Goal: Transaction & Acquisition: Purchase product/service

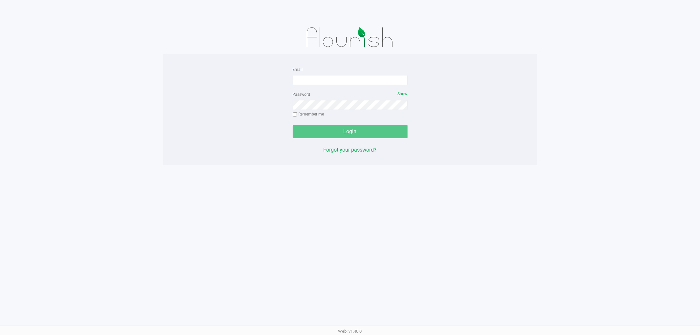
click at [305, 85] on form "Email Password Show Remember me Login" at bounding box center [350, 101] width 115 height 73
click at [306, 82] on input "Email" at bounding box center [350, 80] width 115 height 10
drag, startPoint x: 364, startPoint y: 81, endPoint x: 268, endPoint y: 63, distance: 98.5
click at [268, 63] on div "Email [EMAIL_ADDRESS][DOMAIN_NAME] Password Show Remember me Login Forgot your …" at bounding box center [350, 110] width 374 height 112
type input "[EMAIL_ADDRESS][DOMAIN_NAME]"
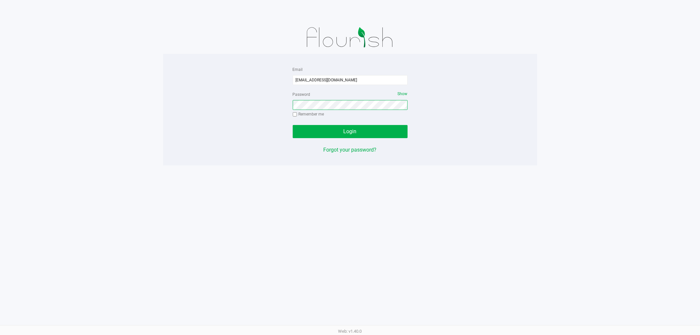
click at [293, 125] on button "Login" at bounding box center [350, 131] width 115 height 13
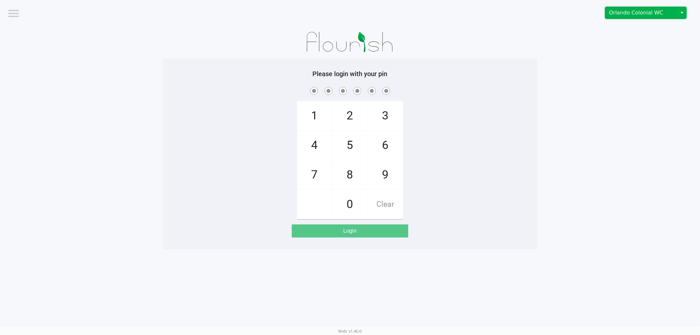
click at [628, 9] on span "Orlando Colonial WC" at bounding box center [641, 13] width 64 height 8
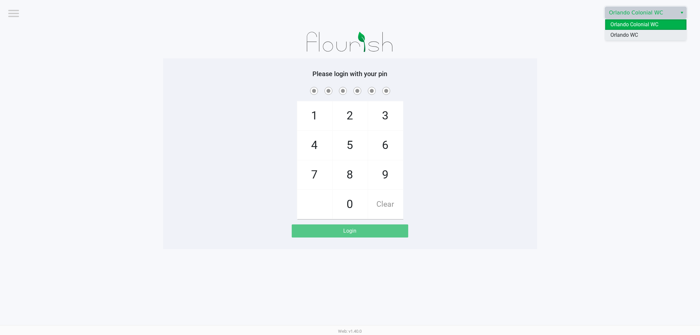
click at [622, 32] on span "Orlando WC" at bounding box center [624, 35] width 28 height 8
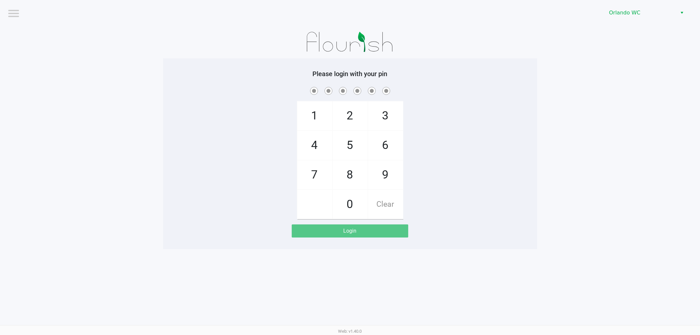
click at [493, 117] on div "1 4 7 2 5 8 0 3 6 9 Clear" at bounding box center [350, 153] width 374 height 134
checkbox input "true"
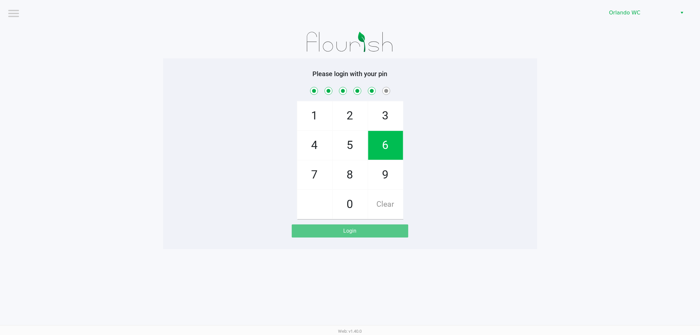
checkbox input "true"
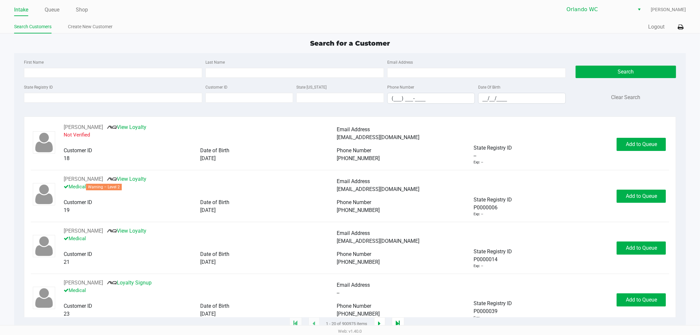
click at [65, 7] on ul "Intake Queue Shop" at bounding box center [182, 10] width 336 height 11
click at [61, 8] on ul "Intake Queue Shop" at bounding box center [182, 10] width 336 height 11
click at [57, 8] on link "Queue" at bounding box center [52, 9] width 15 height 9
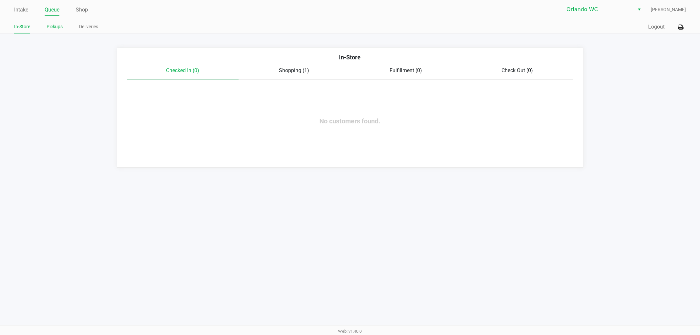
click at [52, 27] on link "Pickups" at bounding box center [55, 27] width 16 height 8
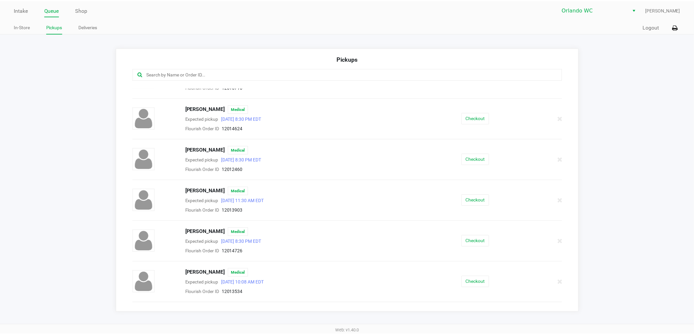
scroll to position [239, 0]
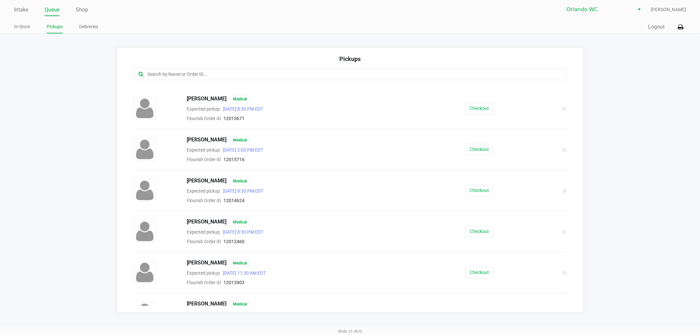
click at [12, 9] on div "Intake Queue Shop Orlando WC [PERSON_NAME] In-Store Pickups Deliveries Quick Sa…" at bounding box center [350, 16] width 700 height 33
click at [17, 11] on link "Intake" at bounding box center [21, 9] width 14 height 9
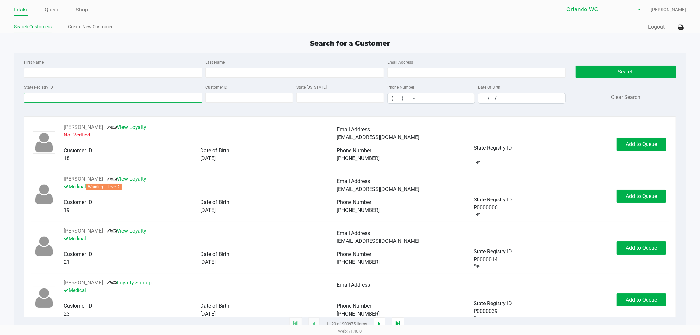
click at [38, 94] on input "State Registry ID" at bounding box center [113, 98] width 178 height 10
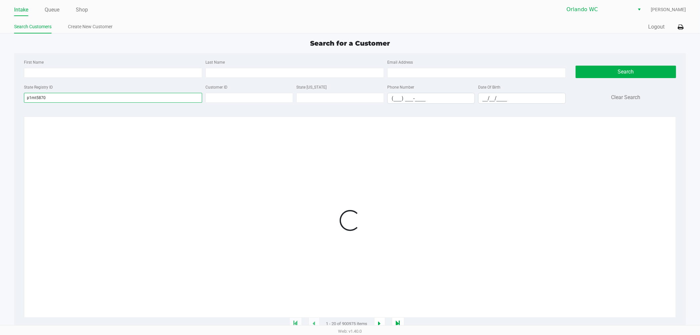
type input "p1mt5870"
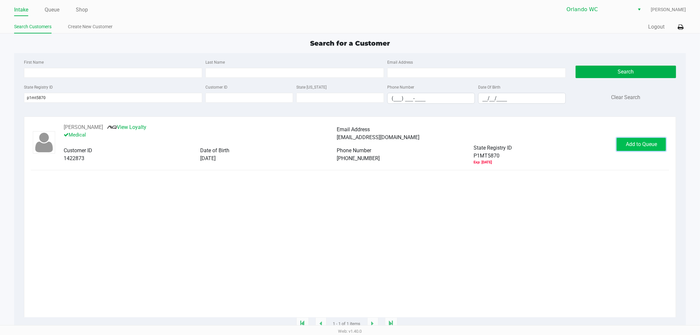
click at [646, 143] on span "Add to Queue" at bounding box center [641, 144] width 31 height 6
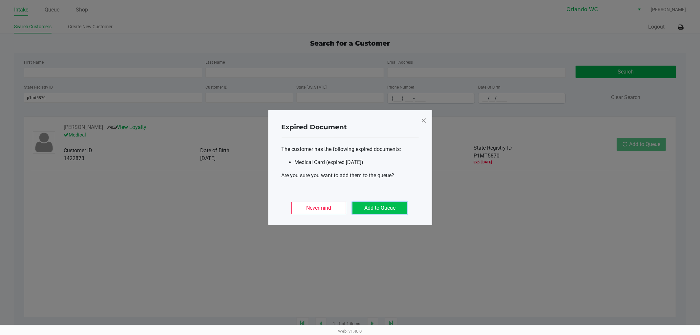
click at [381, 210] on button "Add to Queue" at bounding box center [379, 208] width 55 height 12
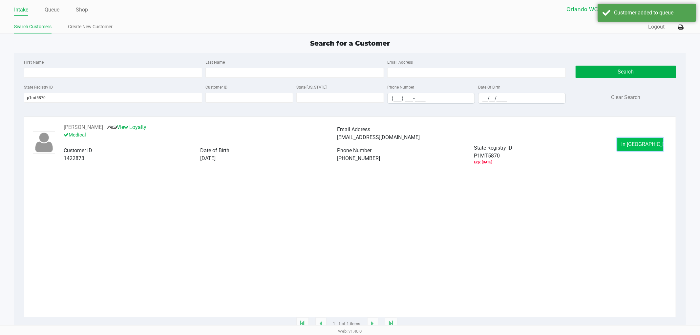
click at [633, 146] on span "In Queue" at bounding box center [648, 144] width 55 height 6
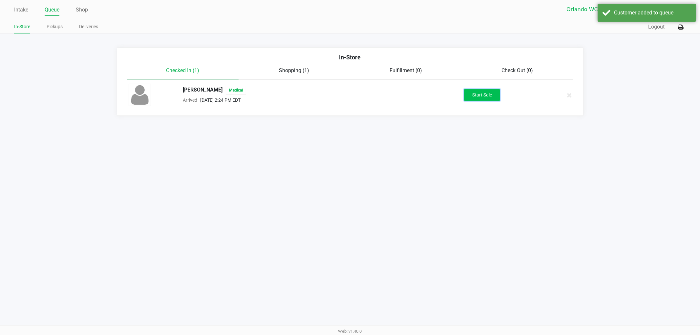
click at [486, 91] on button "Start Sale" at bounding box center [482, 94] width 36 height 11
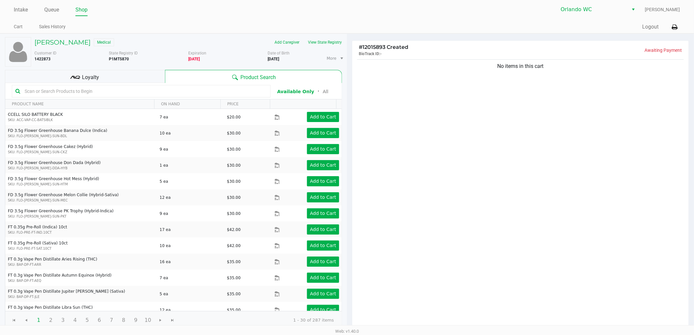
click at [106, 87] on input "text" at bounding box center [144, 91] width 245 height 10
type input "lsn"
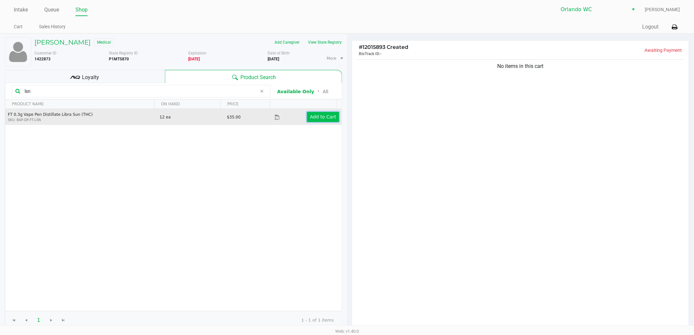
click at [316, 120] on button "Add to Cart" at bounding box center [323, 117] width 32 height 10
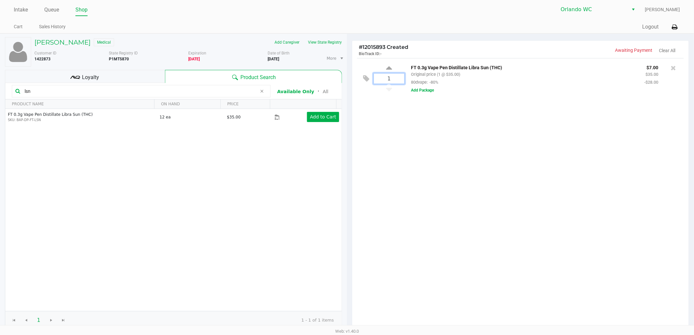
click at [389, 80] on input "1" at bounding box center [389, 78] width 31 height 10
type input "4"
click at [385, 138] on div "MICHAEL MANNIX JR Medical Add Caregiver View State Registry Customer ID 1422873…" at bounding box center [347, 217] width 694 height 369
drag, startPoint x: 44, startPoint y: 93, endPoint x: 0, endPoint y: 86, distance: 44.5
click at [0, 86] on div "MICHAEL MANNIX JR Medical Add Caregiver View State Registry Customer ID 1422873…" at bounding box center [173, 218] width 347 height 368
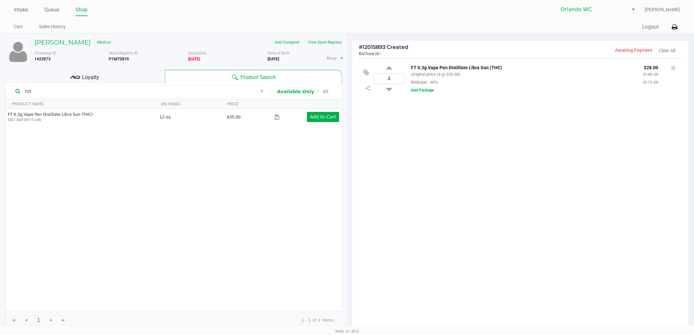
type input "1ct"
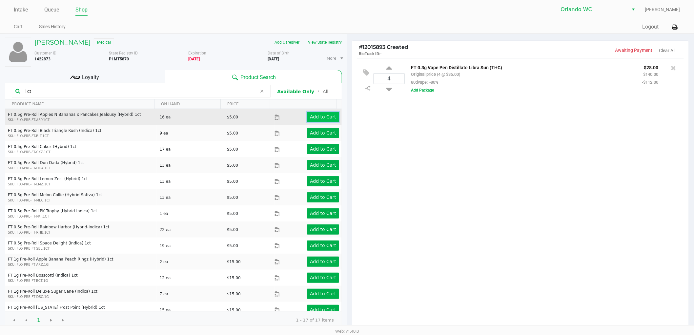
click at [325, 121] on button "Add to Cart" at bounding box center [323, 117] width 32 height 10
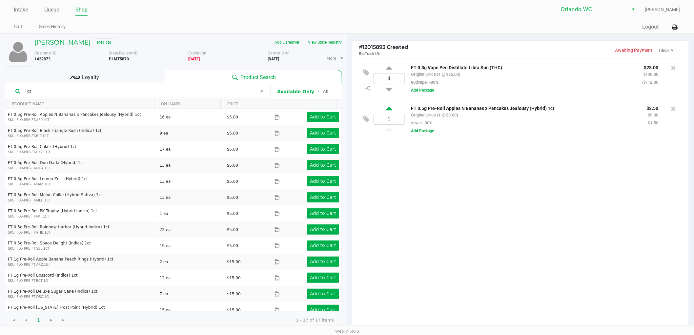
click at [391, 108] on icon at bounding box center [389, 110] width 6 height 8
type input "2"
click at [323, 134] on app-button-loader "Add to Cart" at bounding box center [323, 132] width 26 height 5
click at [391, 154] on icon at bounding box center [389, 150] width 6 height 8
type input "2"
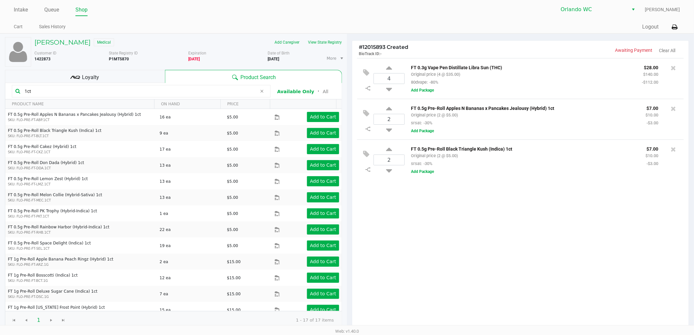
drag, startPoint x: 339, startPoint y: 32, endPoint x: 330, endPoint y: 44, distance: 14.6
click at [339, 32] on ul "Cart Sales History" at bounding box center [180, 27] width 333 height 11
click at [330, 44] on button "View State Registry" at bounding box center [323, 42] width 38 height 10
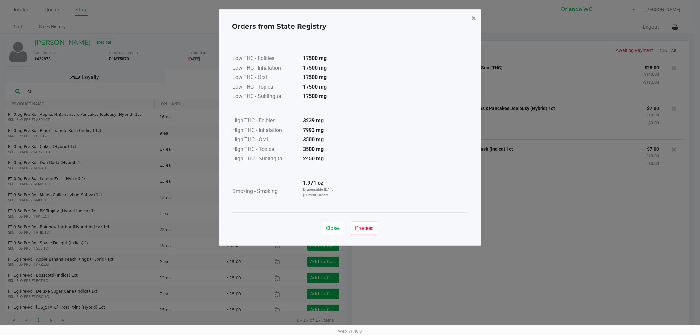
click at [470, 15] on button "×" at bounding box center [474, 18] width 15 height 18
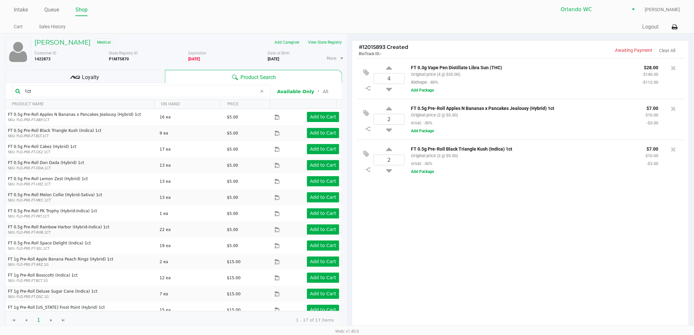
drag, startPoint x: 30, startPoint y: 90, endPoint x: 0, endPoint y: 84, distance: 30.9
click at [0, 84] on div "MICHAEL MANNIX JR Medical Add Caregiver View State Registry Customer ID 1422873…" at bounding box center [173, 218] width 347 height 368
type input "g"
type input "1ct"
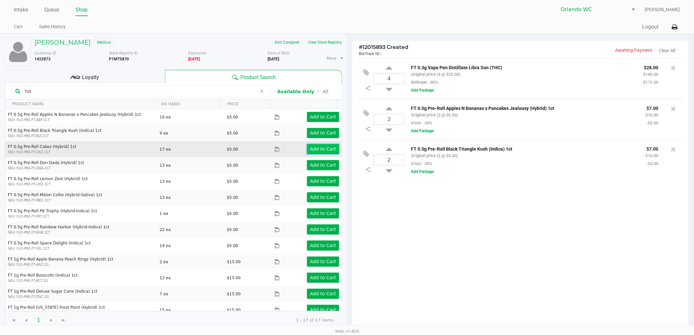
click at [330, 152] on app-button-loader "Add to Cart" at bounding box center [323, 148] width 26 height 5
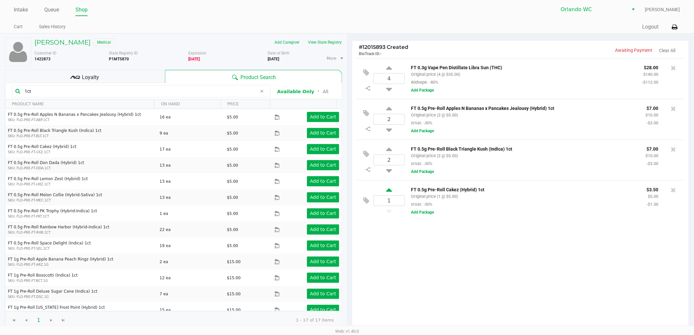
click at [389, 188] on icon at bounding box center [389, 191] width 6 height 8
type input "2"
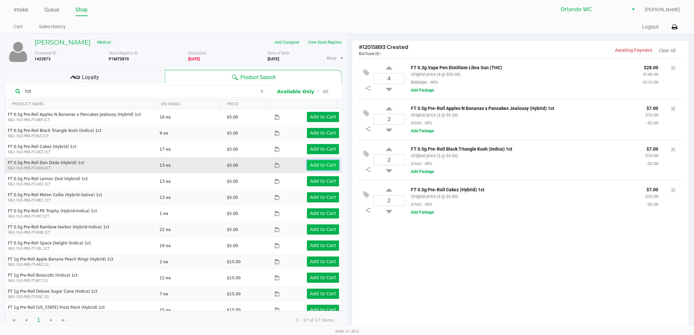
click at [323, 162] on app-button-loader "Add to Cart" at bounding box center [323, 164] width 26 height 5
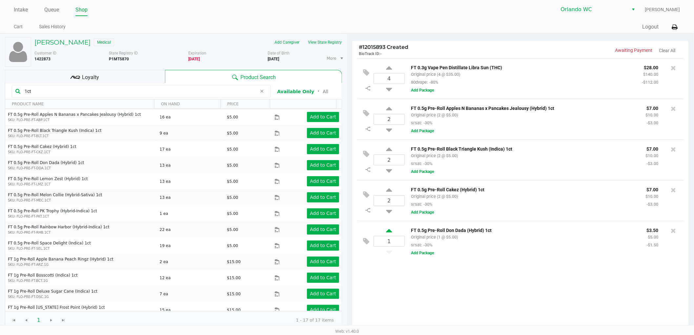
click at [389, 235] on icon at bounding box center [389, 232] width 6 height 8
type input "2"
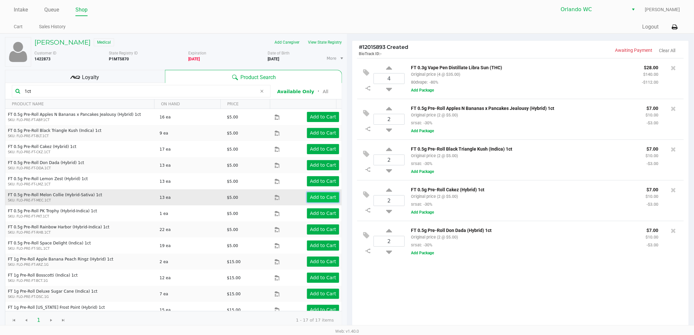
click at [316, 200] on button "Add to Cart" at bounding box center [323, 197] width 32 height 10
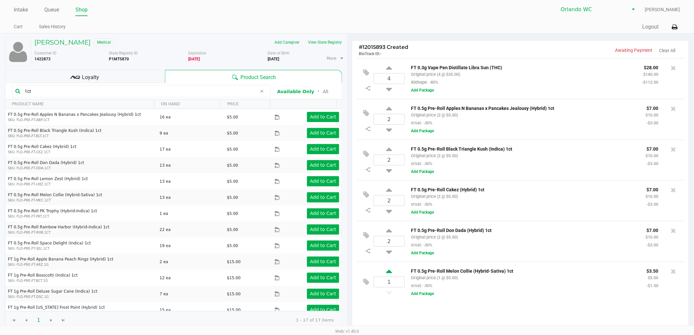
click at [391, 273] on icon at bounding box center [389, 272] width 6 height 8
type input "2"
click at [332, 214] on button "Add to Cart" at bounding box center [323, 213] width 32 height 10
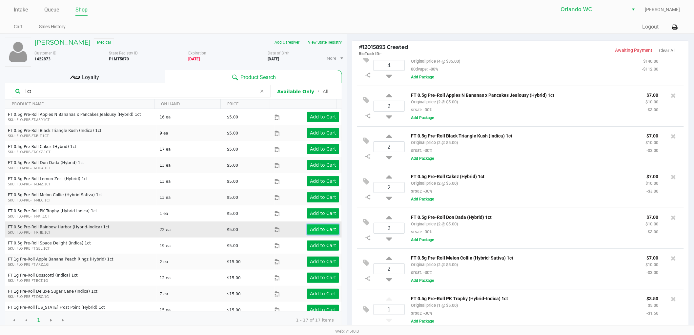
click at [307, 229] on button "Add to Cart" at bounding box center [323, 229] width 32 height 10
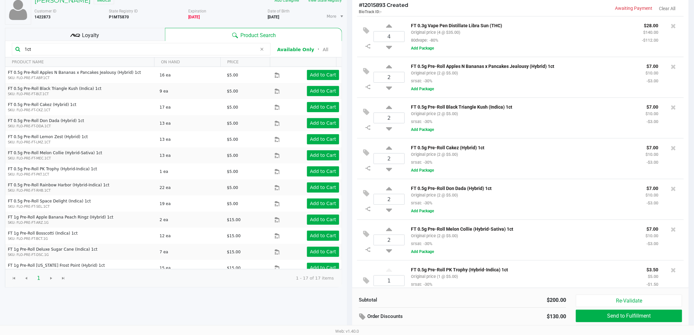
scroll to position [31, 0]
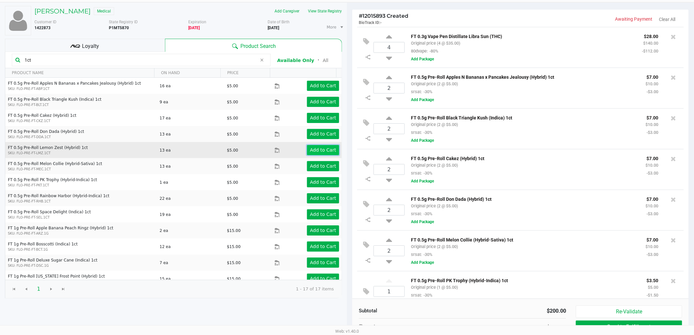
click at [313, 153] on app-button-loader "Add to Cart" at bounding box center [323, 149] width 26 height 5
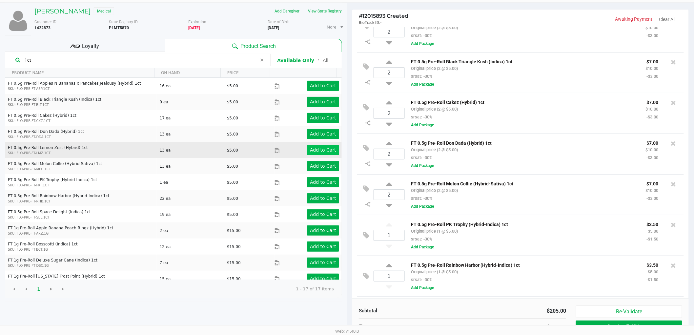
scroll to position [97, 0]
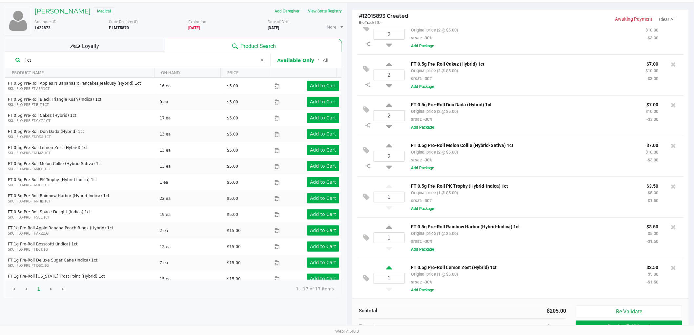
click at [386, 267] on icon at bounding box center [389, 269] width 6 height 8
type input "2"
click at [388, 224] on icon at bounding box center [389, 228] width 6 height 8
type input "2"
click at [671, 188] on icon at bounding box center [673, 186] width 5 height 7
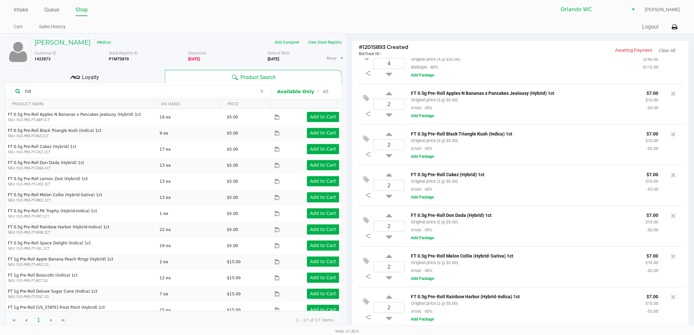
scroll to position [56, 0]
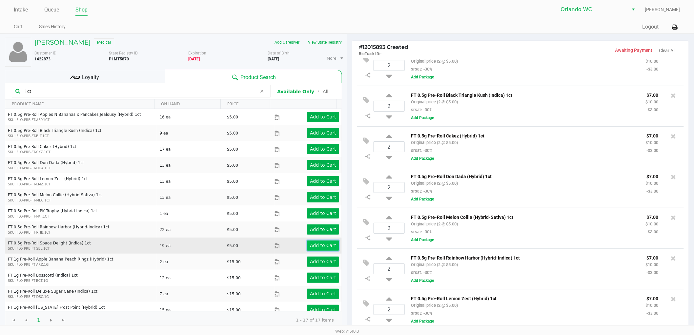
click at [312, 241] on button "Add to Cart" at bounding box center [323, 245] width 32 height 10
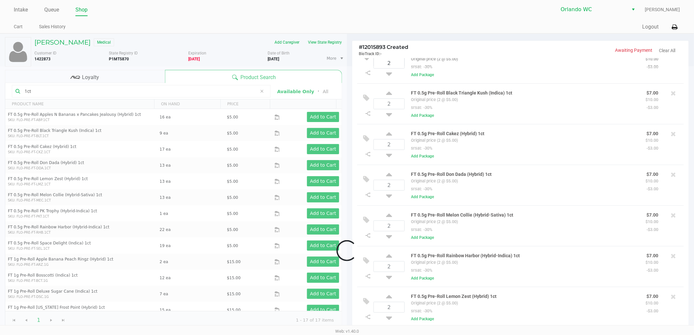
scroll to position [97, 0]
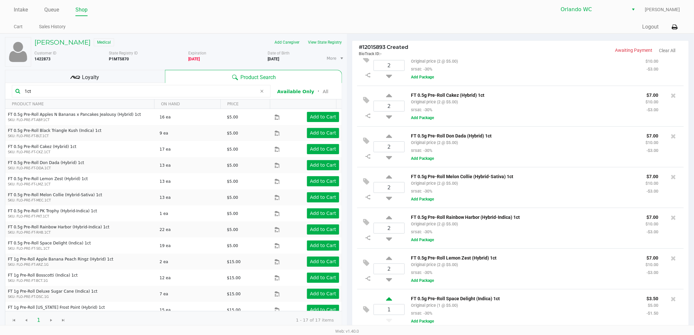
click at [387, 299] on icon at bounding box center [389, 300] width 6 height 8
type input "2"
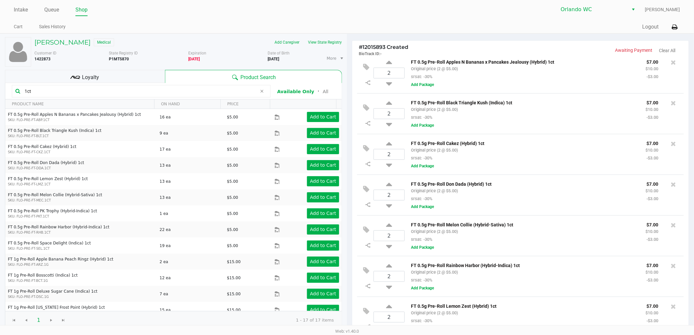
scroll to position [0, 0]
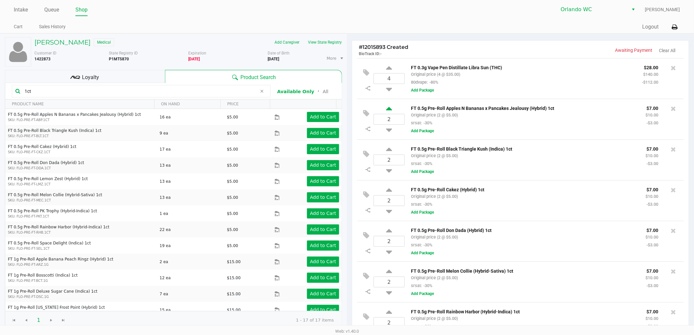
click at [389, 108] on icon at bounding box center [389, 110] width 6 height 8
type input "3"
click at [390, 107] on icon at bounding box center [389, 110] width 6 height 8
type input "4"
click at [388, 150] on icon at bounding box center [389, 150] width 6 height 8
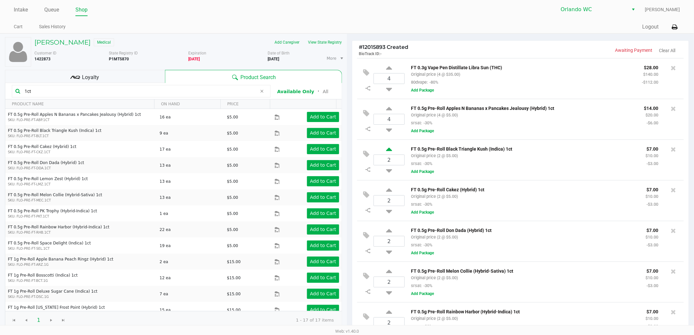
type input "3"
click at [392, 150] on icon at bounding box center [389, 150] width 6 height 8
type input "4"
click at [671, 66] on icon at bounding box center [673, 68] width 5 height 7
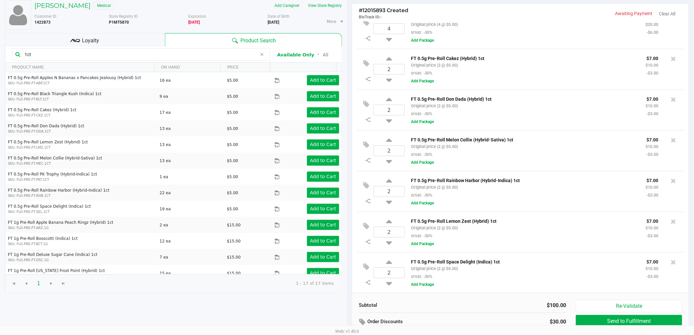
scroll to position [68, 0]
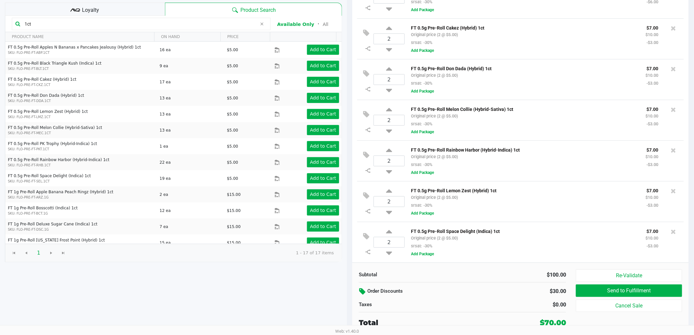
click at [360, 290] on icon at bounding box center [363, 292] width 8 height 8
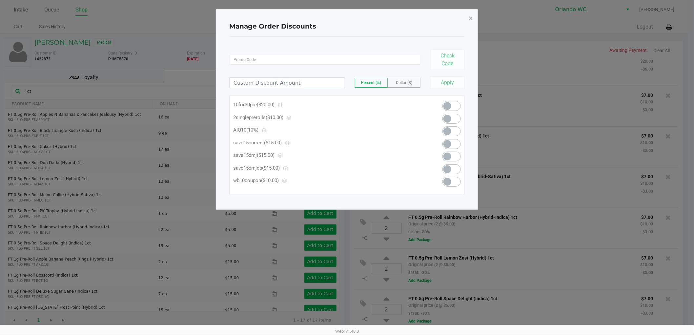
scroll to position [0, 0]
click at [456, 108] on span at bounding box center [454, 106] width 18 height 10
click at [476, 16] on button "×" at bounding box center [474, 18] width 15 height 18
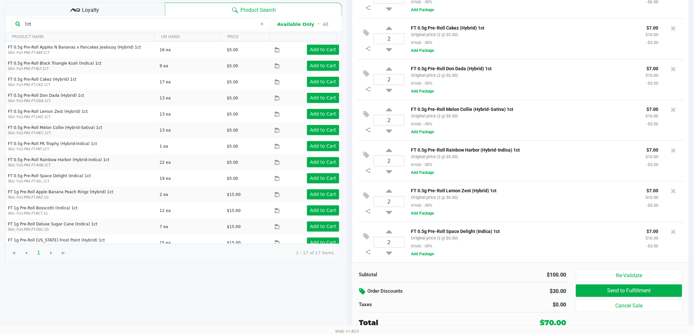
scroll to position [68, 0]
click at [361, 288] on icon at bounding box center [363, 292] width 8 height 8
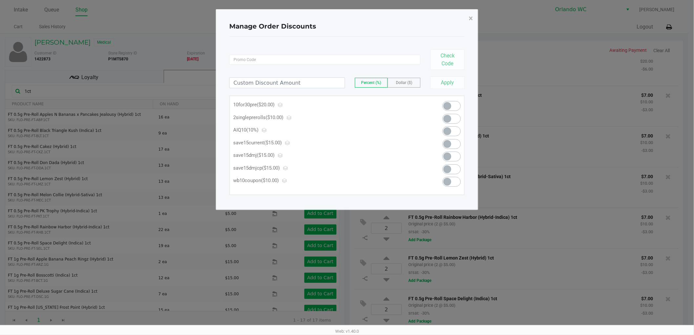
scroll to position [0, 0]
click at [447, 107] on span at bounding box center [450, 106] width 8 height 8
click at [455, 106] on span at bounding box center [454, 106] width 18 height 10
click at [450, 104] on span at bounding box center [450, 106] width 8 height 8
click at [472, 14] on span "×" at bounding box center [474, 18] width 4 height 9
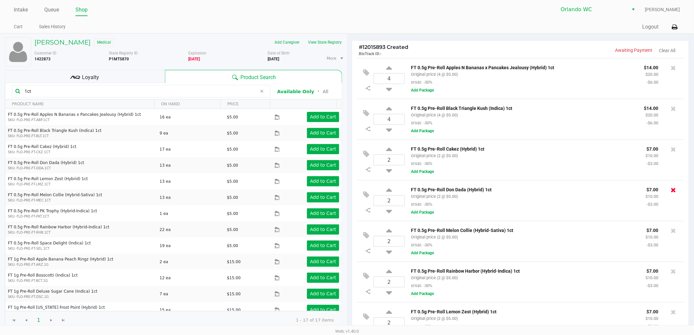
click at [671, 191] on icon at bounding box center [673, 190] width 5 height 7
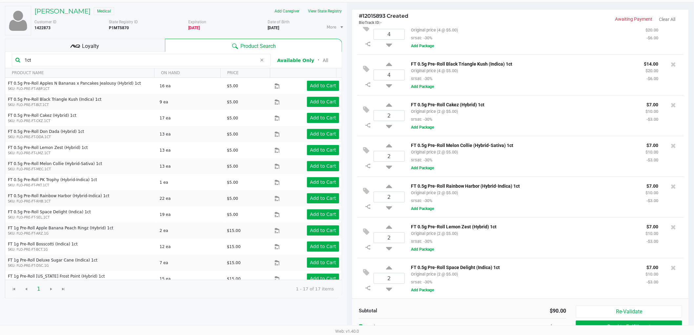
scroll to position [68, 0]
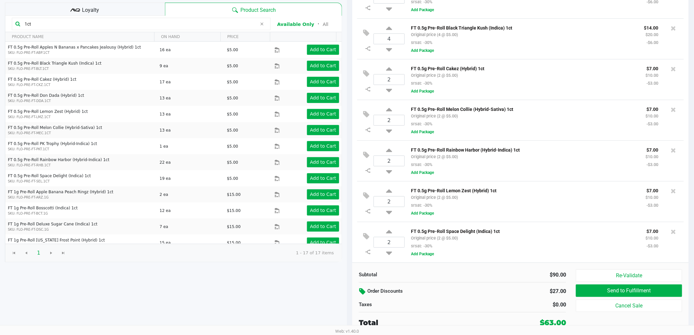
click at [669, 224] on div "2 FT 0.5g Pre-Roll Space Delight (Indica) 1ct Original price (2 @ $5.00) srsat:…" at bounding box center [520, 242] width 327 height 41
click at [392, 242] on input "2" at bounding box center [389, 242] width 31 height 10
type input "4"
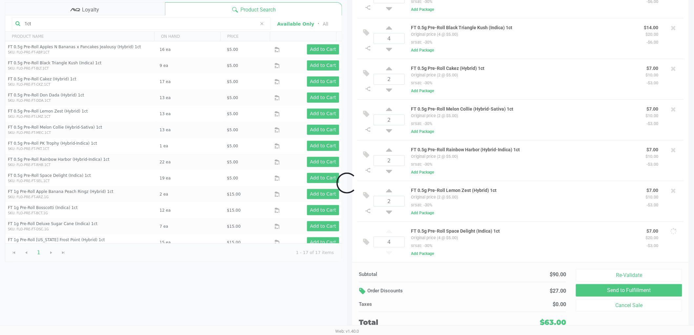
click at [402, 276] on div "Loading MICHAEL MANNIX JR Medical Add Caregiver View State Registry Customer ID…" at bounding box center [347, 150] width 694 height 369
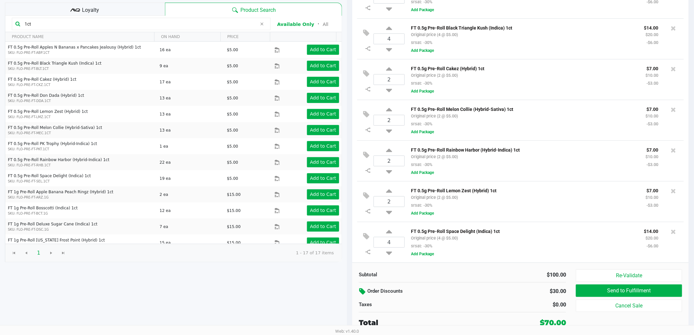
click at [367, 287] on button at bounding box center [363, 292] width 9 height 12
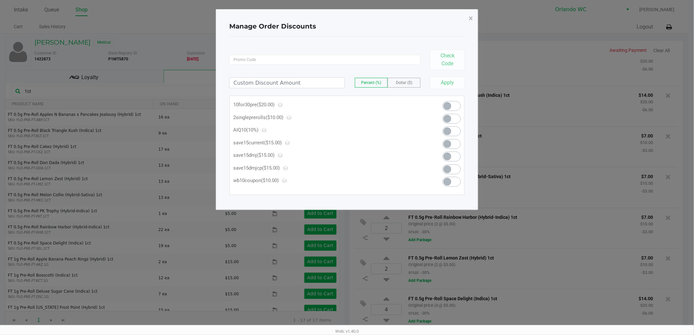
scroll to position [0, 0]
click at [450, 106] on span at bounding box center [450, 106] width 8 height 8
click at [473, 14] on span "×" at bounding box center [474, 18] width 4 height 9
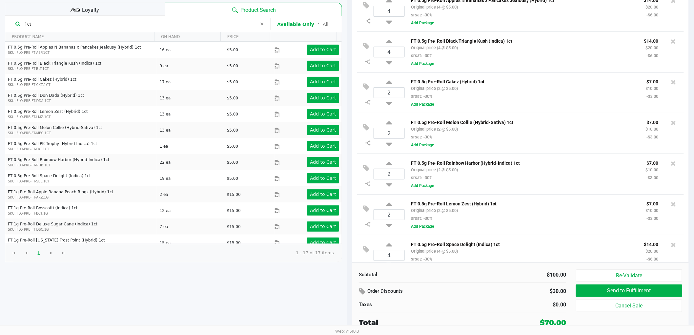
scroll to position [15, 0]
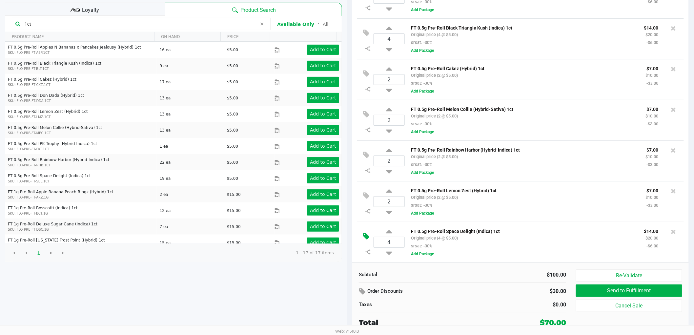
click at [370, 234] on button at bounding box center [367, 237] width 11 height 16
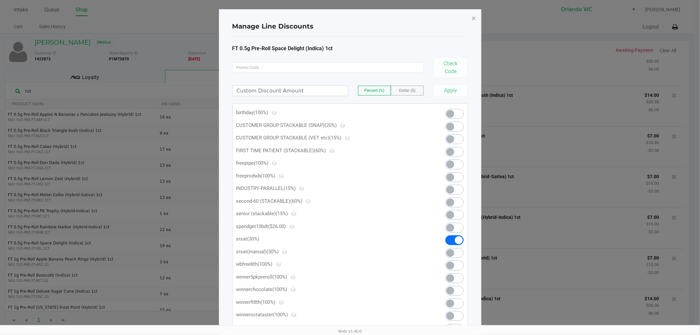
click at [457, 238] on span at bounding box center [459, 240] width 8 height 8
click at [473, 18] on span "×" at bounding box center [474, 18] width 4 height 9
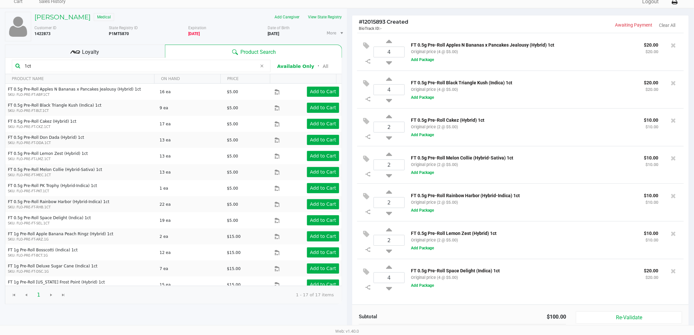
scroll to position [68, 0]
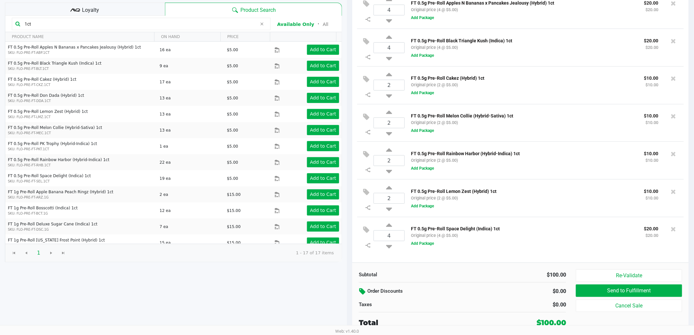
click at [364, 291] on icon at bounding box center [363, 292] width 8 height 8
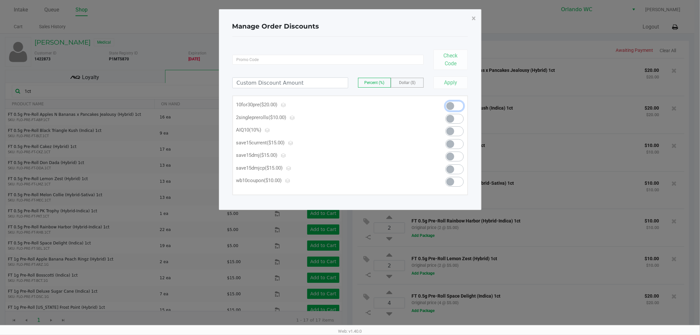
click at [458, 104] on span at bounding box center [454, 106] width 18 height 10
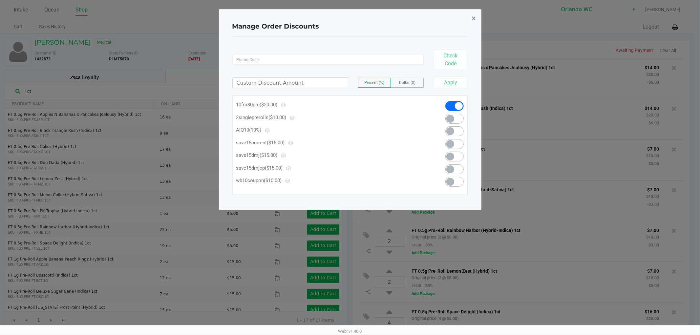
click at [470, 18] on button "×" at bounding box center [474, 18] width 15 height 18
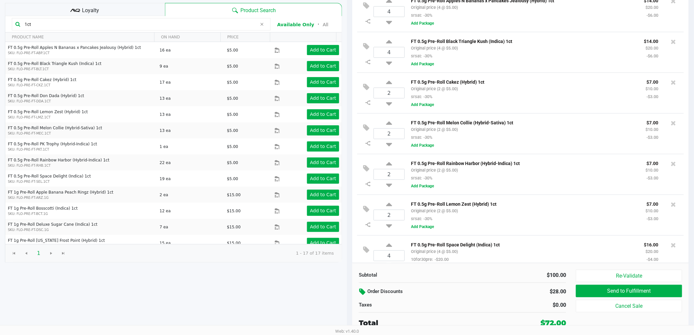
scroll to position [68, 0]
click at [367, 212] on icon at bounding box center [366, 209] width 6 height 8
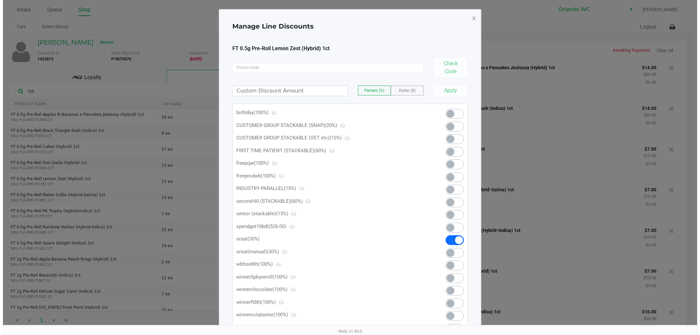
scroll to position [0, 0]
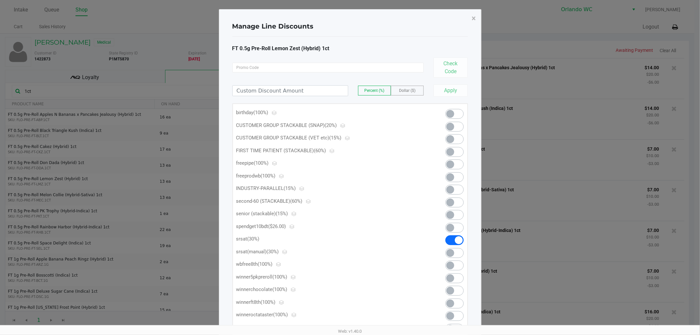
click at [459, 236] on span at bounding box center [459, 240] width 8 height 8
click at [472, 18] on span "×" at bounding box center [474, 18] width 4 height 9
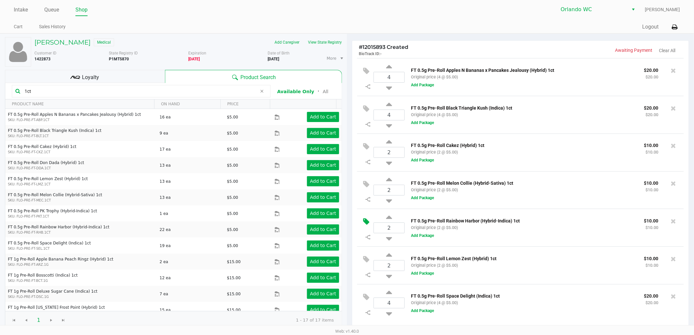
click at [371, 224] on button at bounding box center [367, 222] width 11 height 16
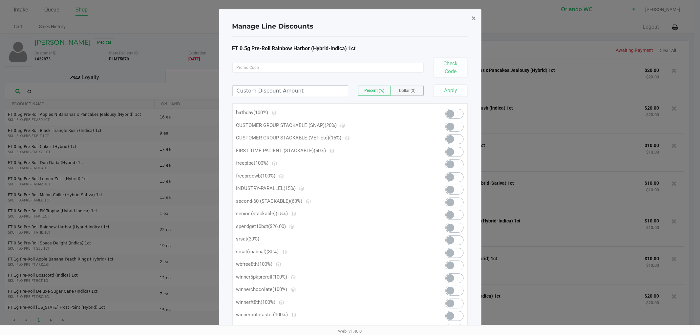
click at [474, 17] on span "×" at bounding box center [474, 18] width 4 height 9
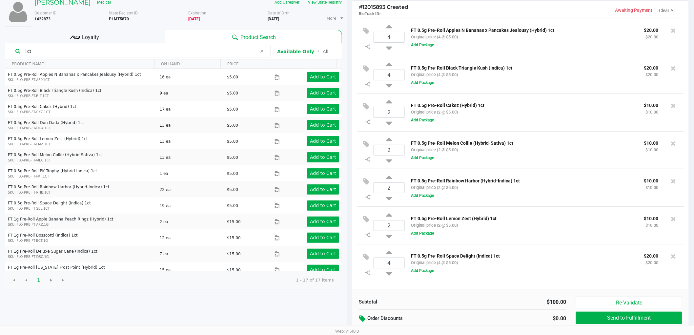
scroll to position [68, 0]
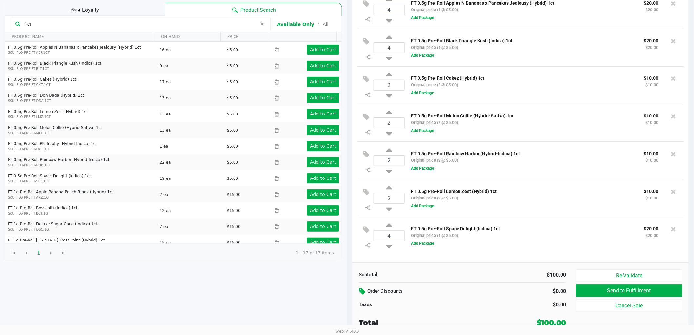
click at [363, 293] on icon at bounding box center [363, 292] width 8 height 8
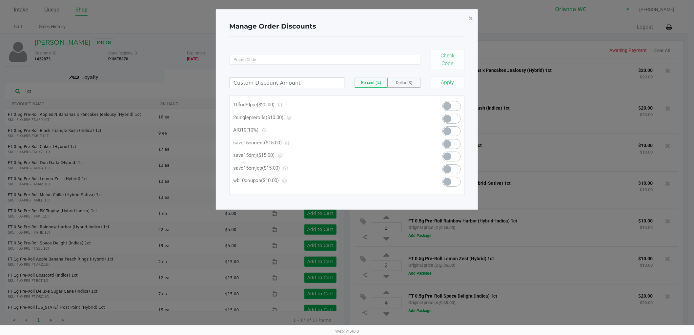
scroll to position [0, 0]
click at [449, 108] on span at bounding box center [450, 106] width 8 height 8
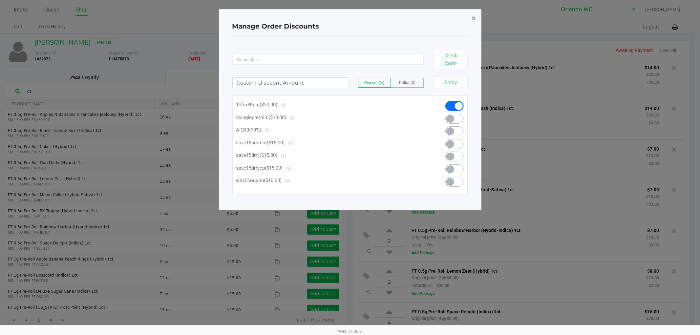
click at [474, 17] on span "×" at bounding box center [474, 18] width 4 height 9
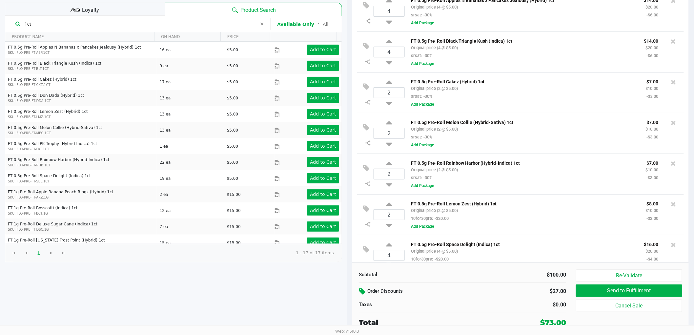
scroll to position [15, 0]
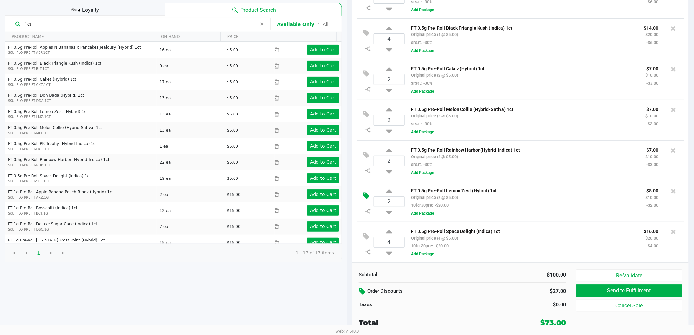
click at [368, 198] on icon at bounding box center [366, 196] width 6 height 8
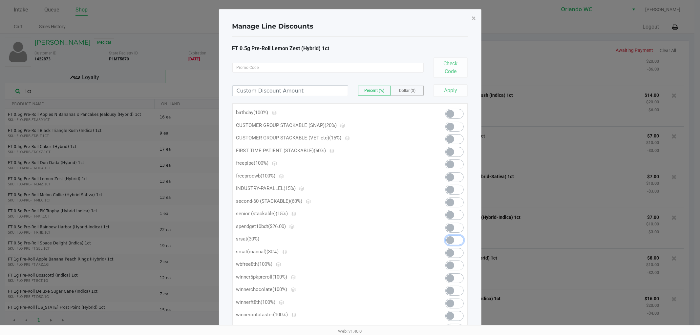
click at [449, 237] on span at bounding box center [450, 240] width 8 height 8
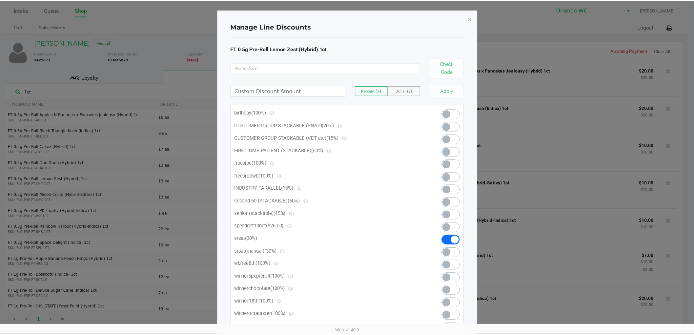
scroll to position [1, 0]
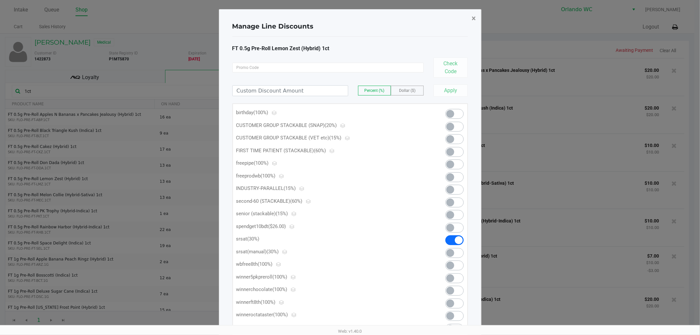
click at [474, 19] on span "×" at bounding box center [474, 18] width 4 height 9
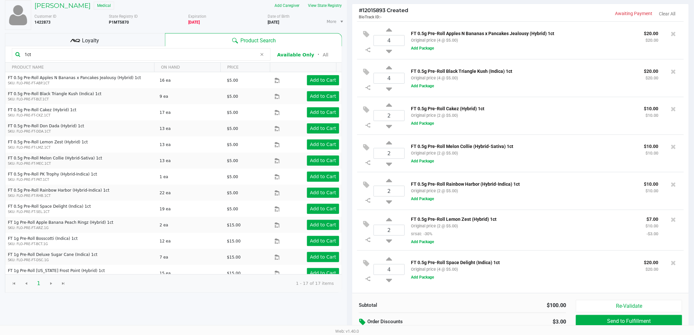
scroll to position [68, 0]
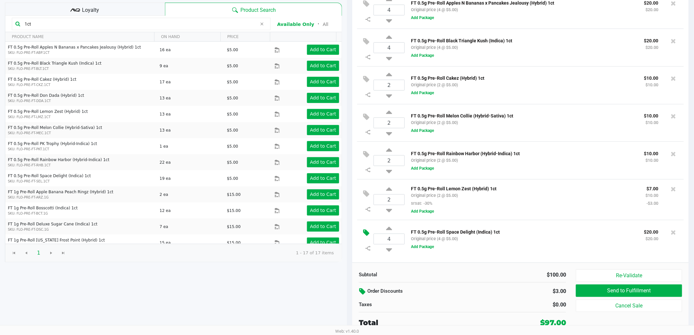
click at [370, 241] on button at bounding box center [367, 233] width 11 height 16
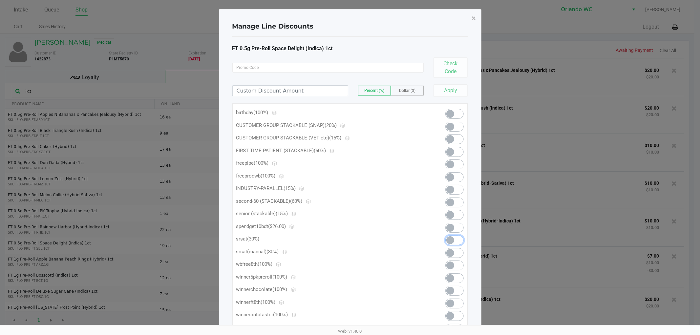
click at [451, 240] on span at bounding box center [450, 240] width 8 height 8
click at [471, 14] on button "×" at bounding box center [474, 18] width 15 height 18
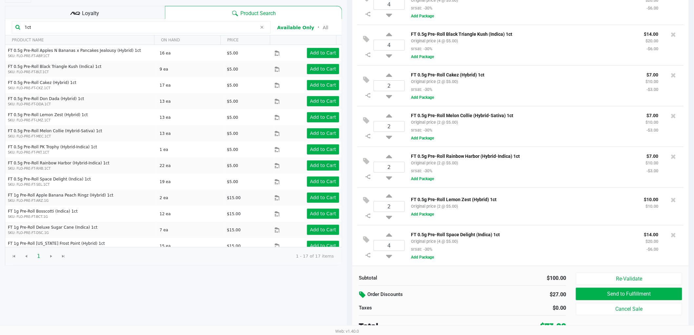
scroll to position [68, 0]
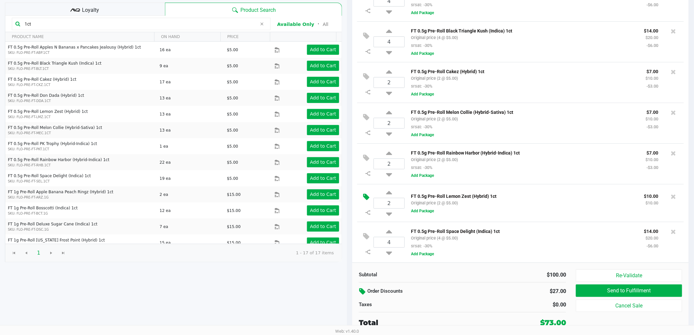
click at [366, 196] on icon at bounding box center [366, 197] width 6 height 8
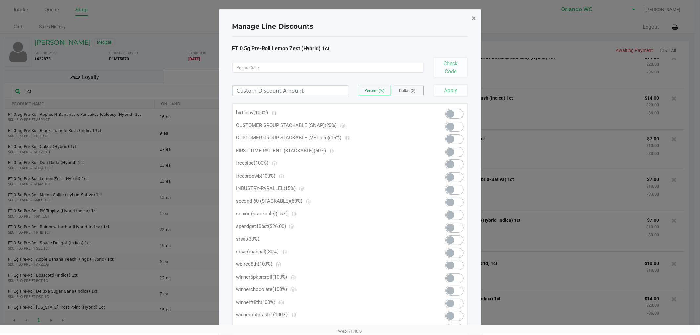
click at [474, 17] on span "×" at bounding box center [474, 18] width 4 height 9
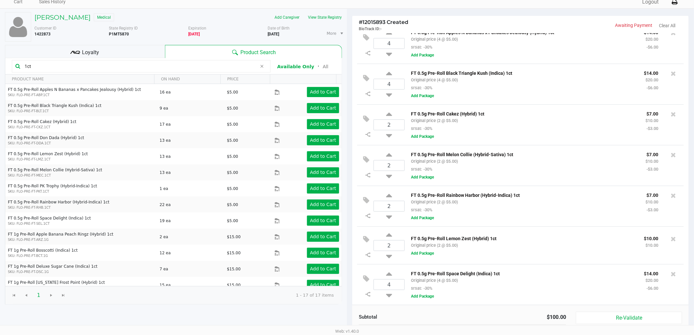
scroll to position [68, 0]
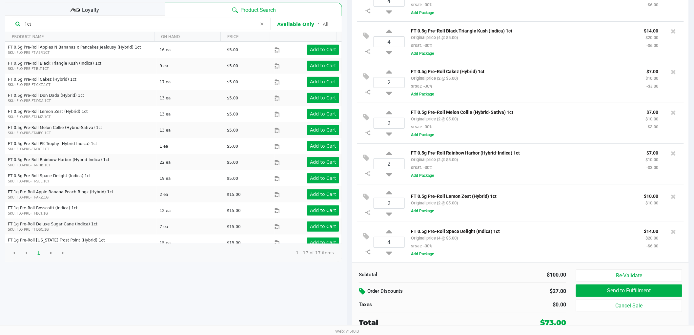
click at [363, 297] on button at bounding box center [363, 292] width 9 height 12
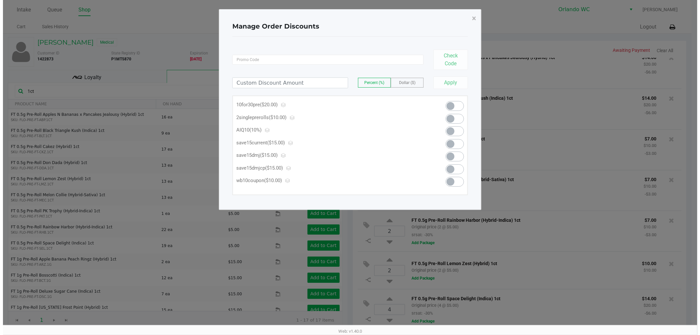
scroll to position [0, 0]
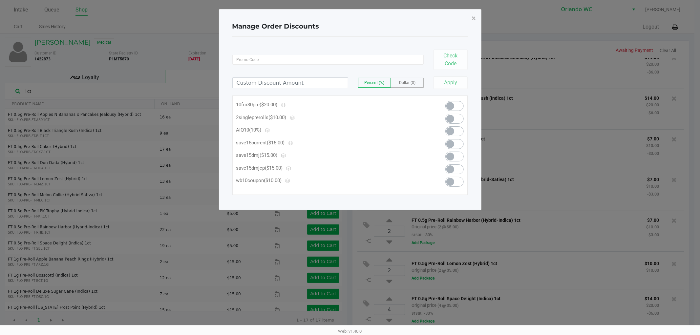
click at [453, 104] on span at bounding box center [450, 106] width 8 height 8
click at [474, 18] on span "×" at bounding box center [474, 18] width 4 height 9
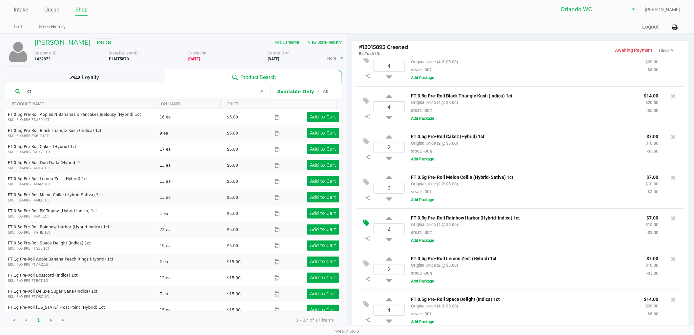
click at [362, 224] on button at bounding box center [367, 223] width 11 height 16
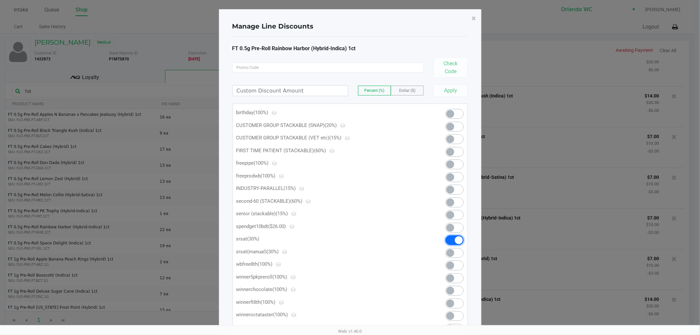
click at [461, 240] on span at bounding box center [459, 240] width 8 height 8
click at [476, 20] on button "×" at bounding box center [474, 18] width 15 height 18
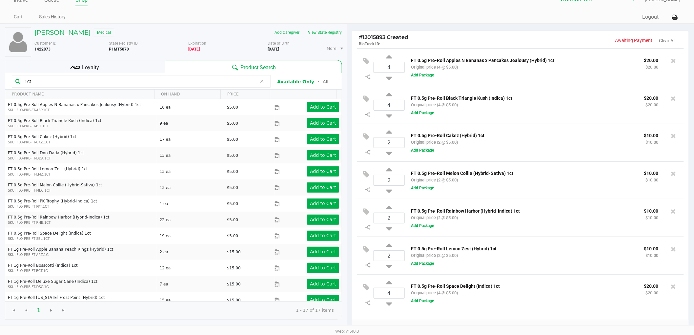
scroll to position [68, 0]
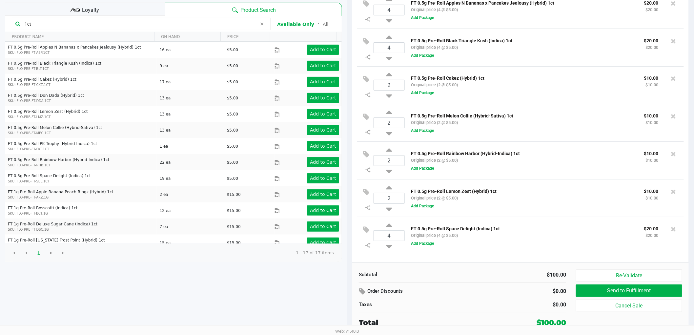
click at [370, 287] on div "Order Discounts" at bounding box center [426, 292] width 135 height 12
click at [367, 289] on button at bounding box center [363, 292] width 9 height 12
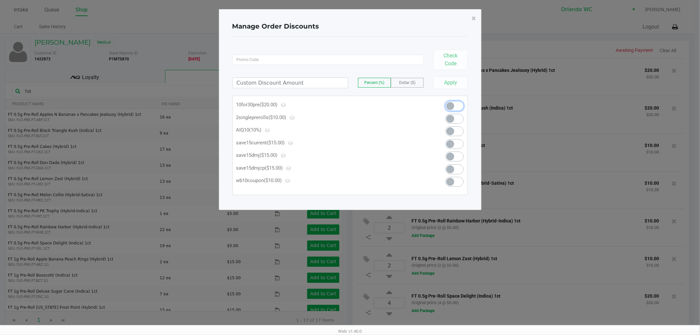
click at [453, 108] on span at bounding box center [450, 106] width 8 height 8
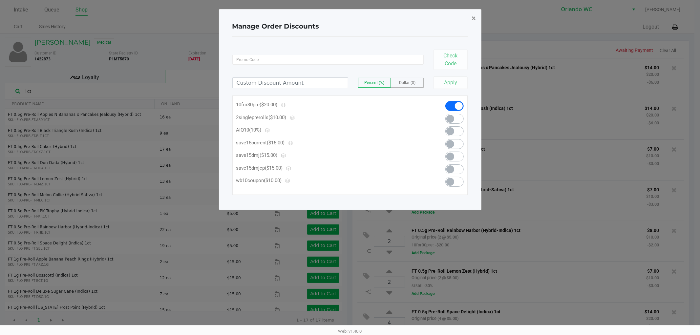
click at [472, 22] on span "×" at bounding box center [474, 18] width 4 height 9
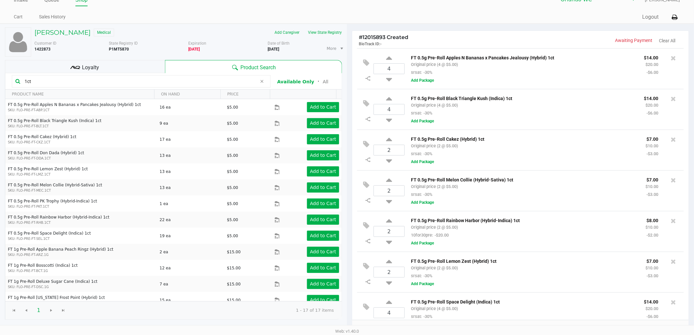
scroll to position [68, 0]
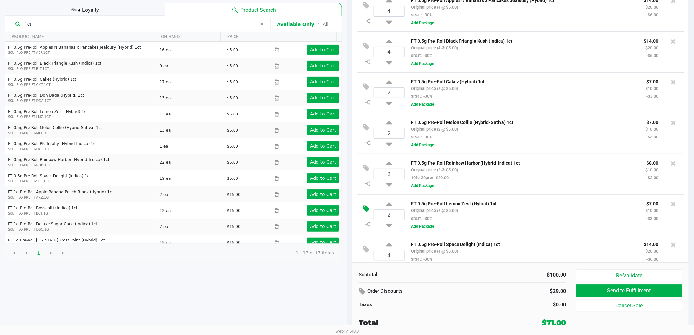
click at [367, 208] on icon at bounding box center [366, 209] width 6 height 8
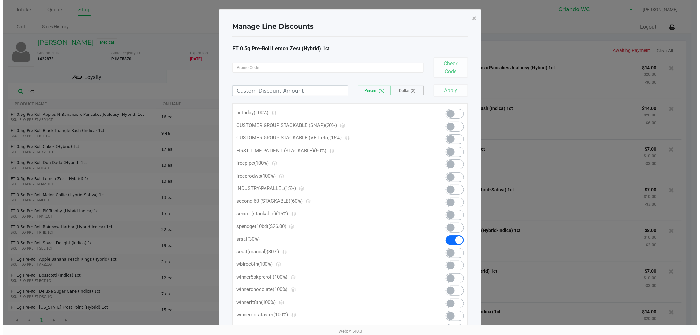
scroll to position [0, 0]
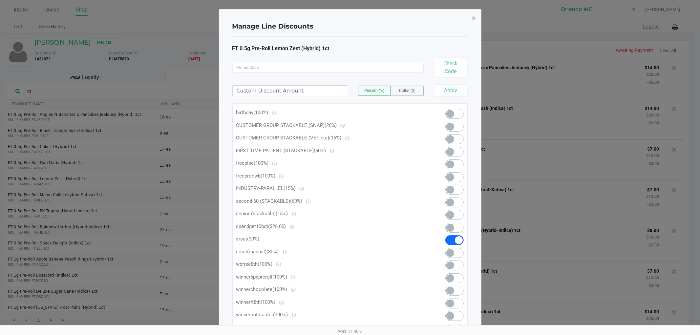
click at [456, 239] on span at bounding box center [459, 240] width 8 height 8
click at [473, 18] on span "×" at bounding box center [474, 18] width 4 height 9
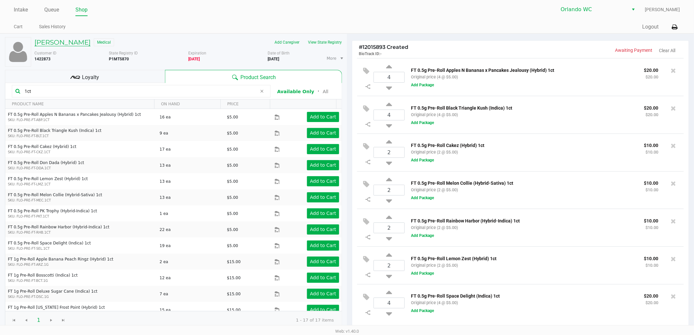
click at [73, 41] on h5 "MICHAEL MANNIX JR" at bounding box center [62, 42] width 56 height 8
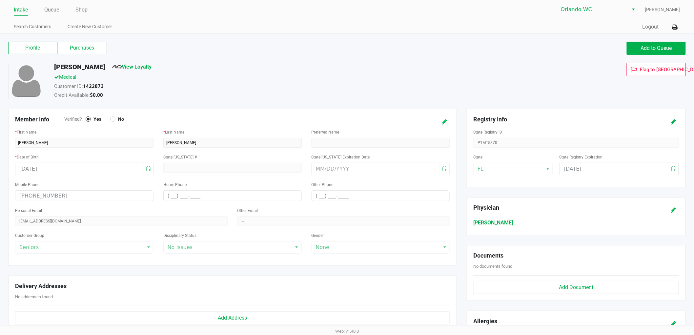
click at [445, 121] on icon at bounding box center [444, 122] width 5 height 5
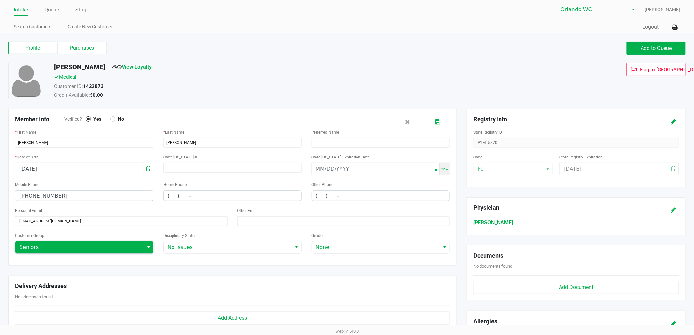
click at [89, 253] on span "Seniors" at bounding box center [79, 247] width 128 height 12
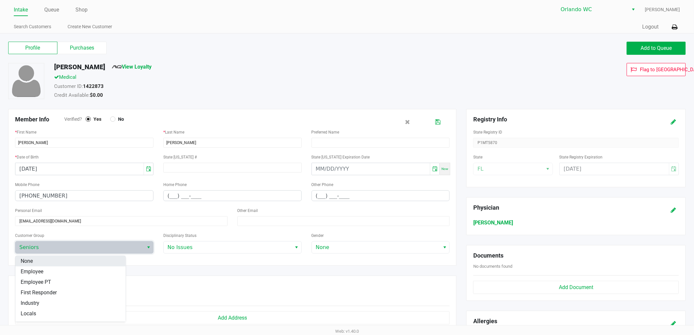
click at [72, 261] on li "None" at bounding box center [70, 261] width 110 height 10
click at [435, 121] on icon at bounding box center [437, 122] width 5 height 5
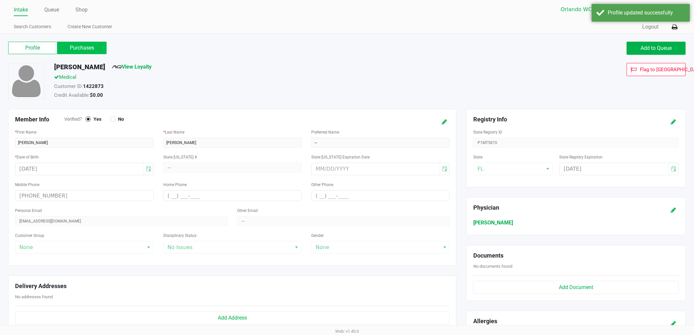
click at [97, 49] on label "Purchases" at bounding box center [81, 48] width 49 height 12
click at [0, 0] on 1 "Purchases" at bounding box center [0, 0] width 0 height 0
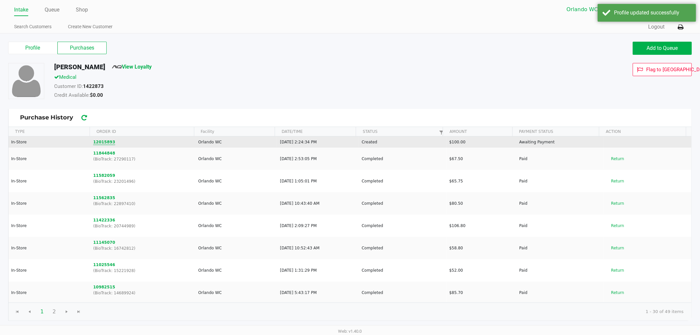
click at [102, 141] on button "12015893" at bounding box center [104, 142] width 22 height 6
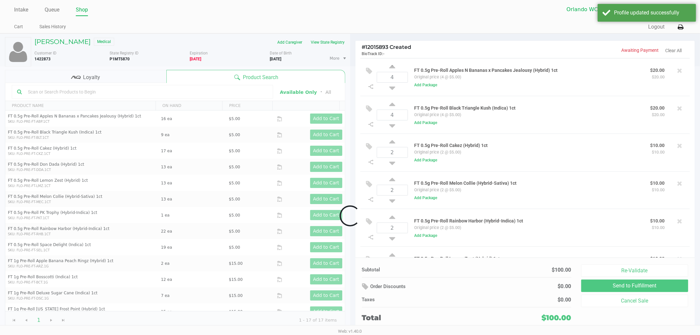
scroll to position [70, 0]
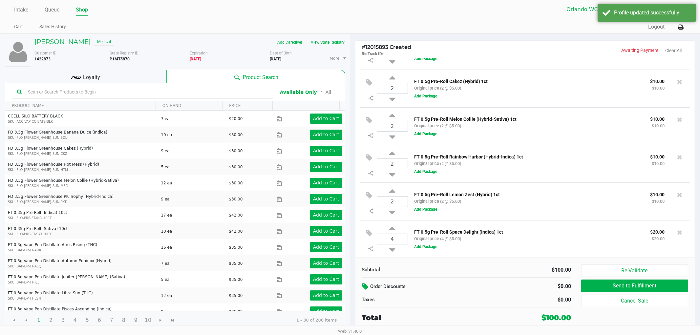
click at [369, 285] on icon at bounding box center [366, 287] width 8 height 8
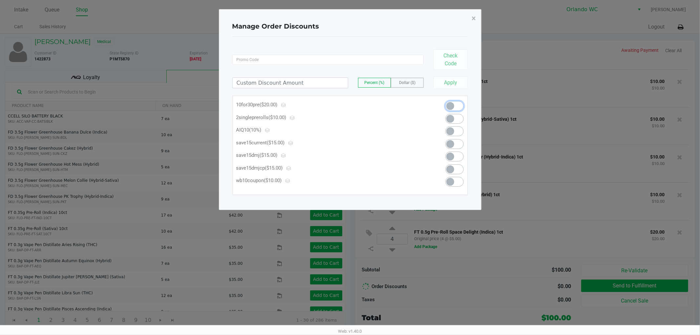
click at [460, 107] on span at bounding box center [454, 106] width 18 height 10
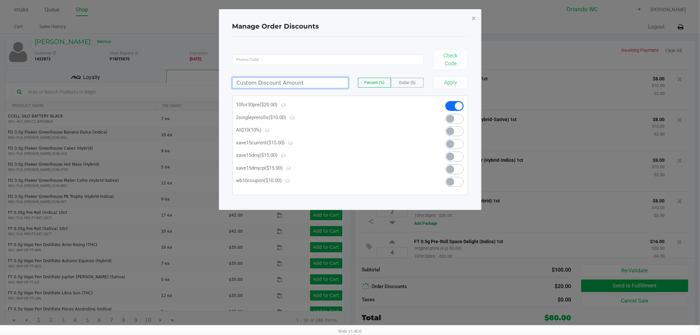
click at [293, 78] on input at bounding box center [290, 83] width 115 height 10
type input "20.00"
click at [406, 84] on span "Dollar ($)" at bounding box center [407, 82] width 16 height 5
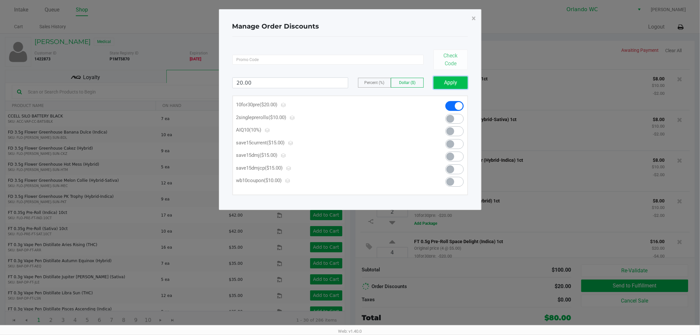
click at [460, 84] on button "Apply" at bounding box center [450, 82] width 34 height 12
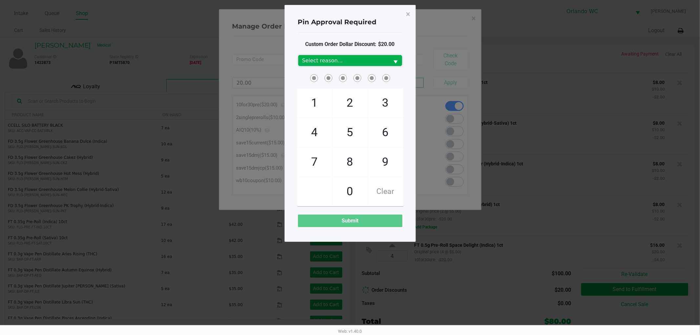
click at [368, 62] on span "Select reason..." at bounding box center [343, 61] width 83 height 8
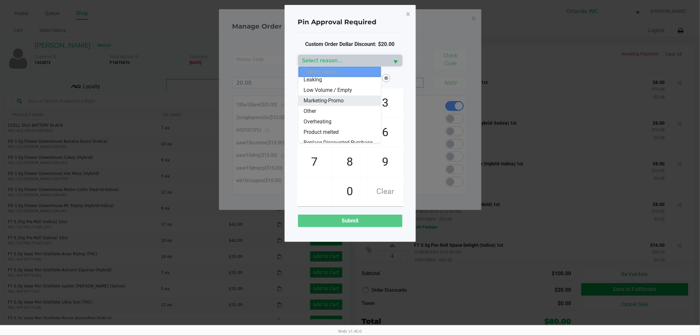
scroll to position [42, 0]
click at [345, 116] on li "Marketing-Promo" at bounding box center [339, 114] width 83 height 10
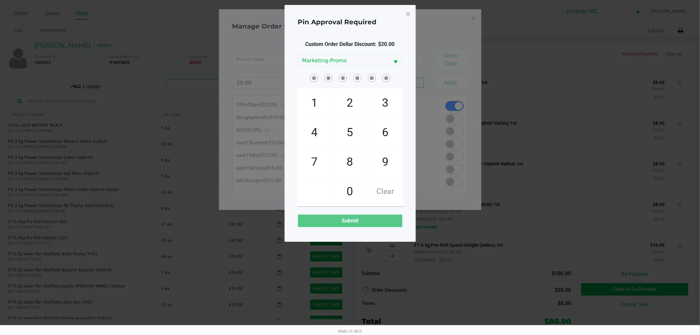
click at [288, 76] on div "Pin Approval Required × Custom Order Dollar Discount: $20.00 Marketing-Promo 1 …" at bounding box center [349, 123] width 131 height 237
checkbox input "true"
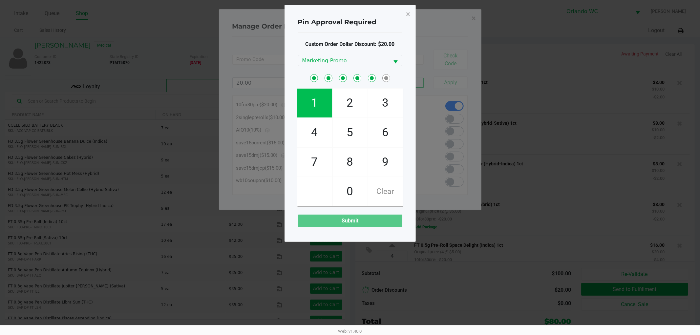
checkbox input "true"
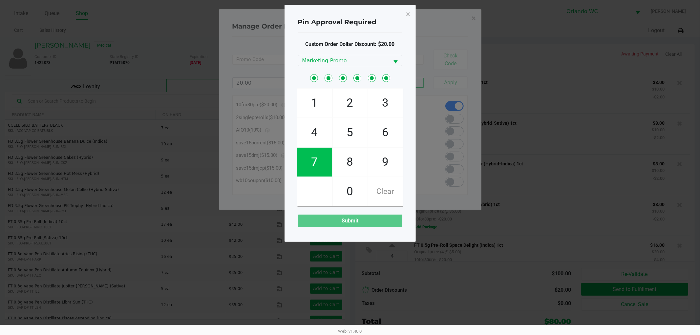
checkbox input "true"
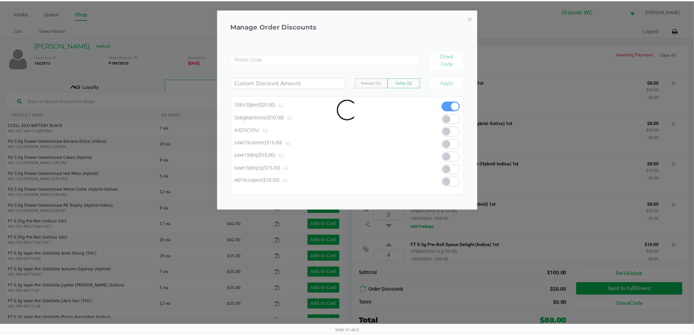
scroll to position [87, 0]
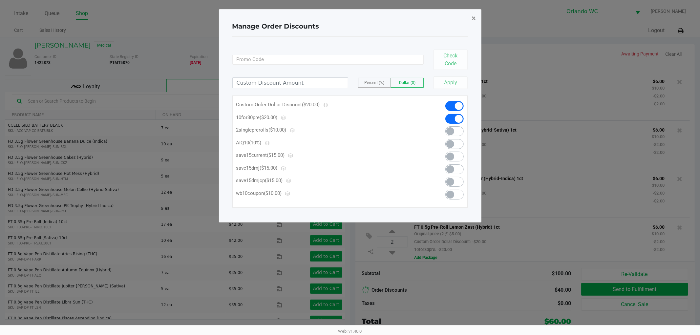
click at [474, 20] on span "×" at bounding box center [474, 18] width 4 height 9
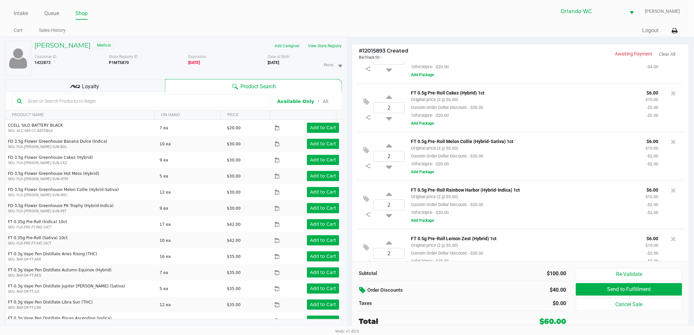
scroll to position [0, 0]
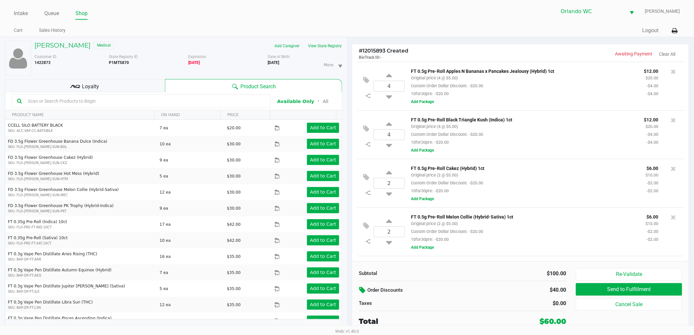
click at [411, 35] on div "Quick Sale Open Drawer Logout" at bounding box center [513, 31] width 333 height 12
click at [101, 98] on kendo-grid-toolbar "Available Only ᛫ All" at bounding box center [173, 101] width 337 height 18
drag, startPoint x: 101, startPoint y: 98, endPoint x: 15, endPoint y: 94, distance: 86.0
click at [15, 94] on div at bounding box center [141, 101] width 259 height 14
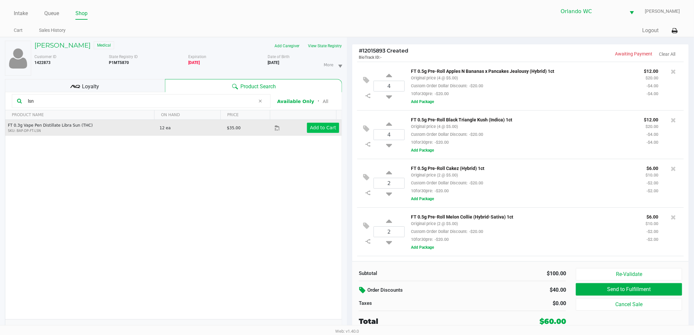
type input "lsn"
click at [323, 129] on app-button-loader "Add to Cart" at bounding box center [323, 127] width 26 height 5
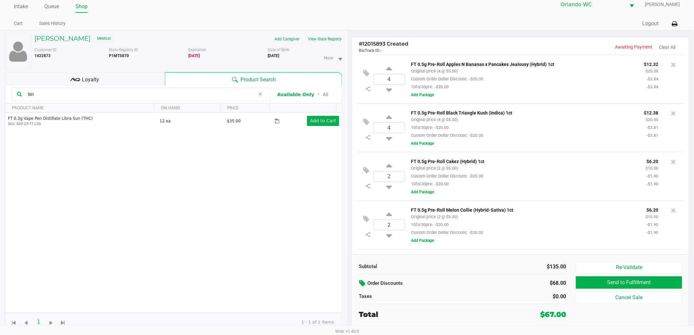
scroll to position [199, 0]
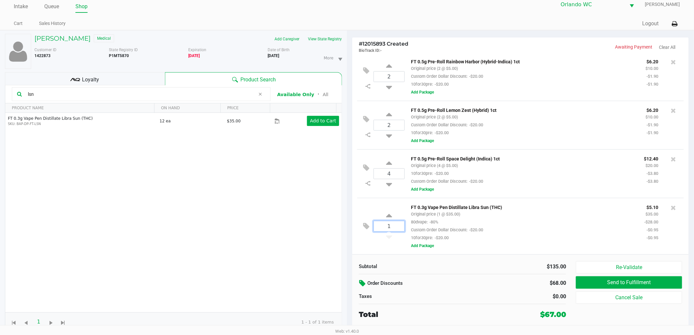
click at [393, 227] on input "1" at bounding box center [389, 226] width 31 height 10
type input "4"
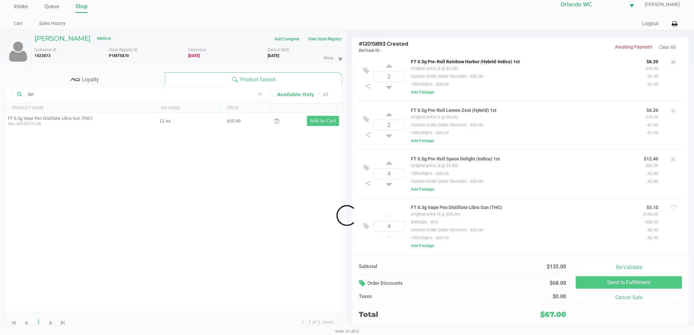
click at [379, 245] on div "Loading MICHAEL MANNIX JR Medical Add Caregiver View State Registry Customer ID…" at bounding box center [347, 182] width 694 height 305
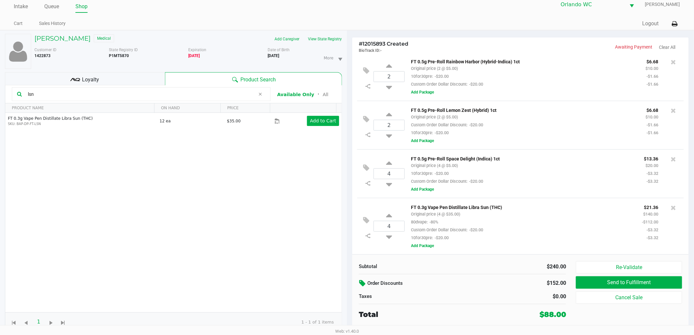
drag, startPoint x: 135, startPoint y: 94, endPoint x: 0, endPoint y: 80, distance: 135.5
click at [0, 80] on div "MICHAEL MANNIX JR Medical Add Caregiver View State Registry Customer ID 1422873…" at bounding box center [173, 183] width 347 height 304
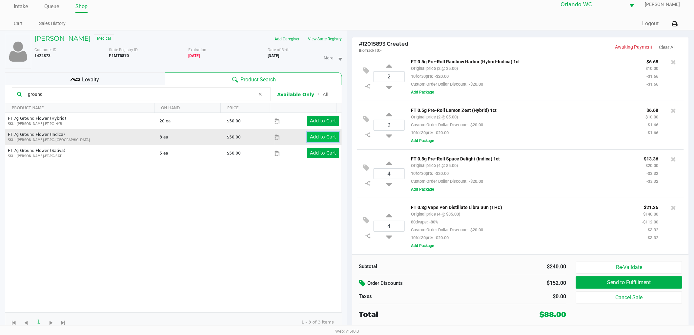
click at [321, 135] on app-button-loader "Add to Cart" at bounding box center [323, 136] width 26 height 5
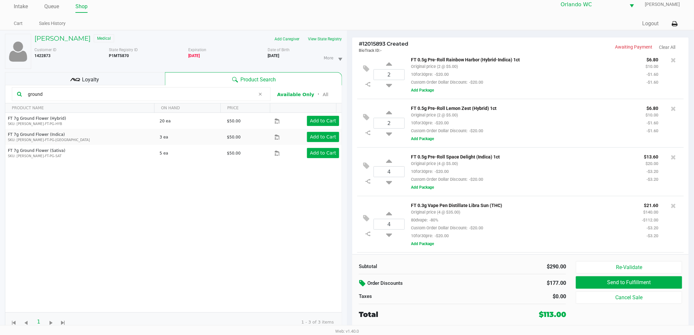
scroll to position [256, 0]
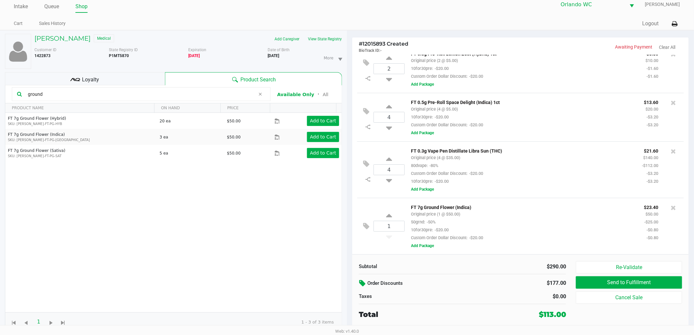
drag, startPoint x: 53, startPoint y: 98, endPoint x: 0, endPoint y: 74, distance: 58.4
click at [0, 74] on div "MICHAEL MANNIX JR Medical Add Caregiver View State Registry Customer ID 1422873…" at bounding box center [173, 183] width 347 height 304
type input "dark chocolate"
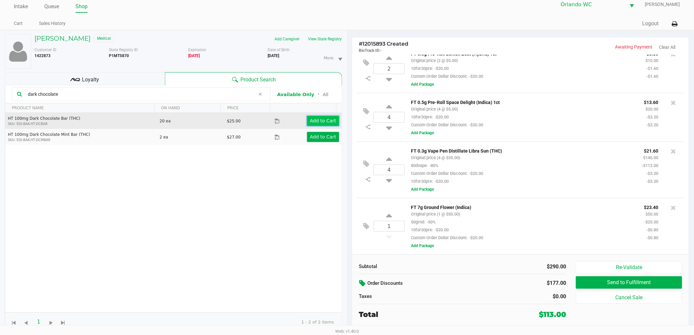
click at [321, 122] on app-button-loader "Add to Cart" at bounding box center [323, 120] width 26 height 5
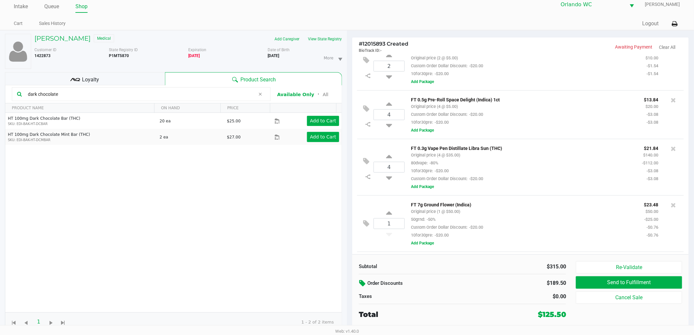
scroll to position [312, 0]
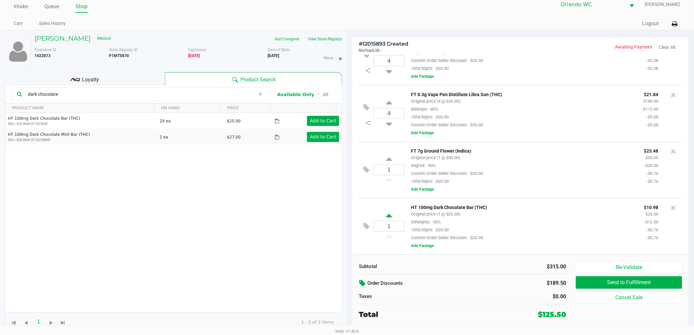
click at [388, 216] on icon at bounding box center [389, 217] width 6 height 8
type input "2"
drag, startPoint x: 60, startPoint y: 97, endPoint x: 0, endPoint y: 99, distance: 60.4
click at [0, 99] on div "MICHAEL MANNIX JR Medical Add Caregiver View State Registry Customer ID 1422873…" at bounding box center [173, 183] width 347 height 304
type input "t"
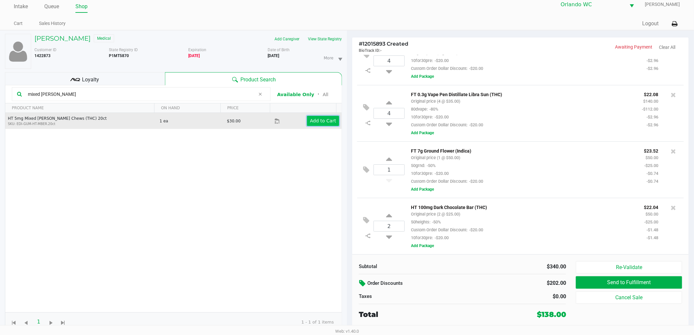
click at [323, 119] on app-button-loader "Add to Cart" at bounding box center [323, 120] width 26 height 5
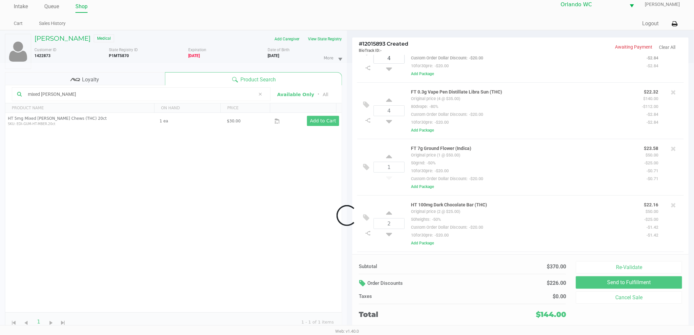
scroll to position [369, 0]
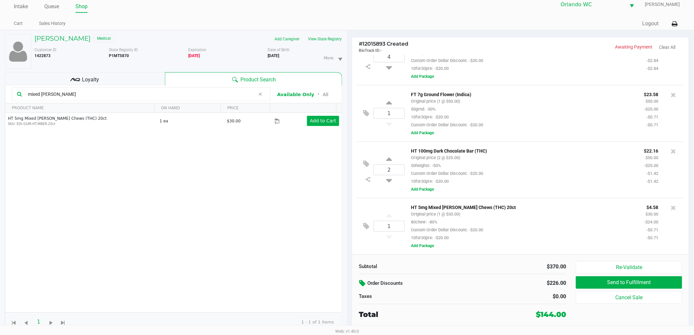
drag, startPoint x: 78, startPoint y: 97, endPoint x: 0, endPoint y: 67, distance: 83.8
click at [0, 67] on div "MICHAEL MANNIX JR Medical Add Caregiver View State Registry Customer ID 1422873…" at bounding box center [173, 183] width 347 height 304
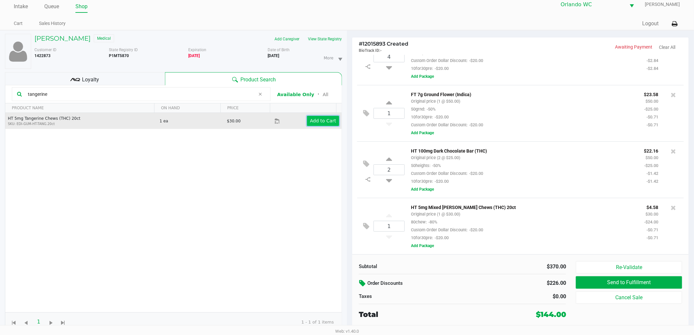
click at [312, 121] on app-button-loader "Add to Cart" at bounding box center [323, 120] width 26 height 5
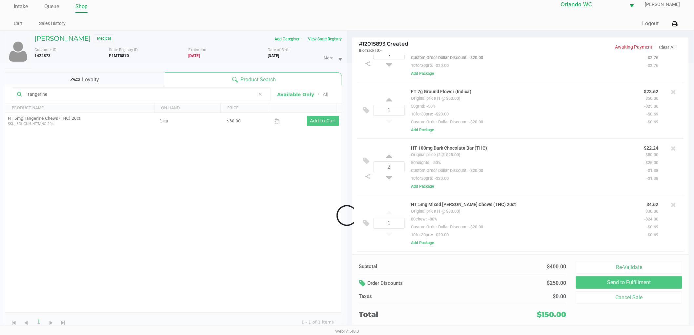
scroll to position [426, 0]
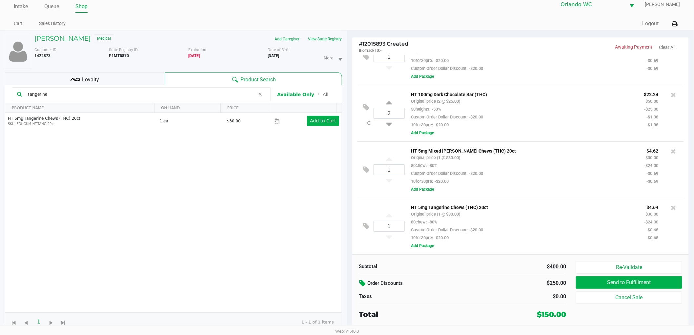
drag, startPoint x: 62, startPoint y: 95, endPoint x: 0, endPoint y: 79, distance: 63.8
click at [0, 79] on div "MICHAEL MANNIX JR Medical Add Caregiver View State Registry Customer ID 1422873…" at bounding box center [173, 183] width 347 height 304
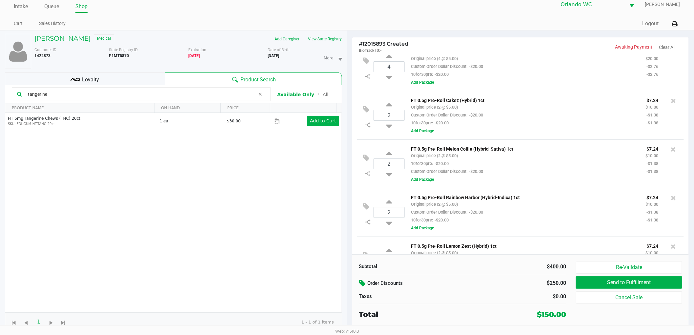
scroll to position [0, 0]
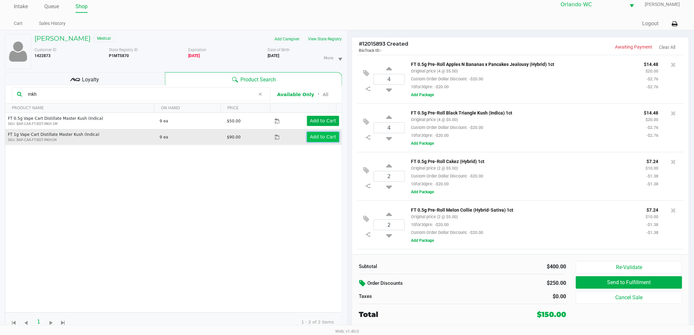
click at [319, 138] on app-button-loader "Add to Cart" at bounding box center [323, 136] width 26 height 5
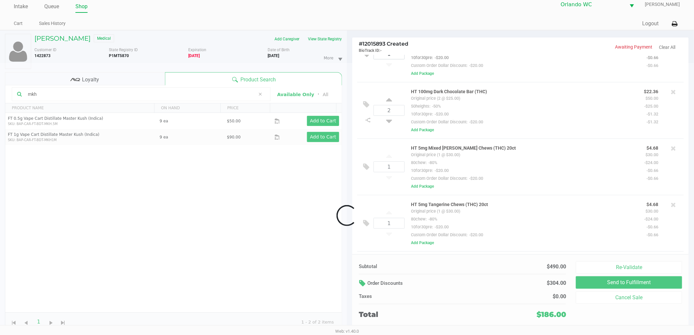
scroll to position [483, 0]
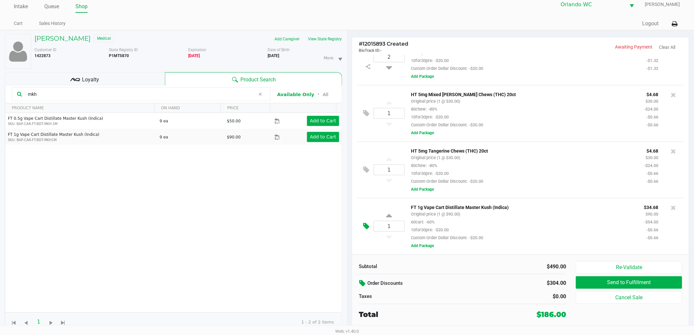
click at [368, 228] on icon at bounding box center [366, 226] width 6 height 8
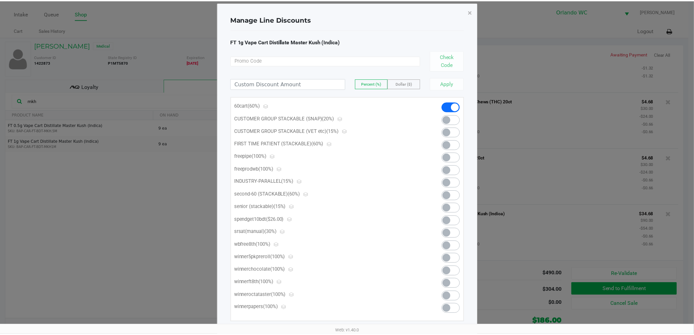
scroll to position [18, 0]
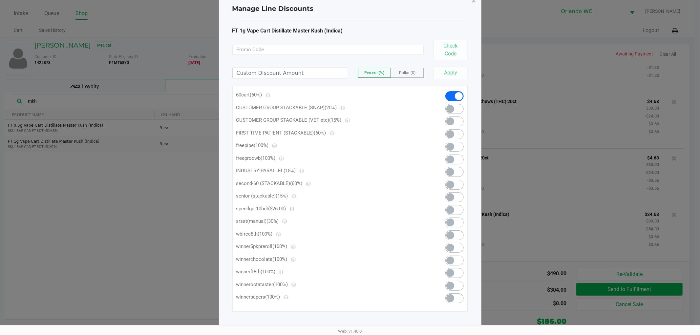
click at [452, 204] on div at bounding box center [449, 198] width 40 height 13
click at [453, 210] on span at bounding box center [450, 210] width 8 height 8
click at [472, 2] on span "×" at bounding box center [474, 0] width 4 height 9
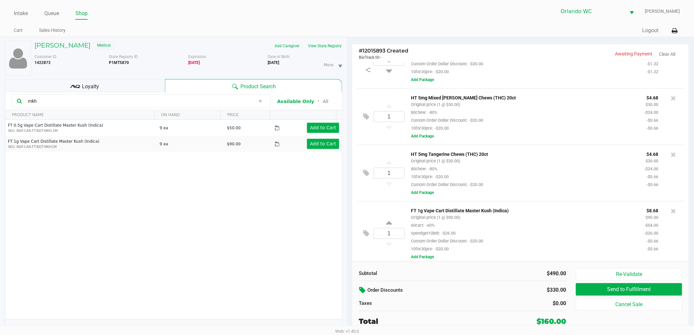
click at [363, 287] on icon at bounding box center [363, 290] width 8 height 8
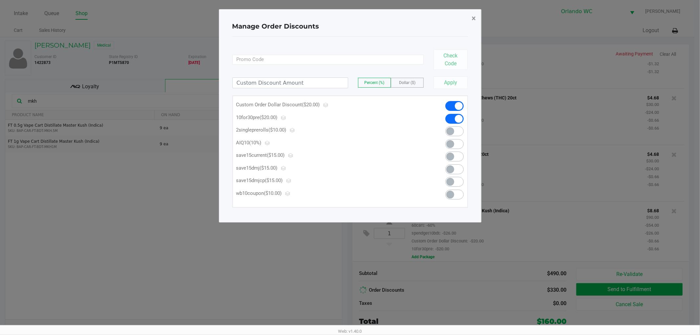
click at [472, 14] on span "×" at bounding box center [474, 18] width 4 height 9
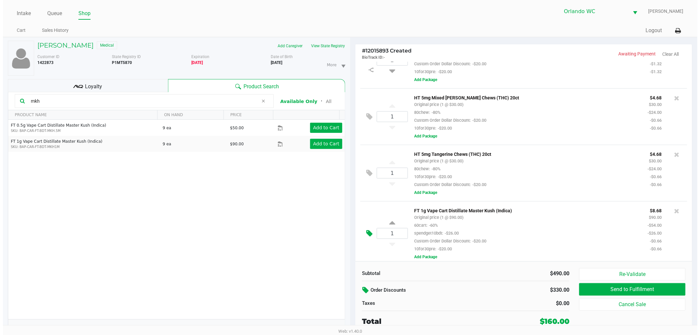
scroll to position [490, 0]
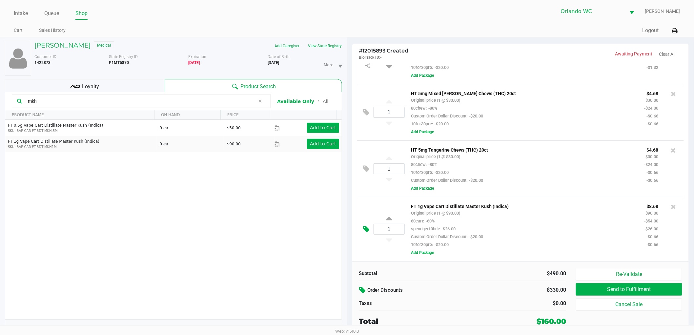
click at [370, 227] on button at bounding box center [367, 229] width 11 height 16
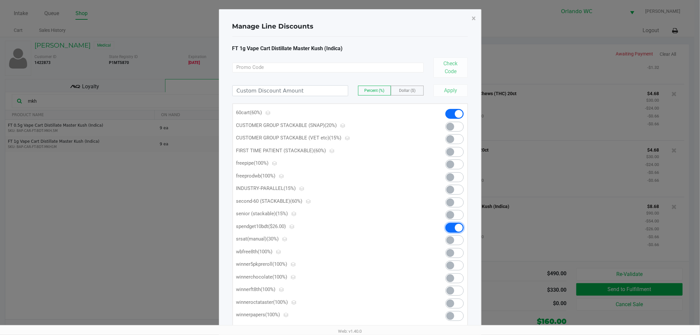
click at [463, 228] on span at bounding box center [459, 228] width 8 height 8
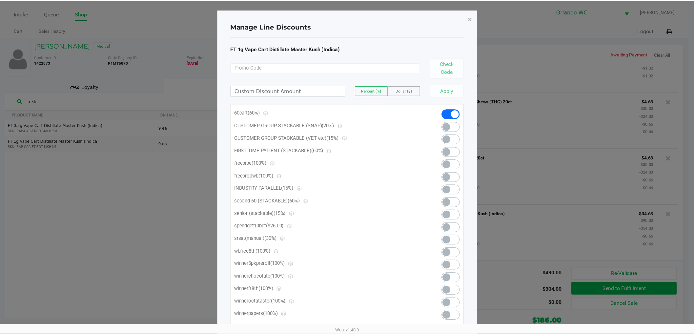
scroll to position [483, 0]
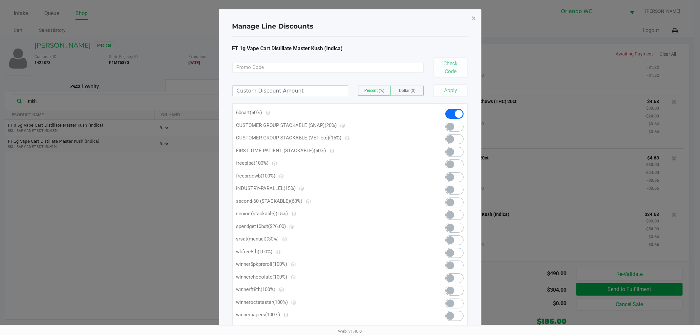
click at [449, 224] on span at bounding box center [450, 228] width 8 height 8
click at [474, 18] on span "×" at bounding box center [474, 18] width 4 height 9
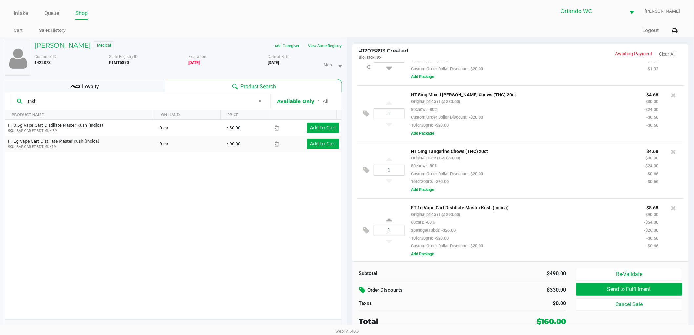
scroll to position [490, 0]
drag, startPoint x: 54, startPoint y: 100, endPoint x: 0, endPoint y: 30, distance: 88.2
click at [0, 31] on app-point-of-sale "Intake Queue Shop Orlando WC Lisa Heinzman Cart Sales History Quick Sale Open D…" at bounding box center [347, 171] width 694 height 342
type input "grav"
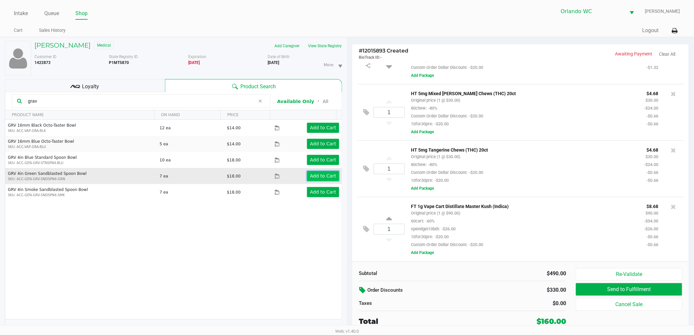
click at [314, 177] on app-button-loader "Add to Cart" at bounding box center [323, 175] width 26 height 5
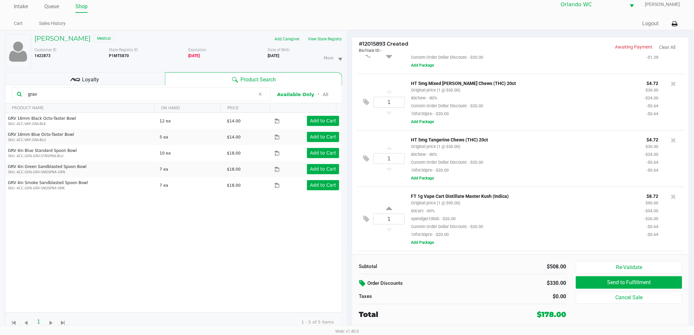
scroll to position [539, 0]
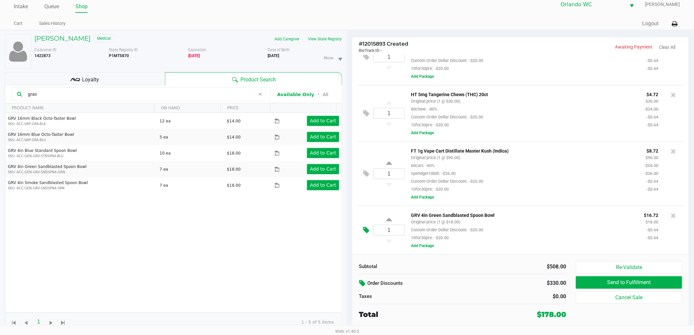
click at [367, 231] on icon at bounding box center [366, 230] width 6 height 8
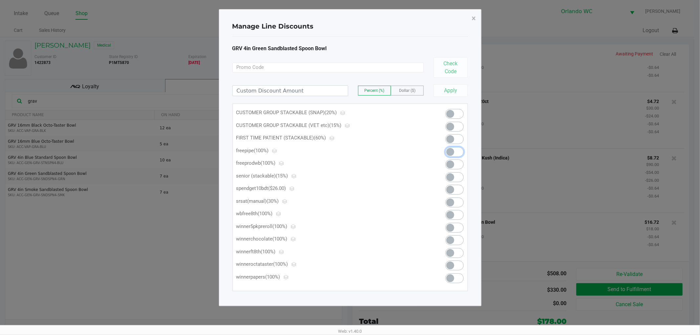
click at [450, 152] on span at bounding box center [450, 152] width 8 height 8
click at [473, 15] on span "×" at bounding box center [474, 18] width 4 height 9
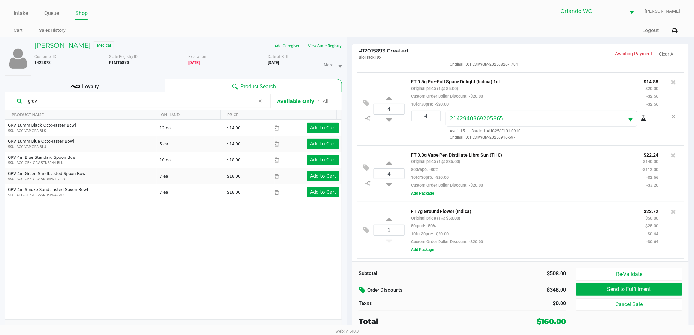
scroll to position [428, 0]
click at [417, 197] on button "Add Package" at bounding box center [422, 194] width 23 height 6
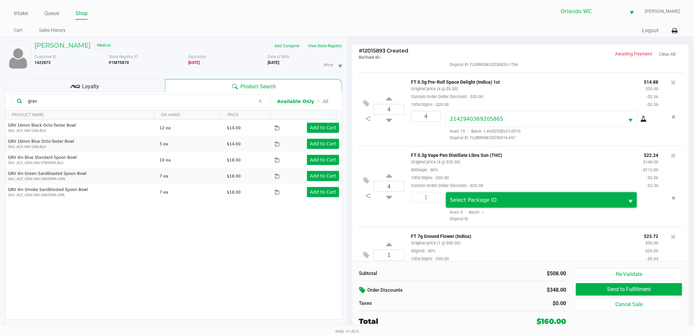
click at [491, 207] on span "Select Package ID" at bounding box center [535, 199] width 178 height 15
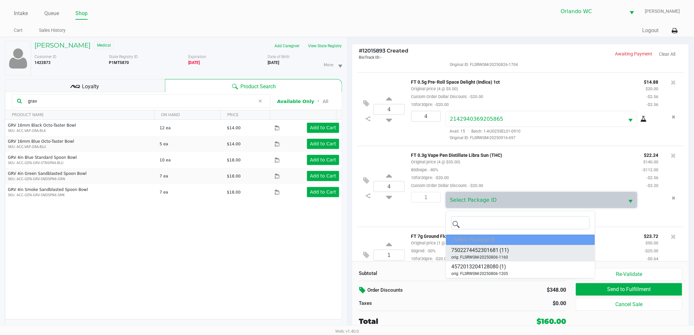
click at [488, 253] on span "7502274452301681" at bounding box center [474, 250] width 47 height 8
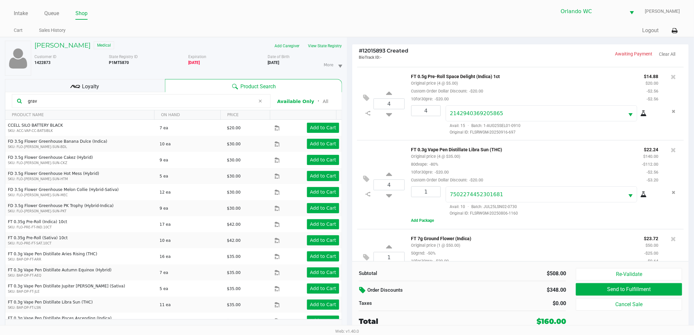
scroll to position [416, 0]
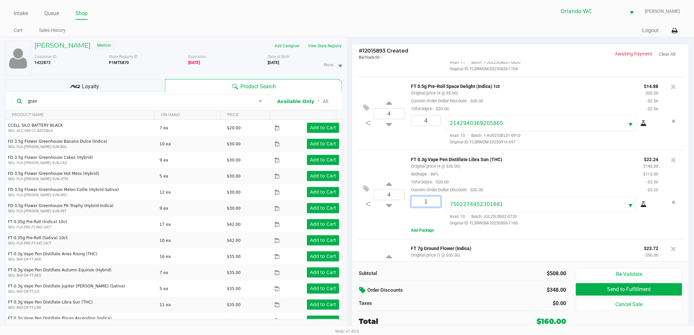
click at [433, 201] on input "1" at bounding box center [426, 202] width 29 height 10
type input "4"
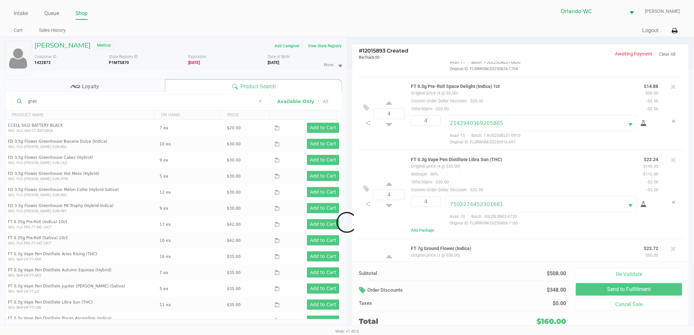
click at [537, 182] on div "Loading MICHAEL MANNIX JR Medical Add Caregiver View State Registry Customer ID…" at bounding box center [347, 189] width 694 height 305
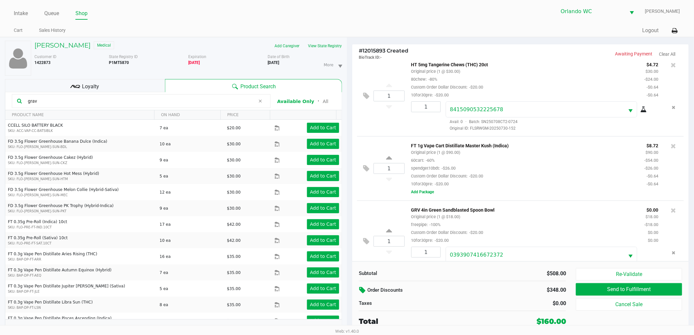
scroll to position [843, 0]
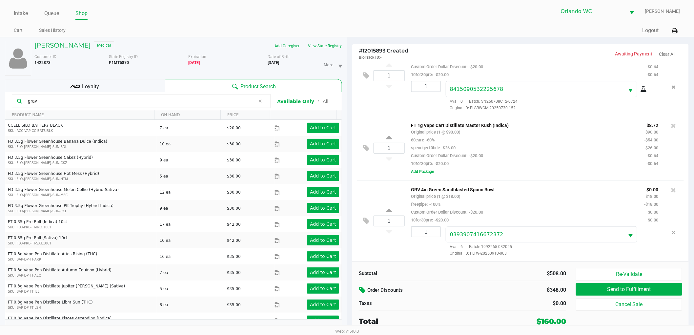
drag, startPoint x: 73, startPoint y: 102, endPoint x: 0, endPoint y: 90, distance: 73.6
click at [0, 90] on div "MICHAEL MANNIX JR Medical Add Caregiver View State Registry Customer ID 1422873…" at bounding box center [173, 189] width 347 height 304
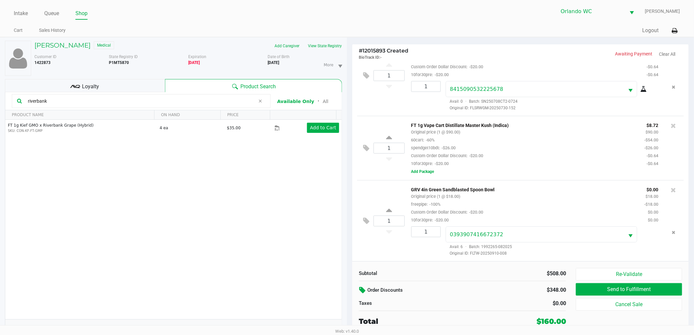
drag, startPoint x: 57, startPoint y: 100, endPoint x: 0, endPoint y: 93, distance: 57.8
click at [0, 93] on div "MICHAEL MANNIX JR Medical Add Caregiver View State Registry Customer ID 1422873…" at bounding box center [173, 189] width 347 height 304
type input "gpe"
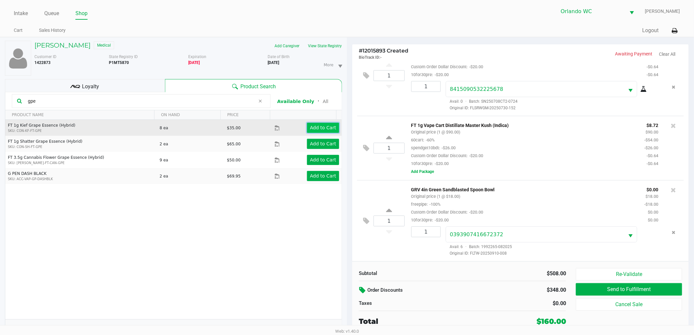
click at [323, 128] on app-button-loader "Add to Cart" at bounding box center [323, 127] width 26 height 5
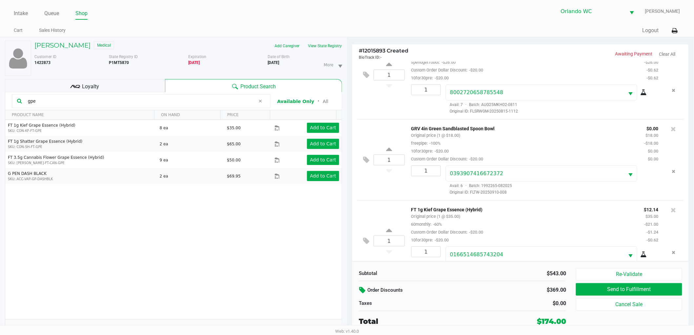
scroll to position [949, 0]
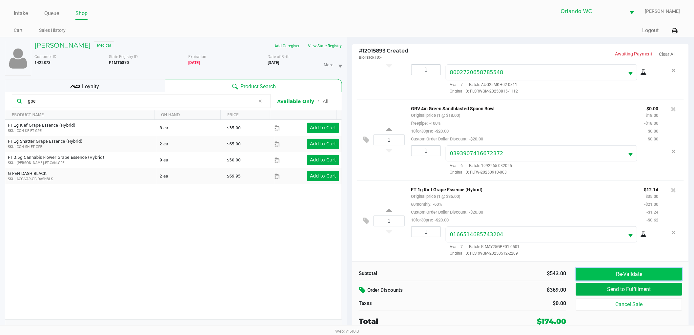
click at [618, 276] on button "Re-Validate" at bounding box center [629, 274] width 106 height 12
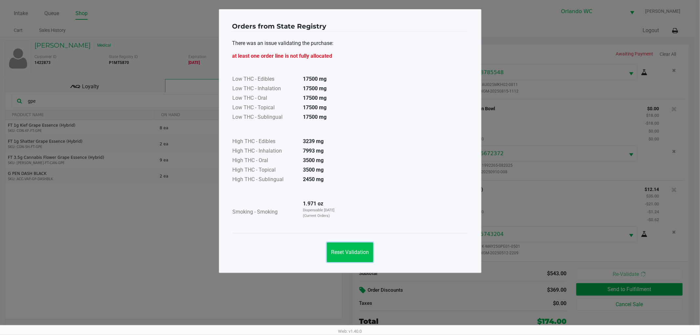
click at [341, 252] on span "Reset Validation" at bounding box center [350, 252] width 38 height 6
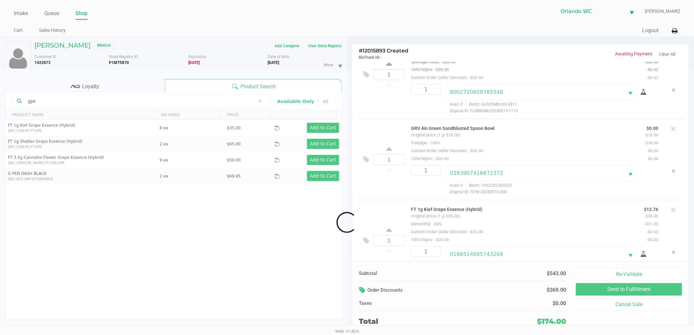
scroll to position [973, 0]
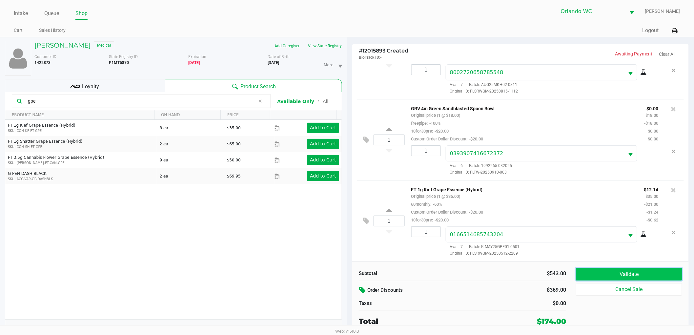
click at [634, 273] on button "Validate" at bounding box center [629, 274] width 106 height 12
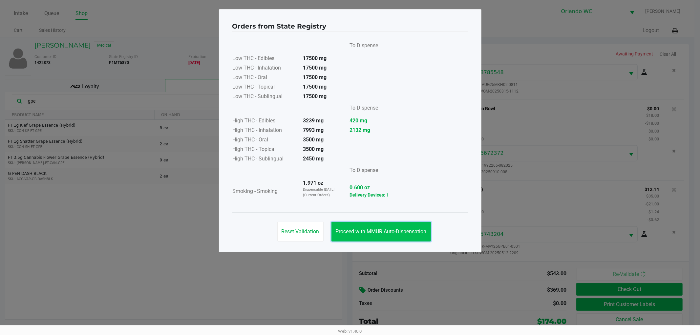
click at [365, 237] on button "Proceed with MMUR Auto-Dispensation" at bounding box center [380, 232] width 99 height 20
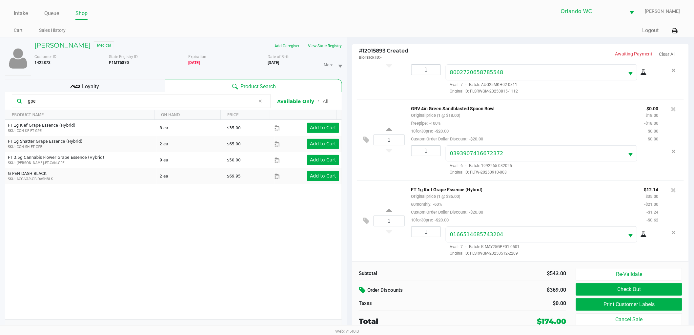
scroll to position [7, 0]
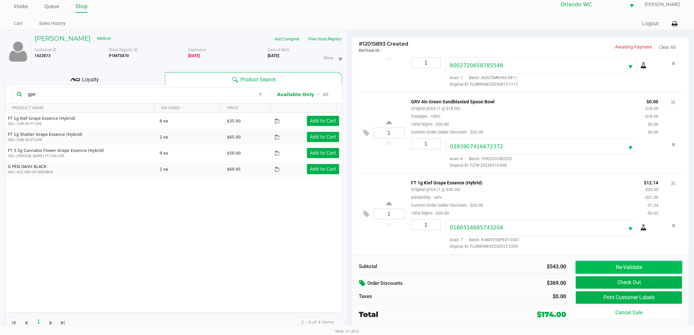
click at [634, 265] on button "Re-Validate" at bounding box center [629, 267] width 106 height 12
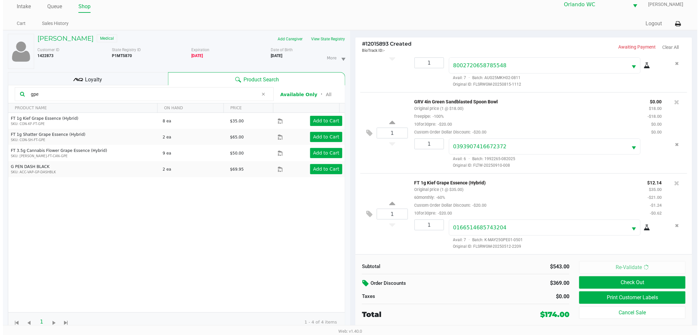
scroll to position [0, 0]
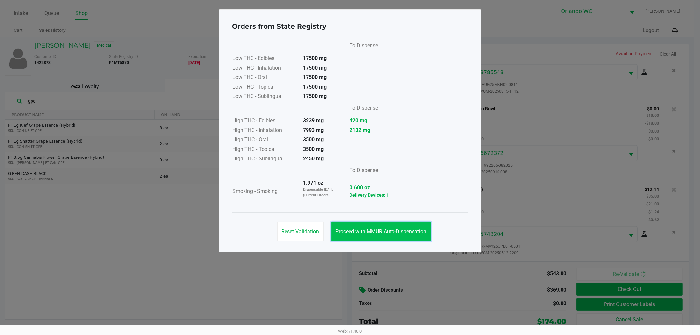
click at [385, 227] on button "Proceed with MMUR Auto-Dispensation" at bounding box center [380, 232] width 99 height 20
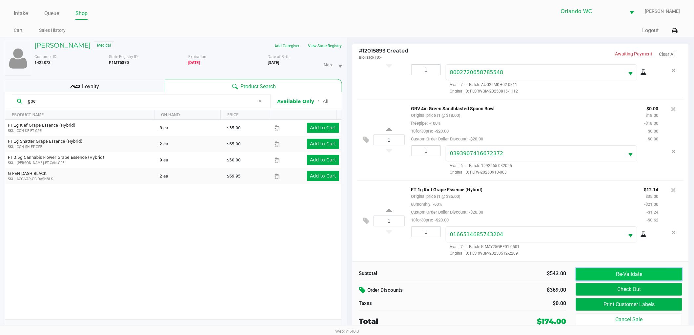
click at [638, 274] on button "Re-Validate" at bounding box center [629, 274] width 106 height 12
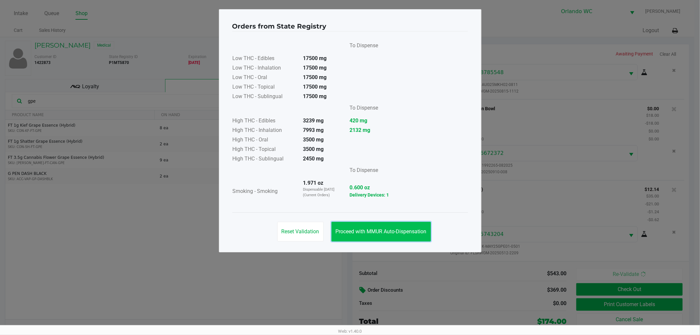
click at [369, 228] on span "Proceed with MMUR Auto-Dispensation" at bounding box center [381, 231] width 91 height 6
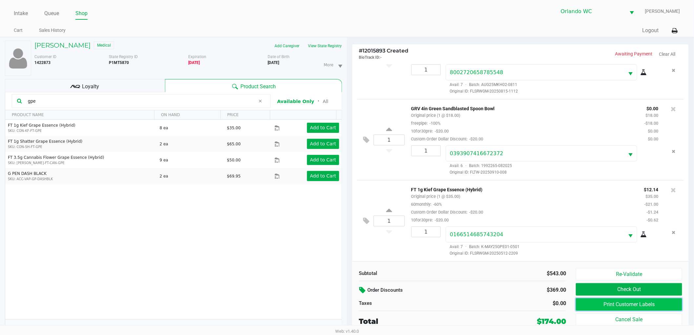
click at [657, 304] on button "Print Customer Labels" at bounding box center [629, 304] width 106 height 12
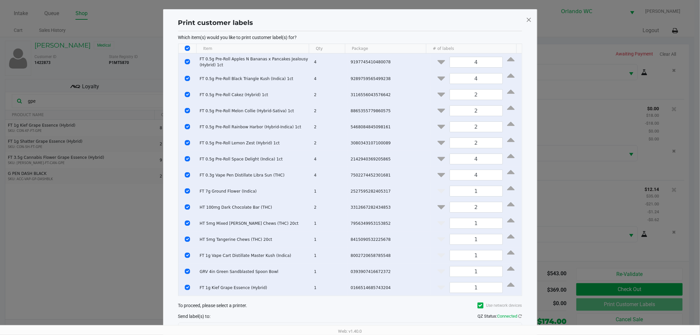
click at [188, 45] on th "Data table" at bounding box center [187, 49] width 18 height 10
click at [185, 45] on th "Data table" at bounding box center [187, 49] width 18 height 10
click at [185, 49] on input "Select All Rows" at bounding box center [187, 48] width 5 height 5
checkbox input "false"
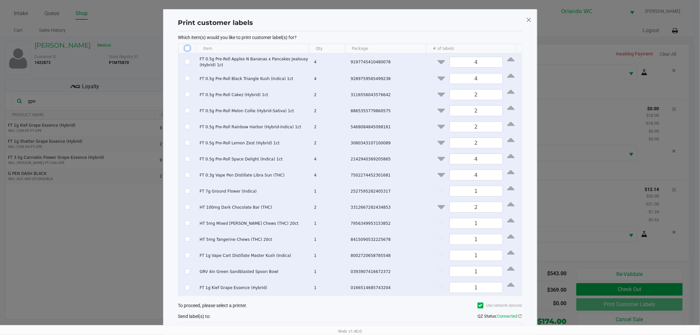
checkbox input "false"
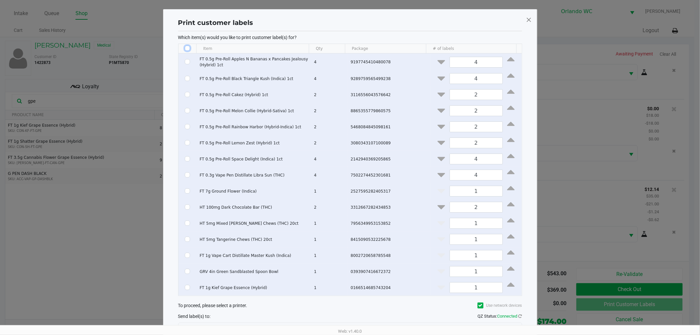
checkbox input "false"
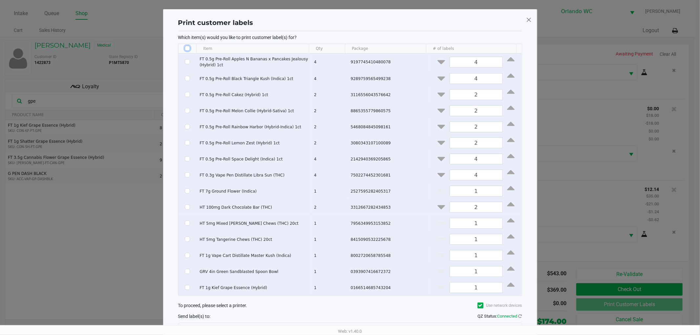
checkbox input "false"
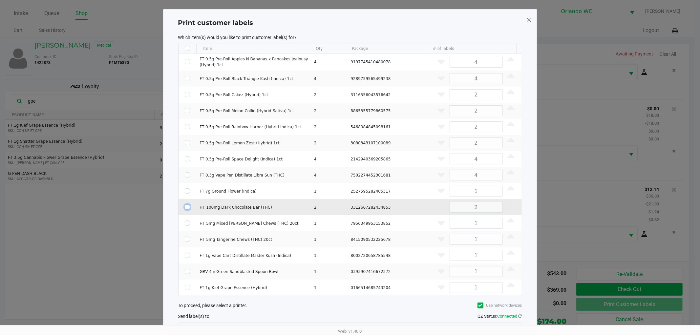
click at [186, 210] on input "Select Row" at bounding box center [187, 206] width 5 height 5
checkbox input "true"
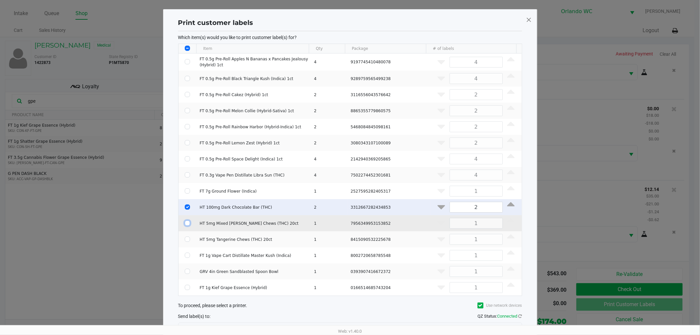
click at [185, 226] on input "Select Row" at bounding box center [187, 222] width 5 height 5
checkbox input "true"
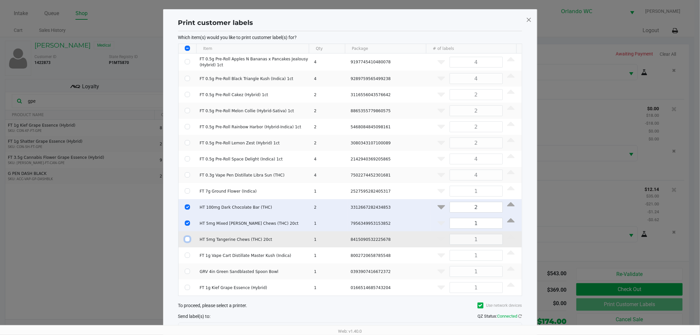
click at [186, 242] on input "Select Row" at bounding box center [187, 239] width 5 height 5
checkbox input "true"
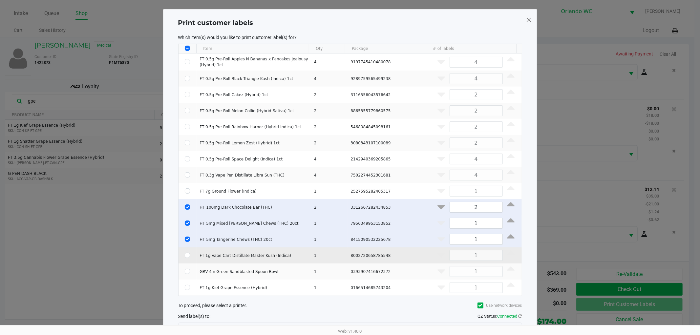
click at [186, 263] on td "Data table" at bounding box center [187, 255] width 18 height 16
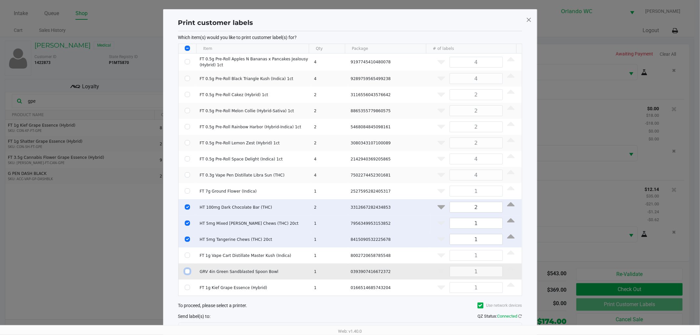
click at [188, 274] on input "Select Row" at bounding box center [187, 271] width 5 height 5
checkbox input "true"
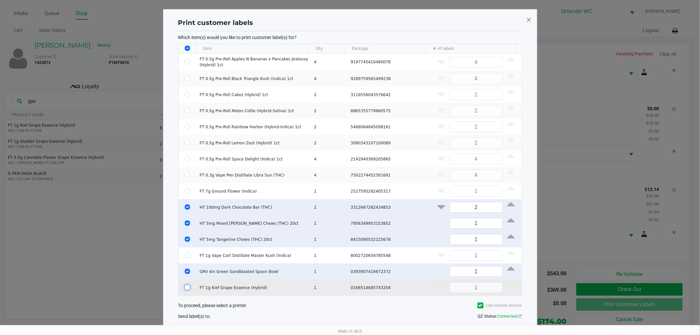
click at [186, 290] on input "Select Row" at bounding box center [187, 287] width 5 height 5
checkbox input "true"
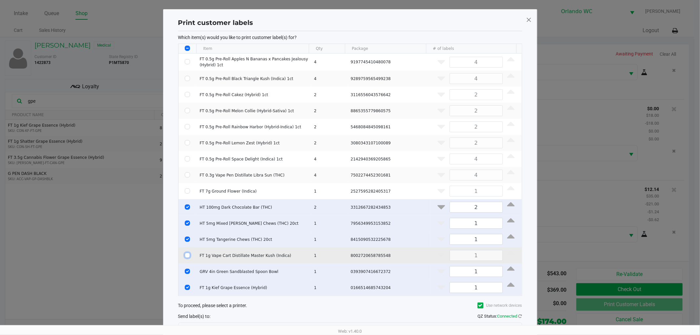
click at [188, 258] on input "Select Row" at bounding box center [187, 255] width 5 height 5
checkbox input "true"
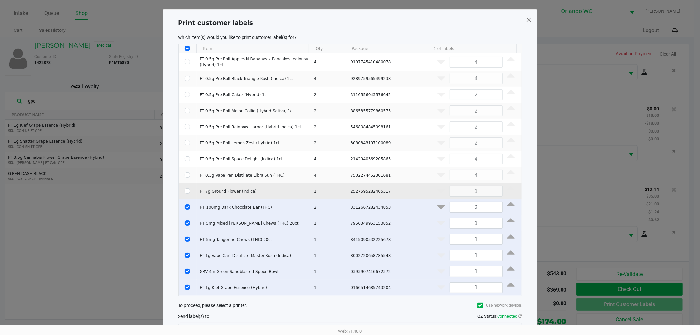
click at [183, 195] on td "Data table" at bounding box center [187, 191] width 18 height 16
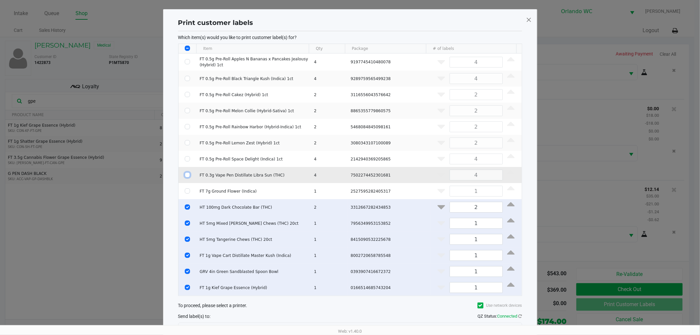
click at [186, 177] on input "Select Row" at bounding box center [187, 174] width 5 height 5
checkbox input "true"
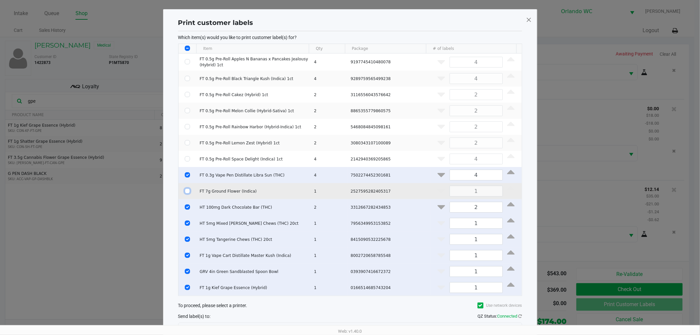
click at [186, 194] on input "Select Row" at bounding box center [187, 190] width 5 height 5
checkbox input "true"
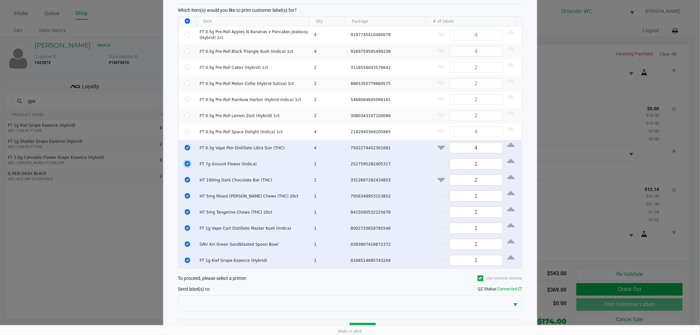
scroll to position [64, 0]
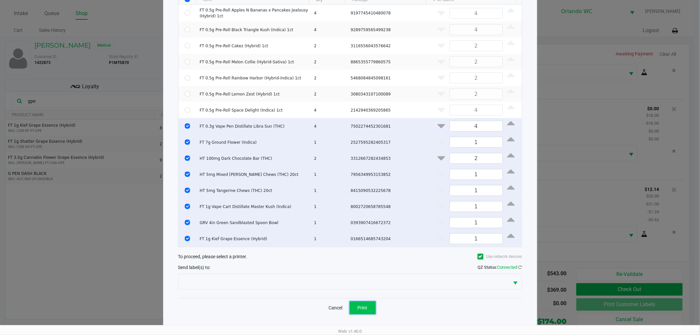
click at [361, 306] on span "Print" at bounding box center [363, 307] width 10 height 5
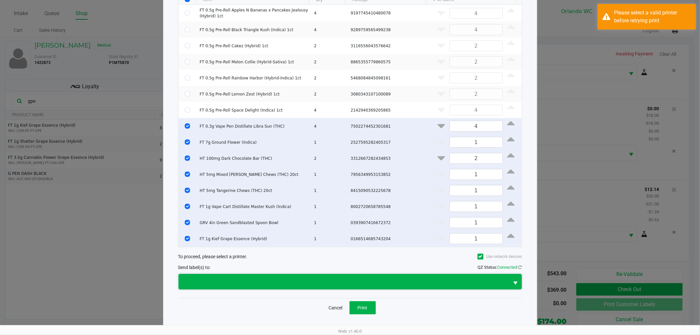
click at [351, 284] on span at bounding box center [343, 282] width 323 height 8
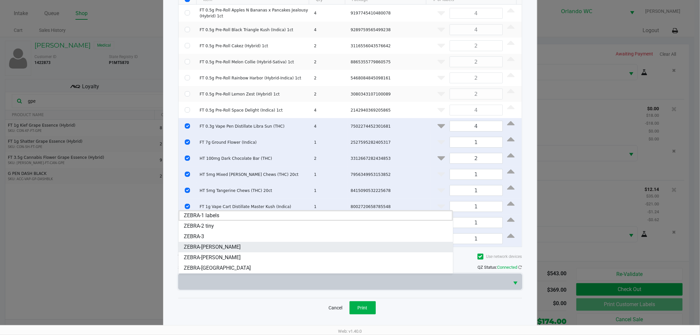
click at [232, 246] on span "ZEBRA-TYWIN-LANNISTER" at bounding box center [212, 247] width 57 height 8
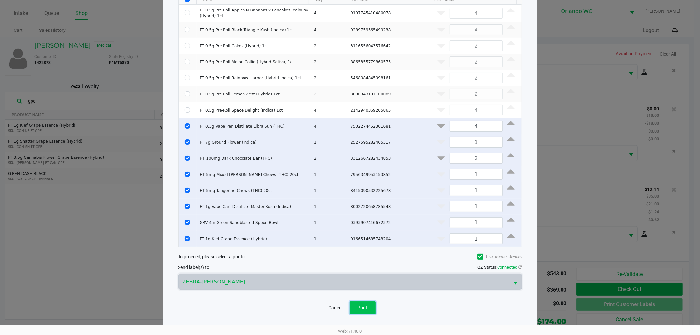
click at [364, 310] on button "Print" at bounding box center [362, 307] width 26 height 13
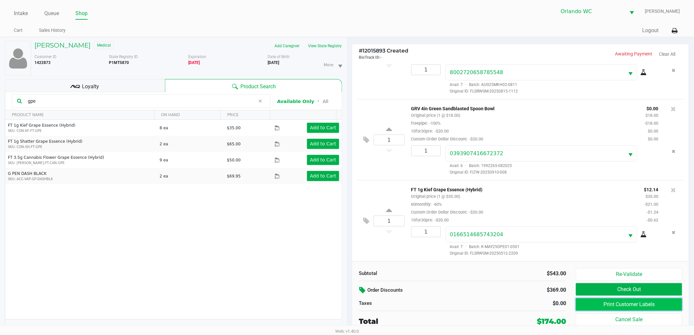
click at [602, 304] on button "Print Customer Labels" at bounding box center [629, 304] width 106 height 12
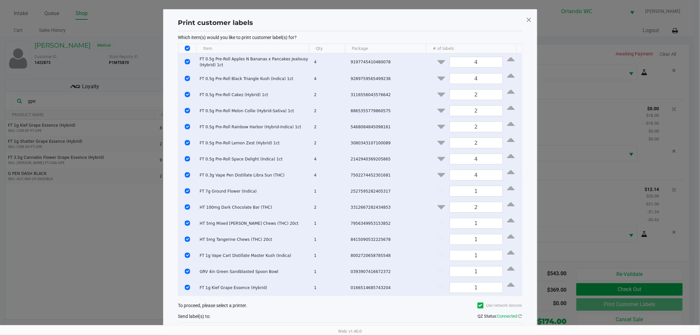
click at [184, 183] on td "Data table" at bounding box center [187, 175] width 18 height 16
click at [188, 51] on input "Select All Rows" at bounding box center [187, 48] width 5 height 5
checkbox input "false"
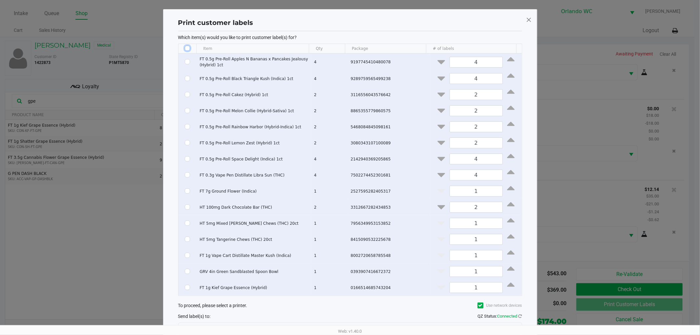
checkbox input "false"
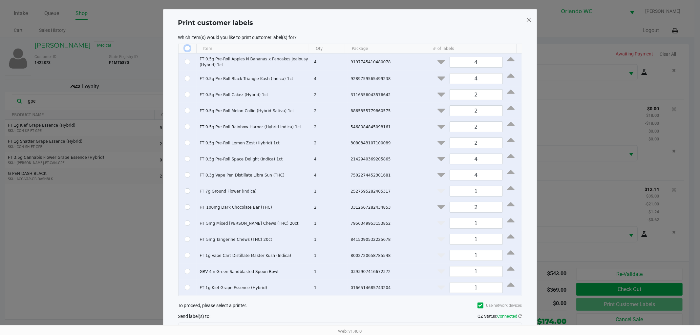
checkbox input "false"
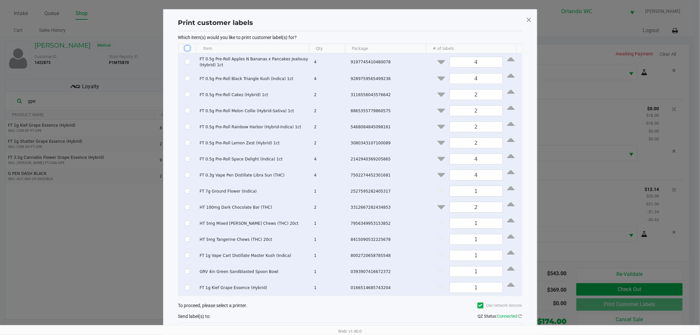
checkbox input "false"
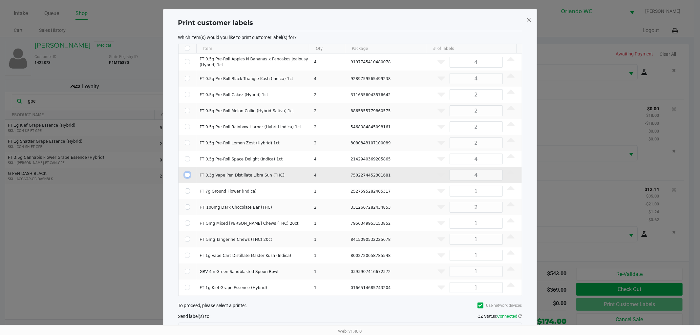
click at [185, 177] on input "Select Row" at bounding box center [187, 174] width 5 height 5
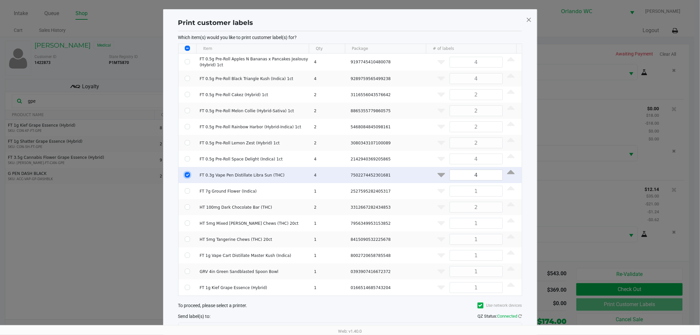
click at [185, 177] on input "Select Row" at bounding box center [187, 174] width 5 height 5
checkbox input "false"
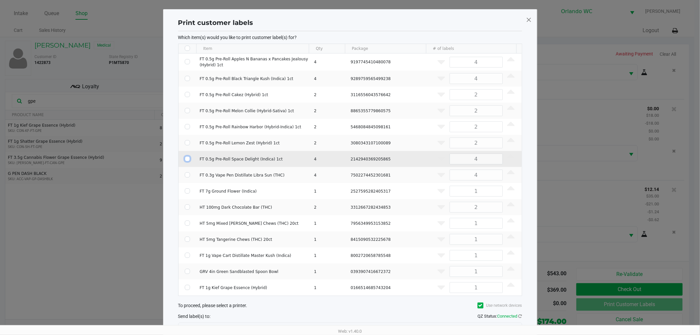
click at [185, 161] on input "Select Row" at bounding box center [187, 158] width 5 height 5
checkbox input "true"
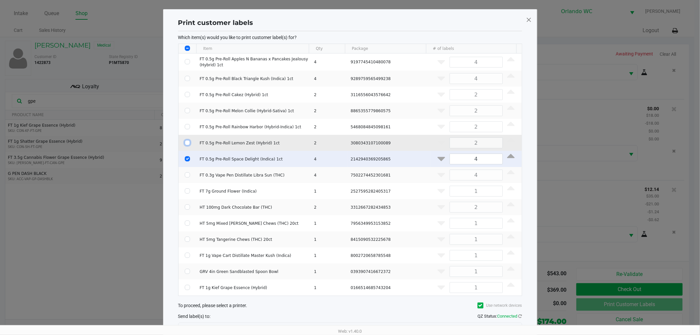
click at [186, 145] on input "Select Row" at bounding box center [187, 142] width 5 height 5
checkbox input "true"
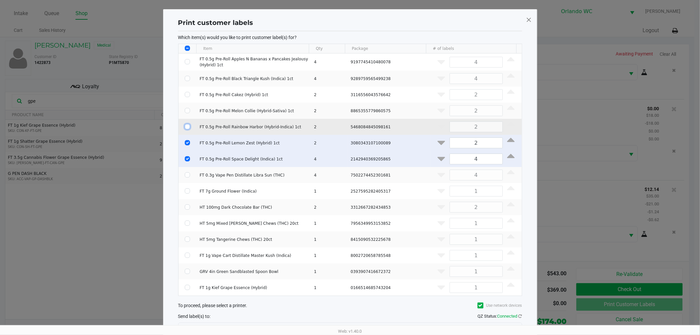
click at [188, 128] on input "Select Row" at bounding box center [187, 126] width 5 height 5
checkbox input "true"
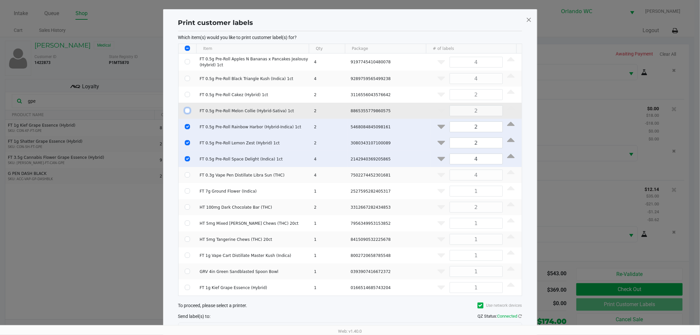
click at [188, 112] on input "Select Row" at bounding box center [187, 110] width 5 height 5
checkbox input "true"
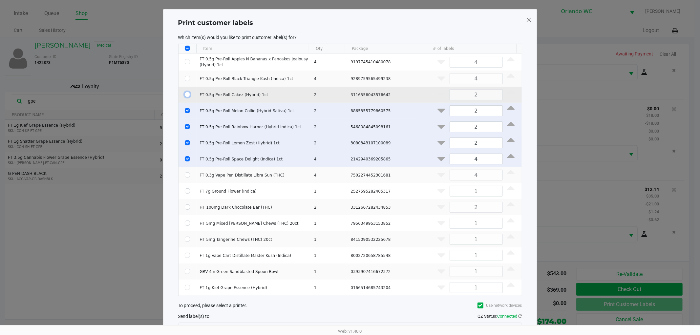
click at [189, 94] on input "Select Row" at bounding box center [187, 94] width 5 height 5
checkbox input "true"
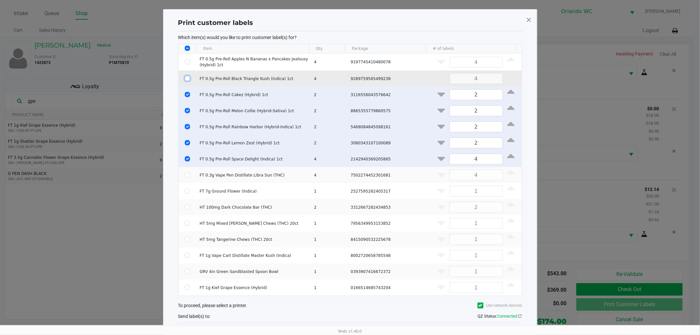
click at [187, 78] on input "Select Row" at bounding box center [187, 78] width 5 height 5
checkbox input "true"
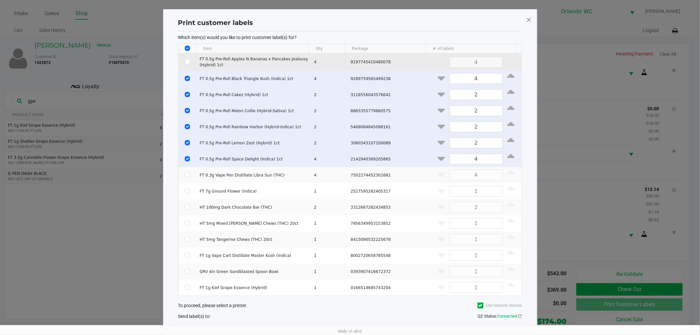
click at [188, 59] on td "Data table" at bounding box center [187, 61] width 18 height 17
click at [187, 61] on input "Select Row" at bounding box center [187, 61] width 5 height 5
checkbox input "true"
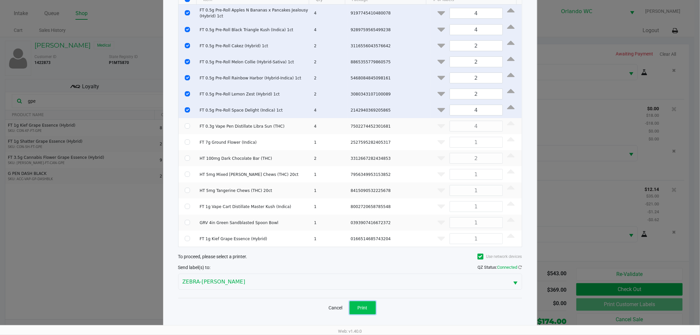
click at [369, 303] on button "Print" at bounding box center [362, 307] width 26 height 13
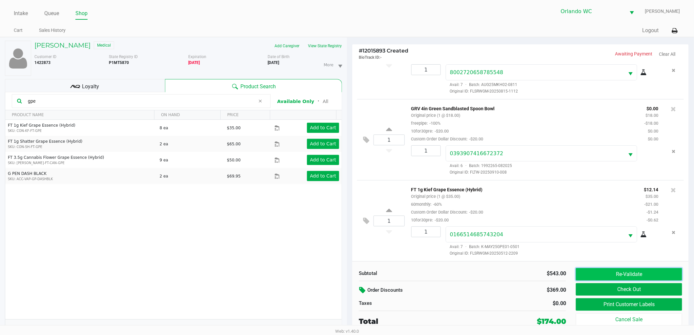
click at [634, 273] on button "Re-Validate" at bounding box center [629, 274] width 106 height 12
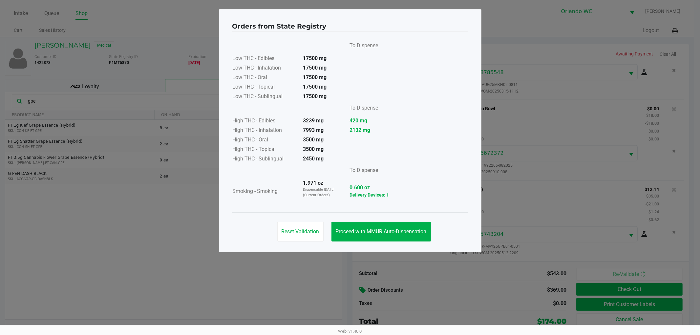
click at [374, 214] on div "Reset Validation Proceed with MMUR Auto-Dispensation" at bounding box center [350, 228] width 236 height 33
click at [373, 224] on button "Proceed with MMUR Auto-Dispensation" at bounding box center [380, 232] width 99 height 20
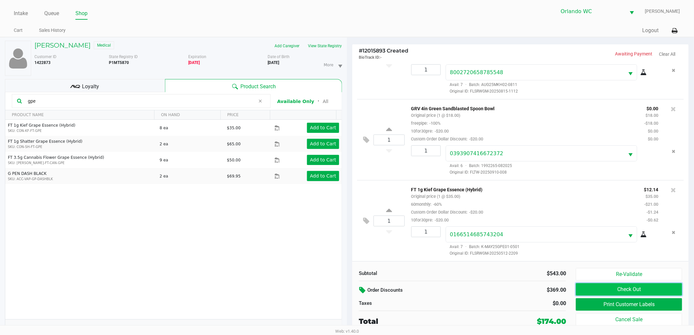
click at [614, 291] on button "Check Out" at bounding box center [629, 289] width 106 height 12
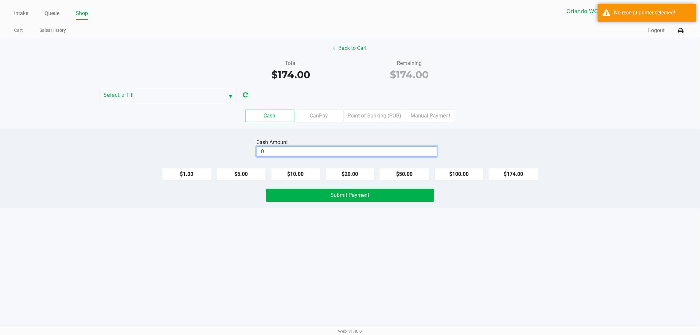
click at [317, 155] on input "0" at bounding box center [347, 152] width 180 height 10
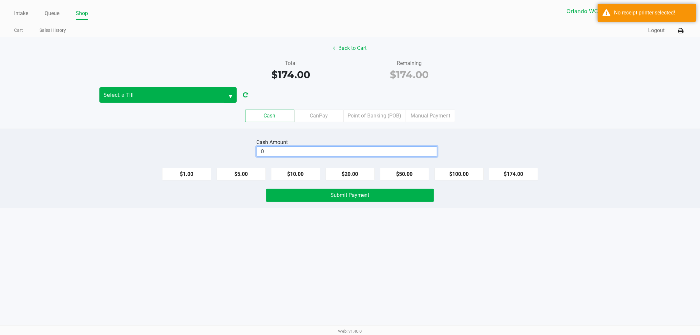
click at [230, 92] on button "Select" at bounding box center [230, 94] width 12 height 15
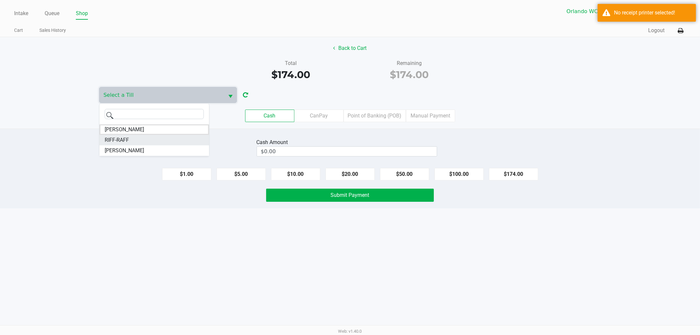
click at [186, 138] on li "RIFF-RAFF" at bounding box center [154, 140] width 110 height 10
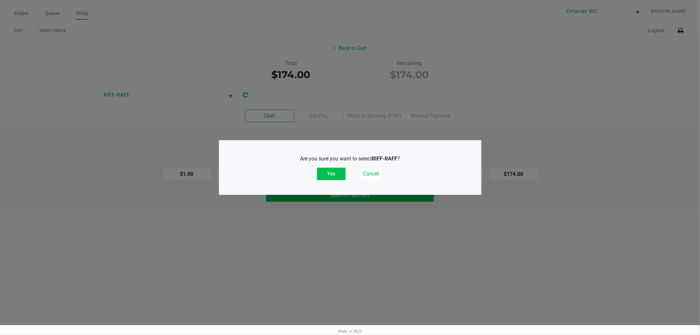
click at [332, 172] on button "Yes" at bounding box center [331, 174] width 29 height 12
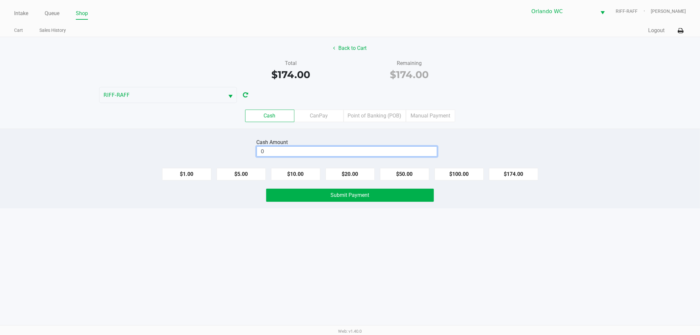
click at [363, 154] on input "0" at bounding box center [347, 152] width 180 height 10
type input "$174.00"
click at [678, 35] on button at bounding box center [680, 31] width 11 height 12
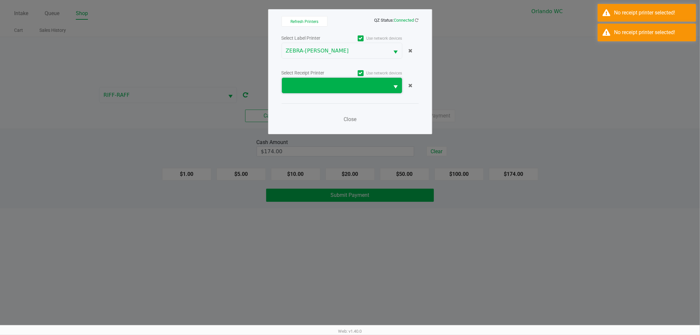
click at [343, 85] on span at bounding box center [336, 86] width 100 height 8
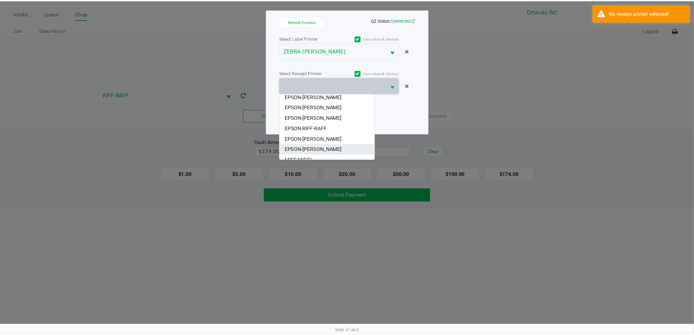
scroll to position [36, 0]
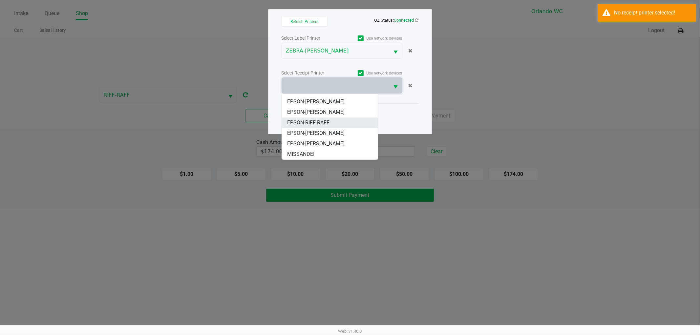
click at [301, 120] on span "EPSON-RIFF-RAFF" at bounding box center [308, 123] width 42 height 8
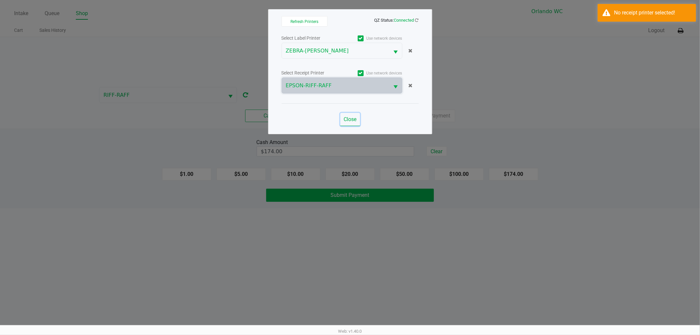
drag, startPoint x: 349, startPoint y: 124, endPoint x: 348, endPoint y: 120, distance: 4.1
click at [349, 124] on button "Close" at bounding box center [350, 119] width 20 height 13
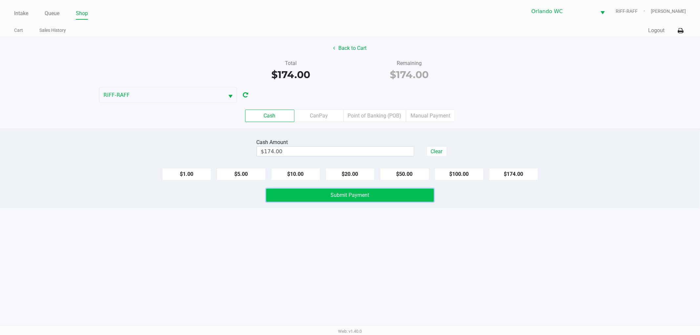
click at [323, 195] on button "Submit Payment" at bounding box center [350, 195] width 168 height 13
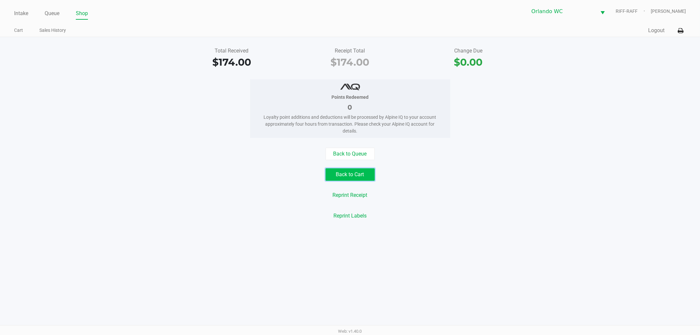
click at [350, 178] on button "Back to Cart" at bounding box center [349, 174] width 49 height 12
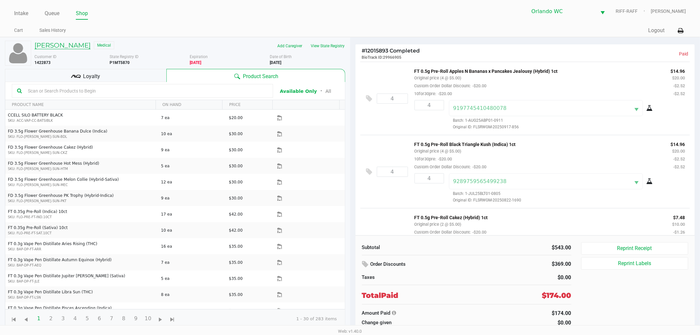
click at [67, 41] on h5 "MICHAEL MANNIX JR" at bounding box center [62, 45] width 56 height 8
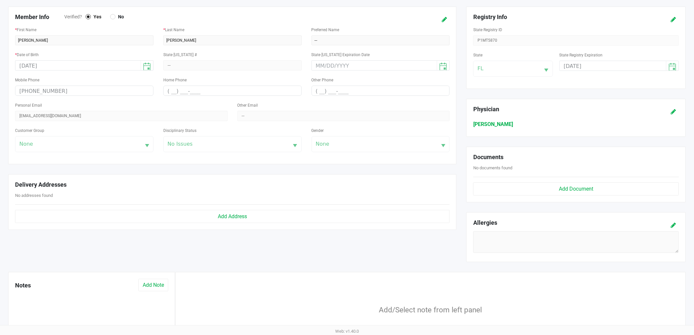
scroll to position [109, 0]
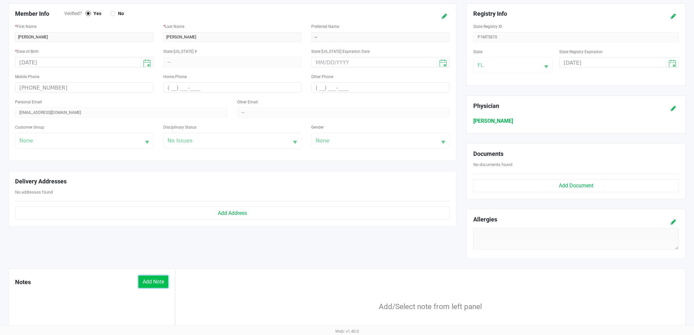
click at [150, 282] on button "Add Note" at bounding box center [153, 282] width 30 height 12
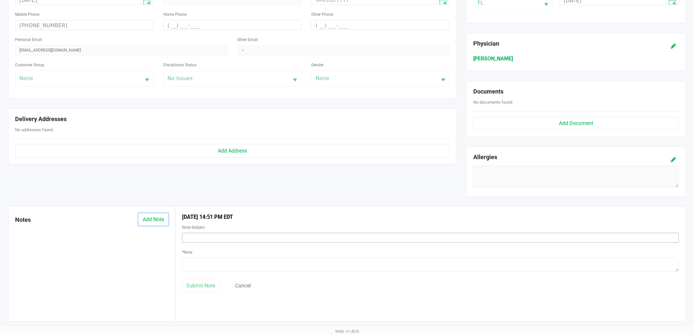
scroll to position [173, 0]
click at [207, 238] on input "text" at bounding box center [430, 238] width 497 height 10
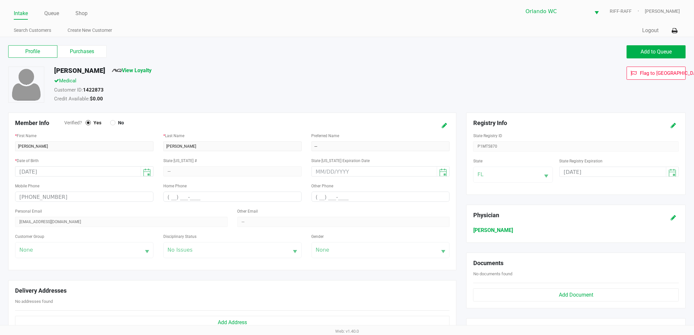
click at [92, 63] on div "Profile Purchases Add to Queue" at bounding box center [347, 55] width 688 height 23
click at [90, 57] on label "Purchases" at bounding box center [81, 51] width 49 height 12
click at [0, 0] on 1 "Purchases" at bounding box center [0, 0] width 0 height 0
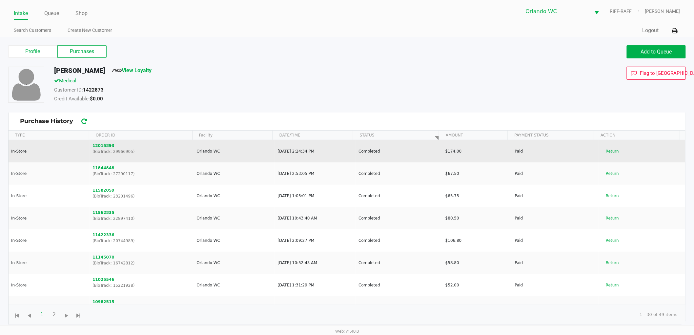
drag, startPoint x: 116, startPoint y: 146, endPoint x: 89, endPoint y: 144, distance: 27.0
click at [90, 144] on td "12015893 (BioTrack: 29966905)" at bounding box center [142, 151] width 104 height 22
copy button "12015893"
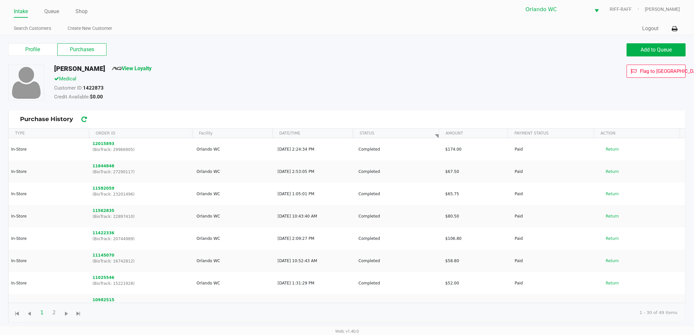
scroll to position [2, 0]
click at [41, 50] on label "Profile" at bounding box center [32, 49] width 49 height 12
click at [0, 0] on 0 "Profile" at bounding box center [0, 0] width 0 height 0
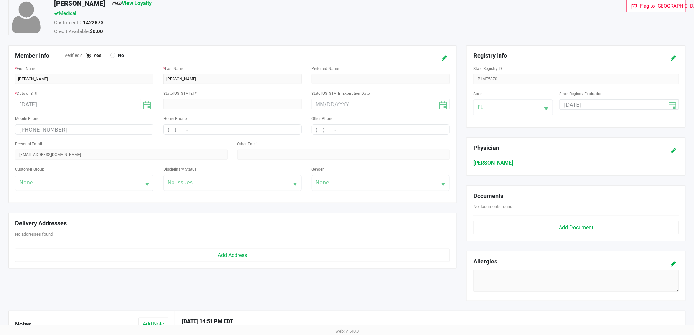
scroll to position [173, 0]
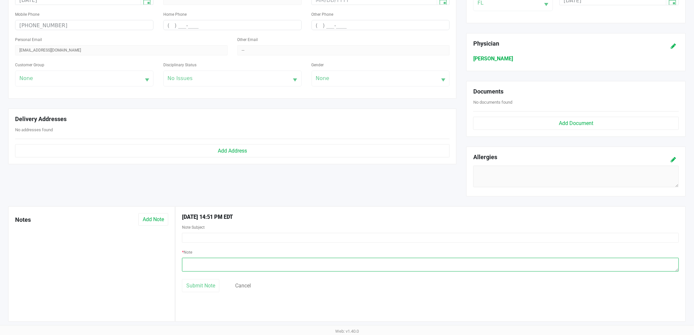
click at [195, 260] on textarea at bounding box center [430, 265] width 497 height 14
click at [242, 262] on textarea at bounding box center [430, 265] width 497 height 14
click at [340, 263] on textarea at bounding box center [430, 265] width 497 height 14
type textarea "Custom discount applied by MOD for 2x 10 for $30 pre-roll sale -LH"
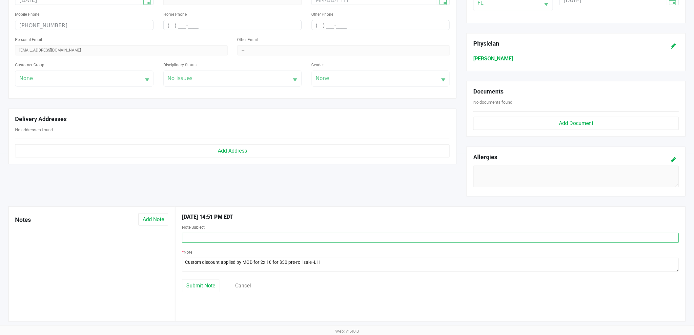
click at [301, 233] on input "text" at bounding box center [430, 238] width 497 height 10
type input "Custom Discount"
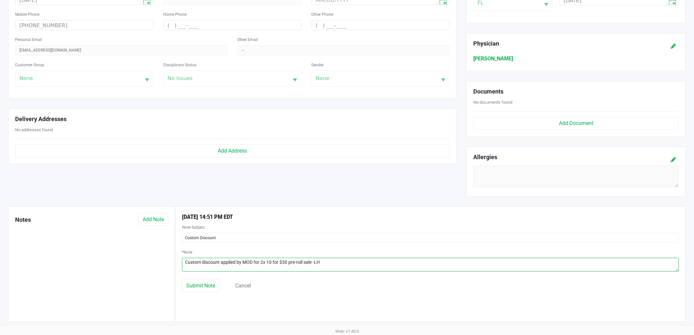
click at [312, 261] on textarea at bounding box center [430, 265] width 497 height 14
paste textarea "12015893"
type textarea "Custom discount applied by MOD for 2x 10 for $30 pre-roll sale for order: 12015…"
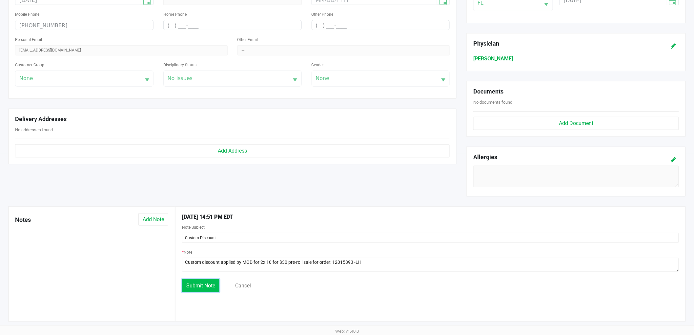
click at [204, 285] on span "Submit Note" at bounding box center [200, 285] width 29 height 6
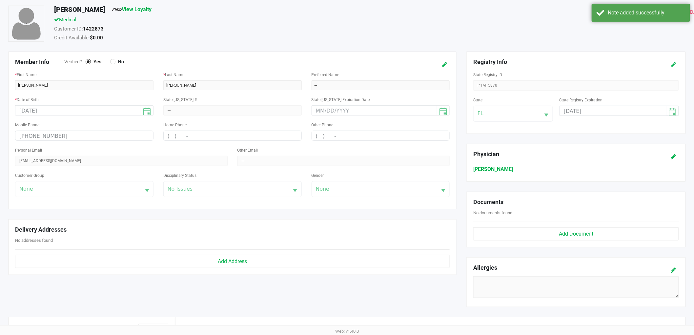
scroll to position [0, 0]
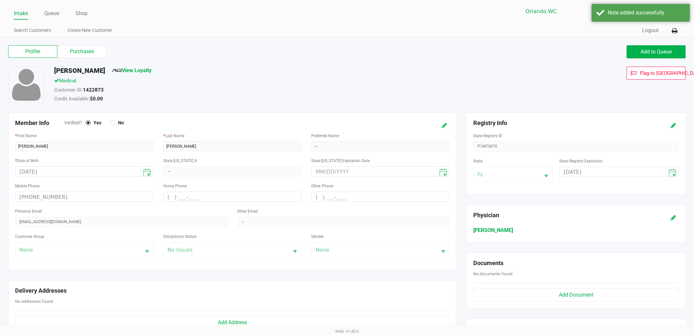
click at [441, 127] on button at bounding box center [444, 125] width 10 height 12
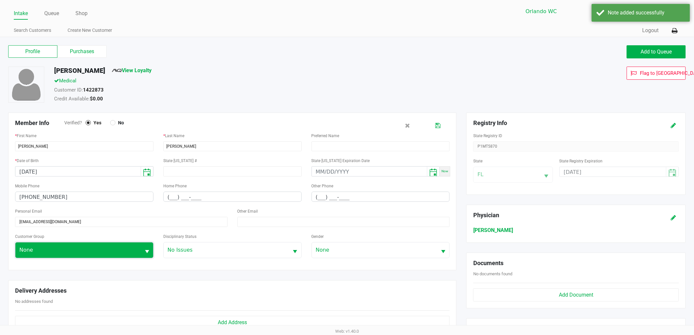
click at [89, 251] on span "None" at bounding box center [77, 250] width 117 height 8
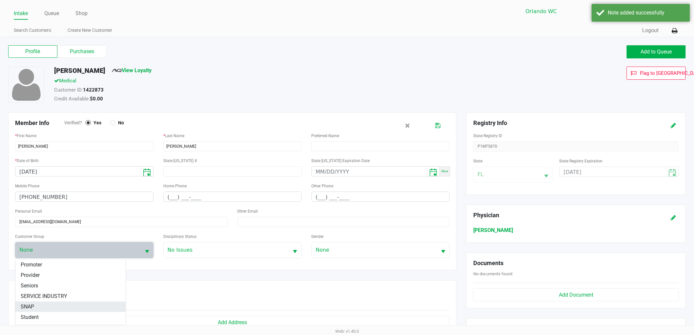
scroll to position [92, 0]
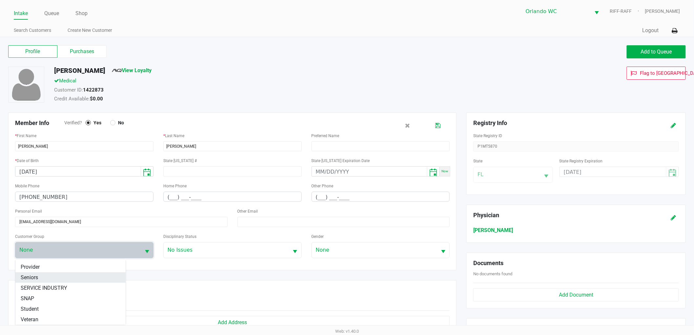
click at [47, 275] on li "Seniors" at bounding box center [70, 277] width 110 height 10
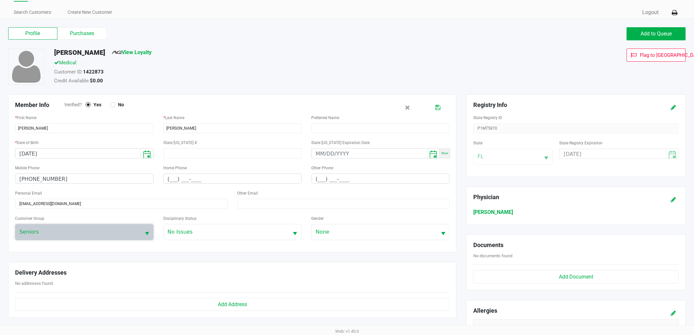
scroll to position [0, 0]
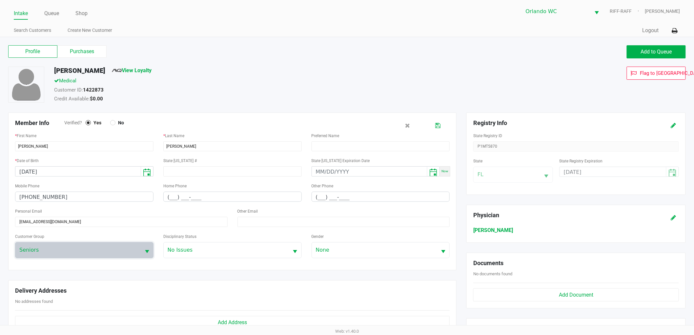
click at [444, 123] on div at bounding box center [429, 125] width 37 height 12
click at [439, 125] on icon at bounding box center [437, 125] width 5 height 5
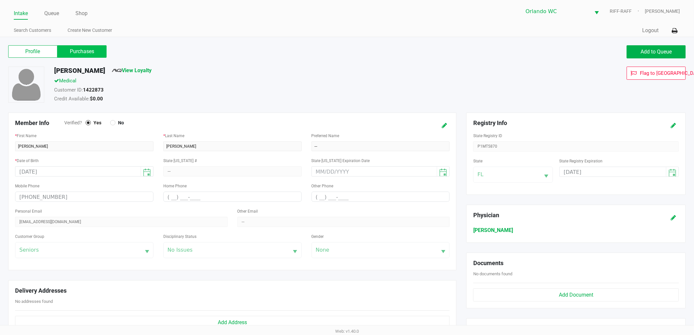
click at [77, 53] on label "Purchases" at bounding box center [81, 51] width 49 height 12
click at [0, 0] on 1 "Purchases" at bounding box center [0, 0] width 0 height 0
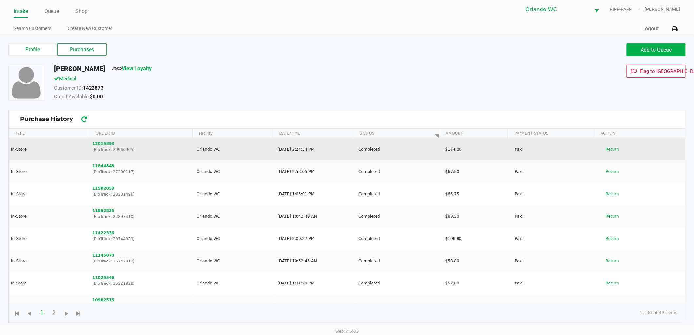
scroll to position [2, 0]
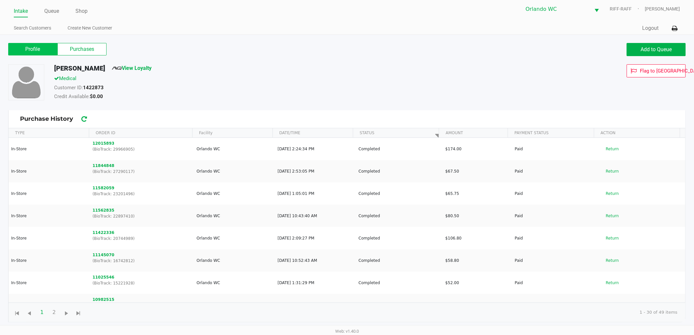
click at [47, 47] on label "Profile" at bounding box center [32, 49] width 49 height 12
click at [0, 0] on 0 "Profile" at bounding box center [0, 0] width 0 height 0
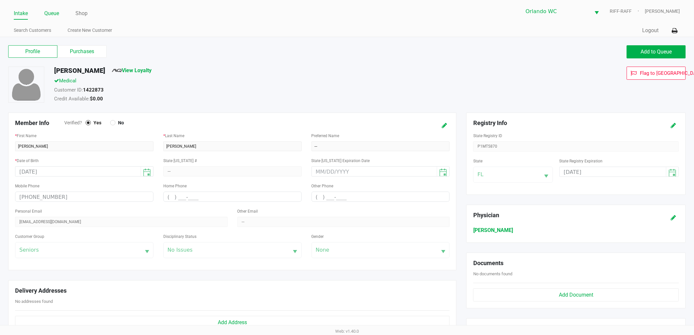
click at [45, 16] on link "Queue" at bounding box center [51, 13] width 15 height 9
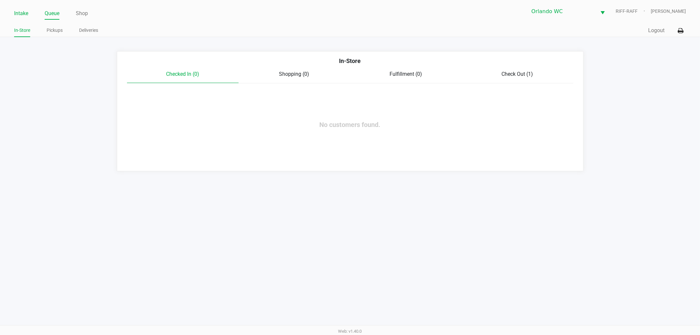
click at [15, 12] on link "Intake" at bounding box center [21, 13] width 14 height 9
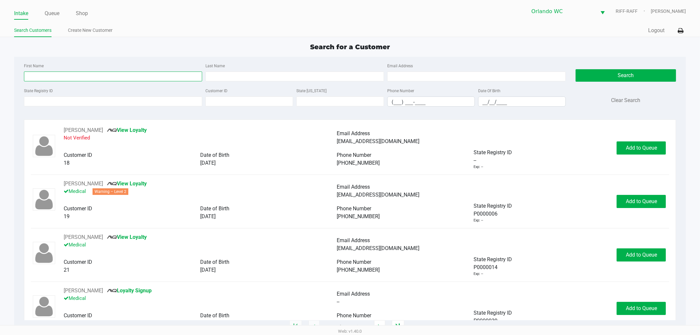
click at [59, 77] on input "First Name" at bounding box center [113, 77] width 178 height 10
type input "xiomara"
type input "foley"
click at [503, 97] on input "__/__/____" at bounding box center [521, 102] width 87 height 10
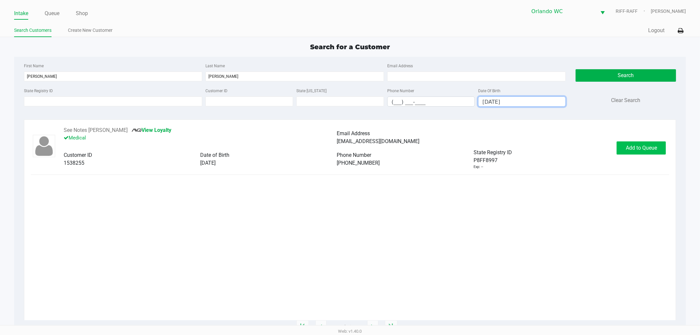
type input "12/17/1951"
click at [635, 149] on span "Add to Queue" at bounding box center [641, 148] width 31 height 6
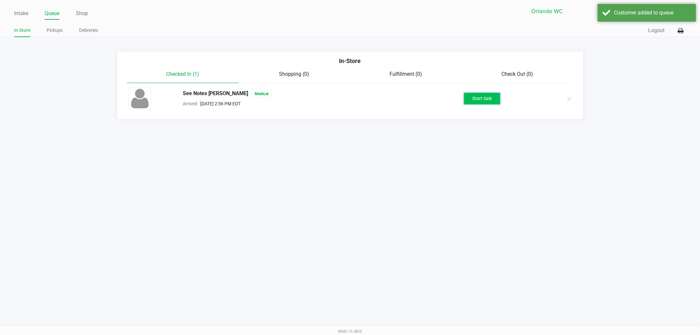
click at [476, 104] on button "Start Sale" at bounding box center [482, 98] width 36 height 11
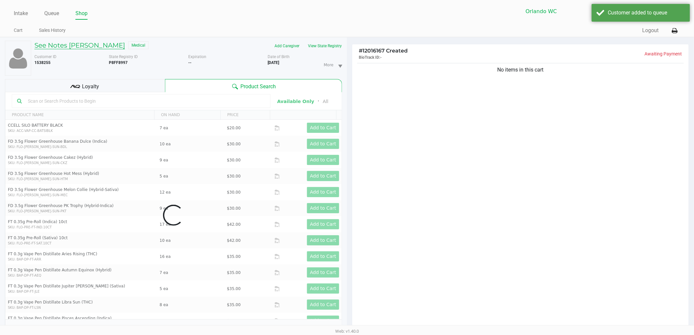
click at [71, 43] on h5 "See Notes Xiomara FOLEY" at bounding box center [79, 45] width 91 height 8
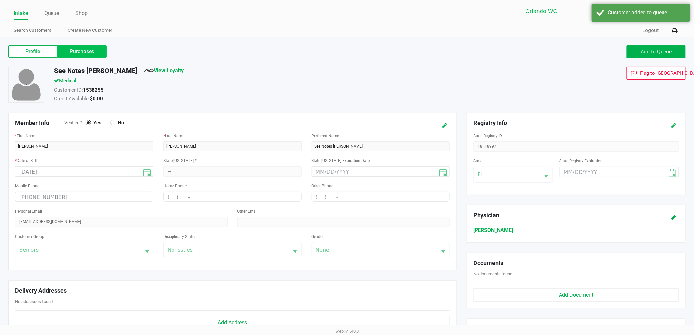
click at [73, 46] on label "Purchases" at bounding box center [81, 51] width 49 height 12
click at [0, 0] on 1 "Purchases" at bounding box center [0, 0] width 0 height 0
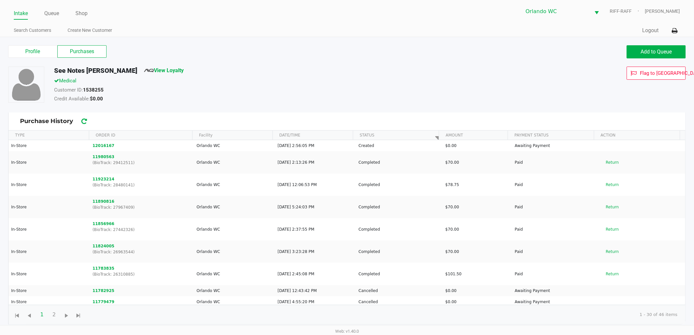
click at [70, 51] on label "Purchases" at bounding box center [81, 51] width 49 height 12
click at [0, 0] on 1 "Purchases" at bounding box center [0, 0] width 0 height 0
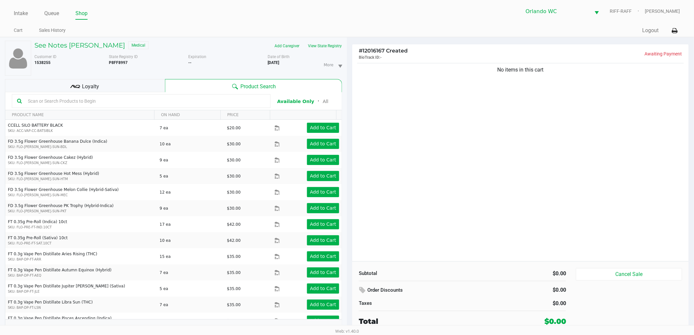
click at [48, 100] on input "text" at bounding box center [145, 101] width 240 height 10
click at [69, 41] on h5 "See Notes Xiomara FOLEY" at bounding box center [79, 45] width 91 height 8
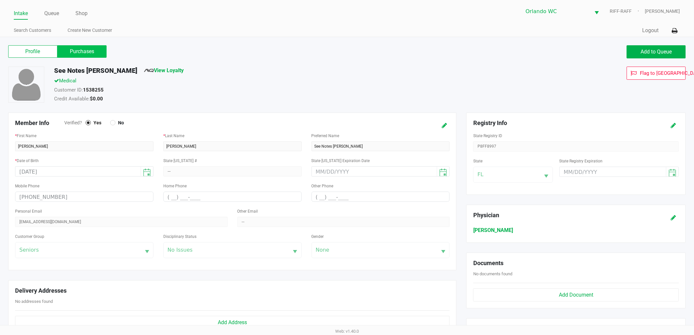
click at [91, 55] on label "Purchases" at bounding box center [81, 51] width 49 height 12
click at [0, 0] on 1 "Purchases" at bounding box center [0, 0] width 0 height 0
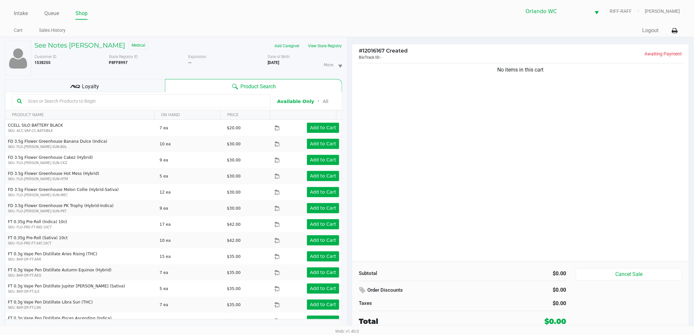
click at [58, 97] on input "text" at bounding box center [145, 101] width 240 height 10
type input "dream"
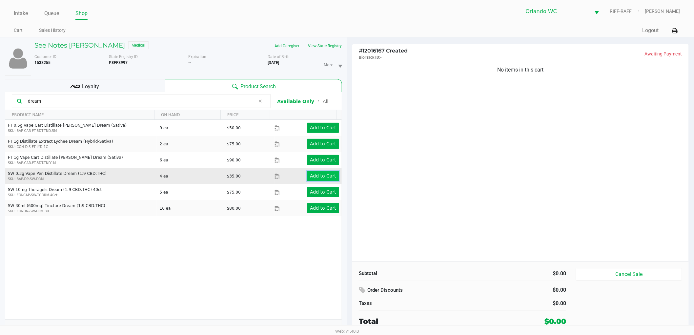
click at [319, 179] on button "Add to Cart" at bounding box center [323, 176] width 32 height 10
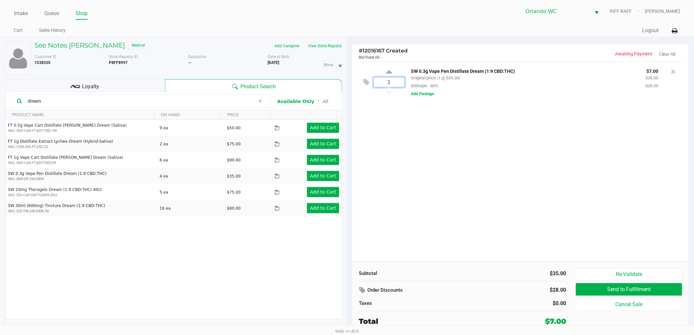
click at [390, 83] on input "1" at bounding box center [389, 82] width 31 height 10
type input "3"
click at [68, 101] on div "See Notes Xiomara FOLEY Medical Add Caregiver View State Registry Customer ID 1…" at bounding box center [347, 189] width 694 height 305
drag, startPoint x: 51, startPoint y: 100, endPoint x: 0, endPoint y: 49, distance: 71.7
click at [0, 52] on div "See Notes Xiomara FOLEY Medical Add Caregiver View State Registry Customer ID 1…" at bounding box center [173, 189] width 347 height 304
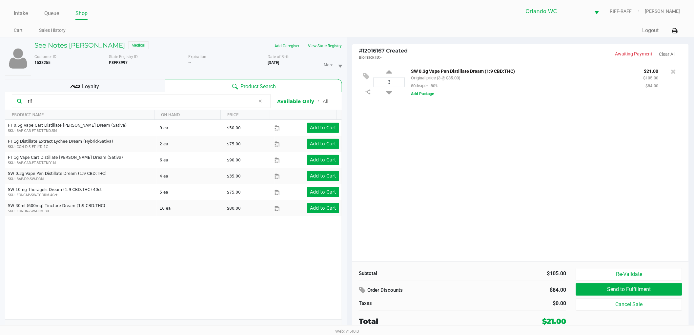
type input "rlf"
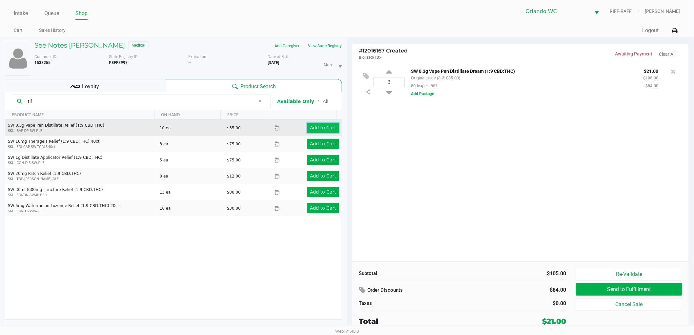
click at [313, 130] on app-button-loader "Add to Cart" at bounding box center [323, 127] width 26 height 5
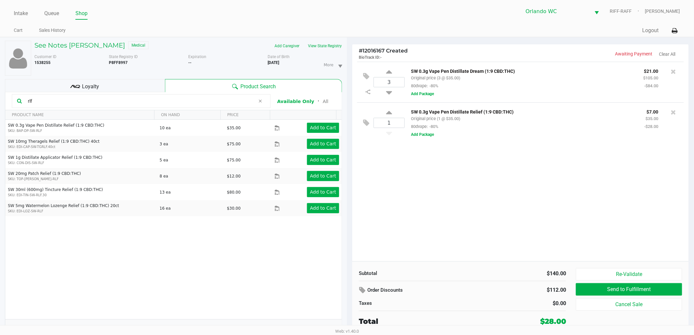
click at [433, 153] on div "3 SW 0.3g Vape Pen Distillate Dream (1:9 CBD:THC) Original price (3 @ $35.00) 8…" at bounding box center [520, 161] width 337 height 199
drag, startPoint x: 41, startPoint y: 100, endPoint x: 0, endPoint y: 101, distance: 41.3
click at [0, 101] on div "See Notes Xiomara FOLEY Medical Add Caregiver View State Registry Customer ID 1…" at bounding box center [173, 189] width 347 height 304
click at [316, 40] on div "See Notes Xiomara FOLEY Medical Add Caregiver View State Registry Customer ID 1…" at bounding box center [173, 189] width 337 height 304
click at [322, 46] on button "View State Registry" at bounding box center [323, 46] width 38 height 10
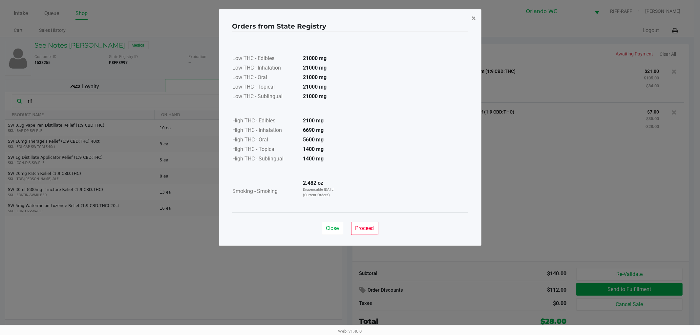
click at [473, 19] on span "×" at bounding box center [474, 18] width 4 height 9
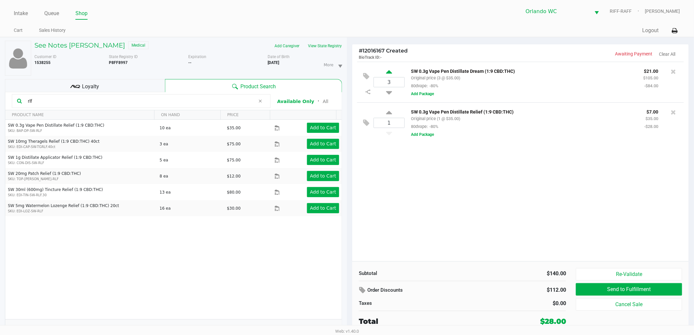
click at [389, 73] on icon at bounding box center [389, 73] width 6 height 8
type input "4"
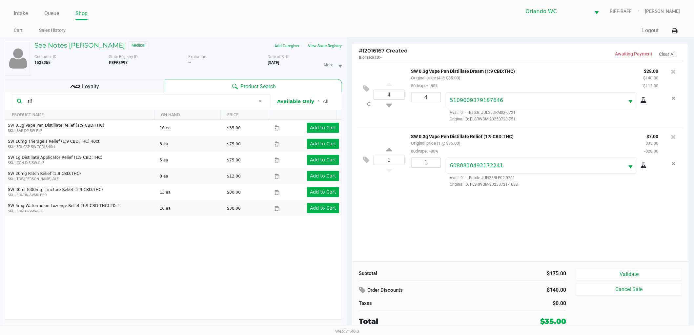
click at [647, 268] on div "Subtotal $175.00 Order Discounts $140.00 Taxes $0.00 Total $35.00 Validate Canc…" at bounding box center [520, 297] width 337 height 72
click at [641, 274] on button "Validate" at bounding box center [629, 274] width 106 height 12
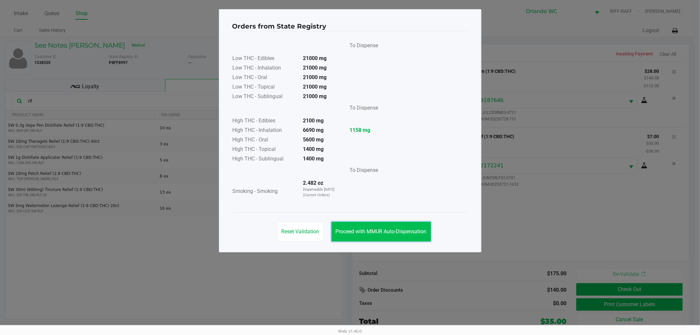
click at [385, 238] on button "Proceed with MMUR Auto-Dispensation" at bounding box center [380, 232] width 99 height 20
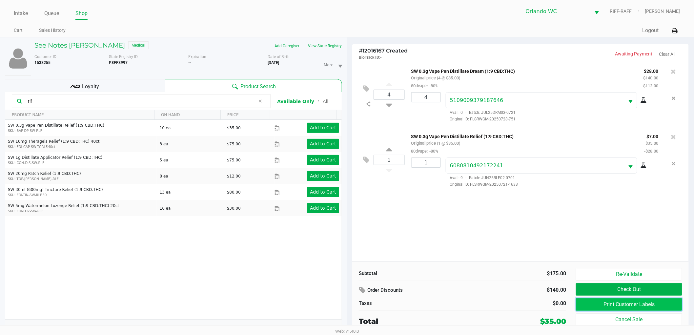
click at [625, 306] on button "Print Customer Labels" at bounding box center [629, 304] width 106 height 12
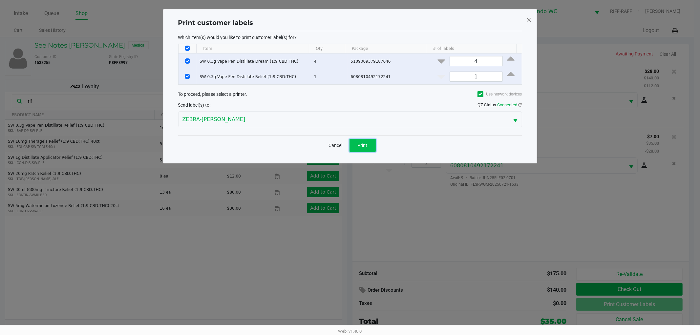
click at [358, 150] on button "Print" at bounding box center [362, 145] width 26 height 13
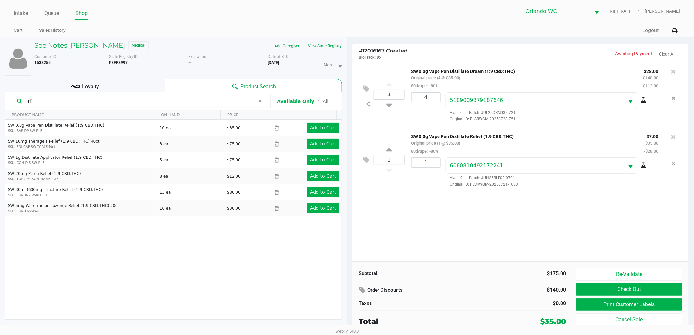
drag, startPoint x: 40, startPoint y: 99, endPoint x: 12, endPoint y: 103, distance: 28.3
click at [12, 103] on div "rlf" at bounding box center [141, 101] width 259 height 14
type input "arr"
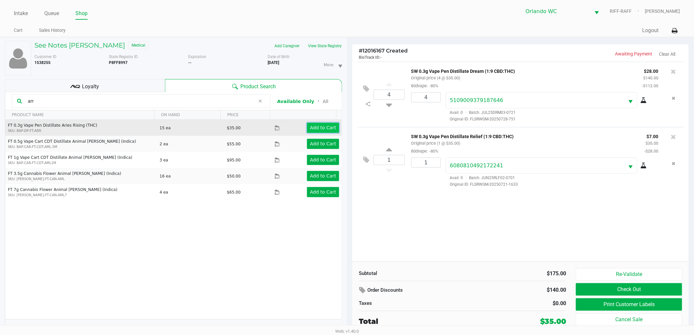
click at [310, 131] on button "Add to Cart" at bounding box center [323, 128] width 32 height 10
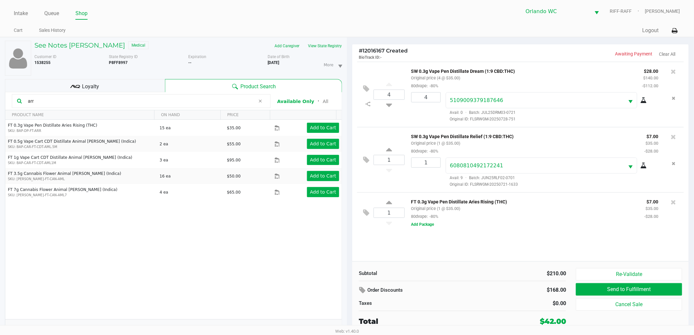
click at [392, 152] on div "1" at bounding box center [389, 160] width 31 height 27
click at [390, 151] on icon at bounding box center [389, 151] width 6 height 8
type input "2"
click at [390, 151] on icon at bounding box center [389, 151] width 6 height 8
type input "3"
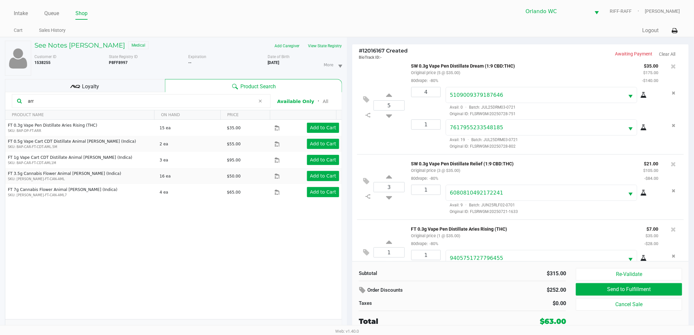
scroll to position [30, 0]
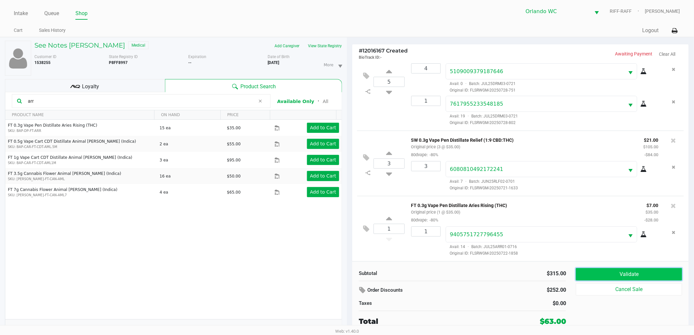
click at [655, 273] on button "Validate" at bounding box center [629, 274] width 106 height 12
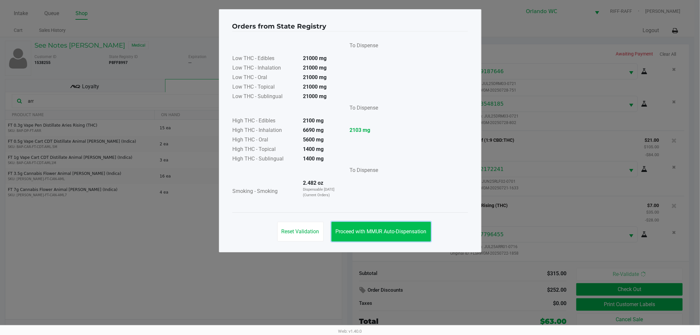
click at [406, 226] on button "Proceed with MMUR Auto-Dispensation" at bounding box center [380, 232] width 99 height 20
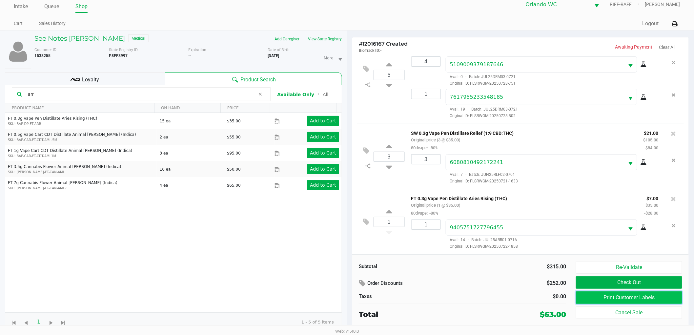
click at [608, 300] on button "Print Customer Labels" at bounding box center [629, 297] width 106 height 12
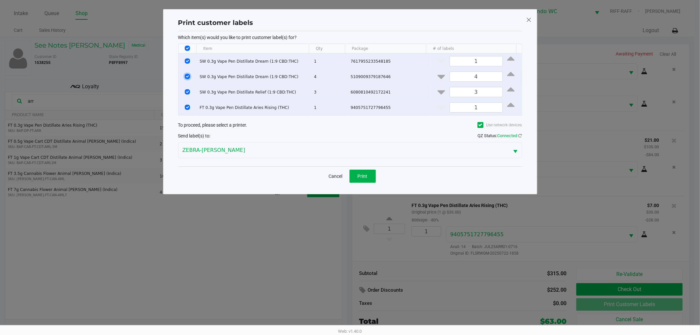
click at [185, 76] on input "Select Row" at bounding box center [187, 76] width 5 height 5
checkbox input "false"
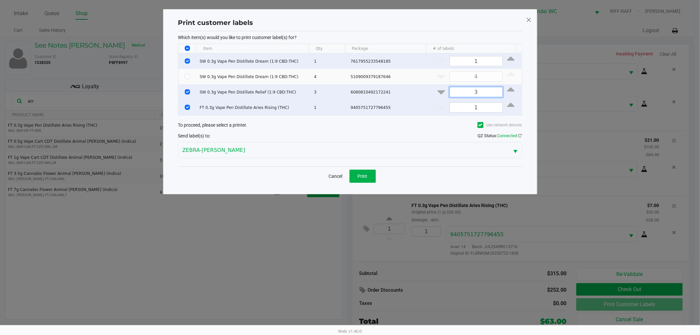
click at [471, 93] on input "3" at bounding box center [476, 92] width 52 height 10
type input "2"
click at [362, 172] on button "Print" at bounding box center [362, 176] width 26 height 13
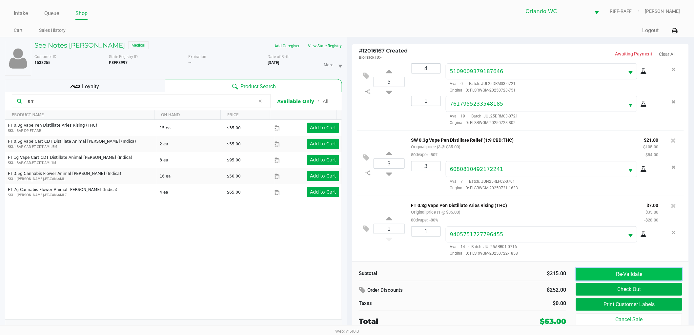
click at [609, 273] on button "Re-Validate" at bounding box center [629, 274] width 106 height 12
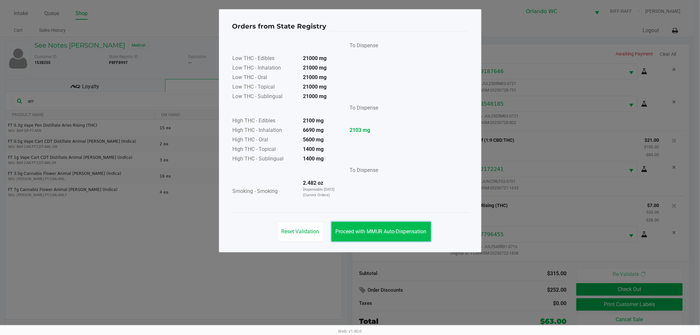
click at [395, 230] on span "Proceed with MMUR Auto-Dispensation" at bounding box center [381, 231] width 91 height 6
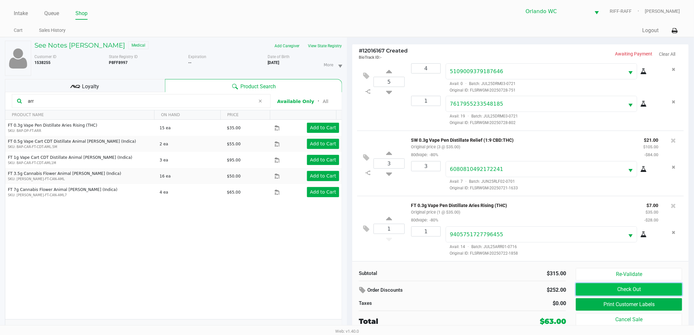
click at [622, 289] on button "Check Out" at bounding box center [629, 289] width 106 height 12
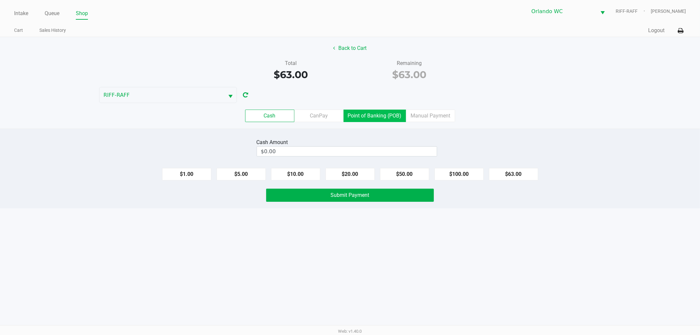
click at [394, 110] on label "Point of Banking (POB)" at bounding box center [375, 116] width 62 height 12
click at [0, 0] on 7 "Point of Banking (POB)" at bounding box center [0, 0] width 0 height 0
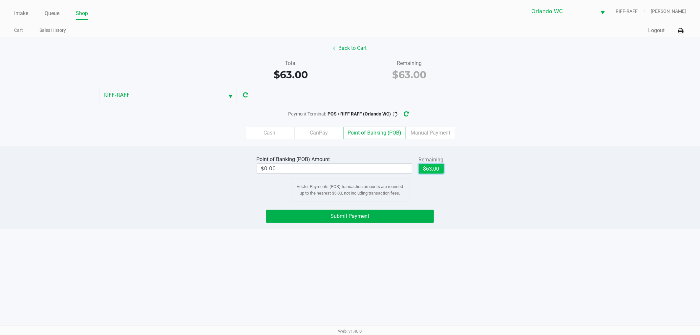
click at [440, 165] on button "$63.00" at bounding box center [431, 169] width 25 height 10
type input "$63.00"
click at [404, 214] on button "Submit Payment" at bounding box center [350, 216] width 168 height 13
click at [406, 210] on button "Submit Payment" at bounding box center [350, 216] width 168 height 13
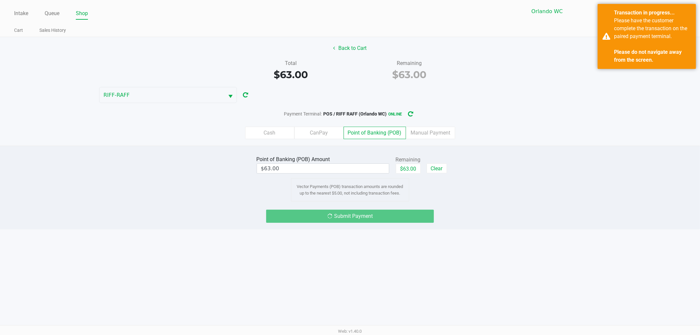
click at [538, 241] on div "Intake Queue Shop Orlando WC RIFF-RAFF Lisa Heinzman Cart Sales History Quick S…" at bounding box center [350, 167] width 700 height 335
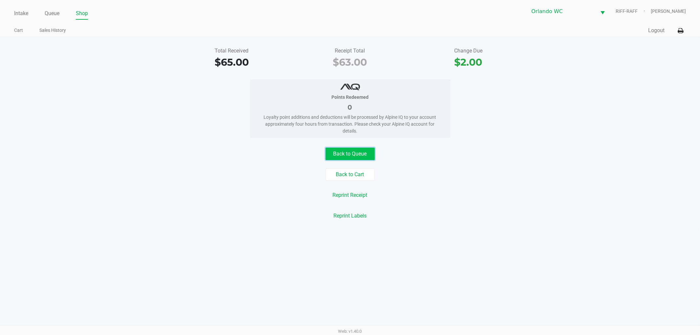
click at [342, 155] on button "Back to Queue" at bounding box center [349, 154] width 49 height 12
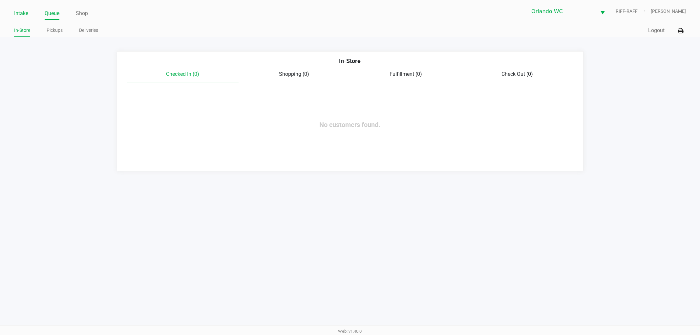
click at [20, 14] on link "Intake" at bounding box center [21, 13] width 14 height 9
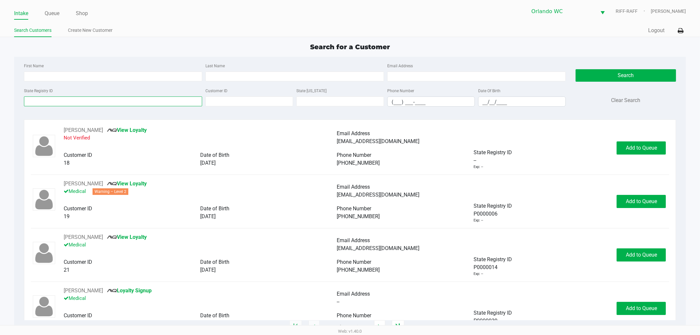
click at [68, 106] on input "State Registry ID" at bounding box center [113, 101] width 178 height 10
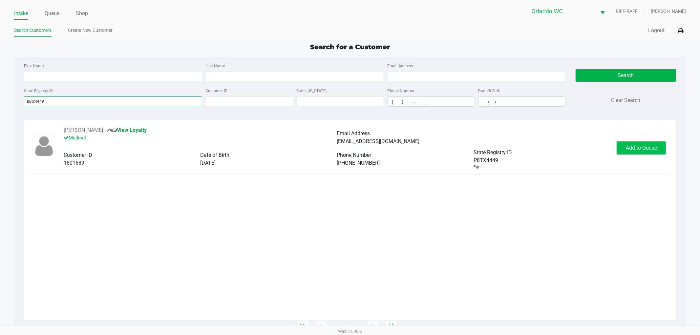
type input "p8tx4449"
click at [627, 149] on span "Add to Queue" at bounding box center [641, 148] width 31 height 6
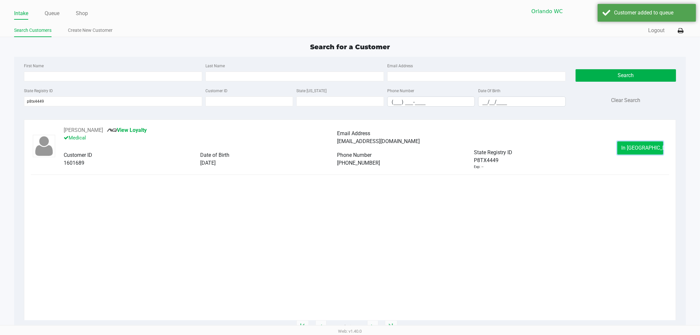
click at [627, 144] on button "In Queue" at bounding box center [640, 147] width 46 height 13
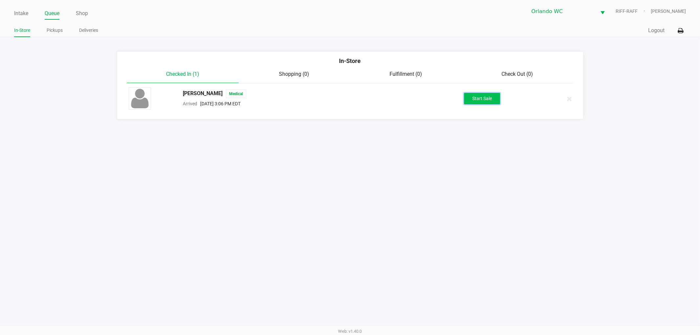
click at [486, 102] on button "Start Sale" at bounding box center [482, 98] width 36 height 11
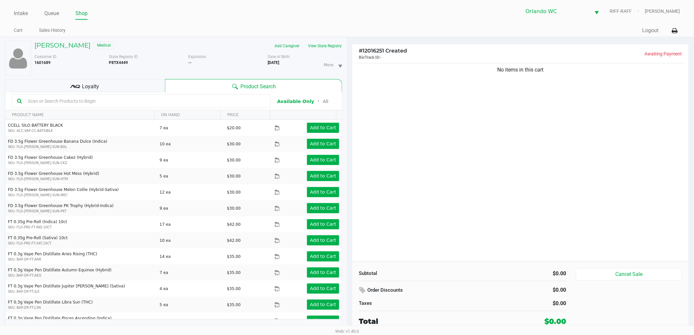
click at [145, 104] on input "text" at bounding box center [145, 101] width 240 height 10
type input "lozeng"
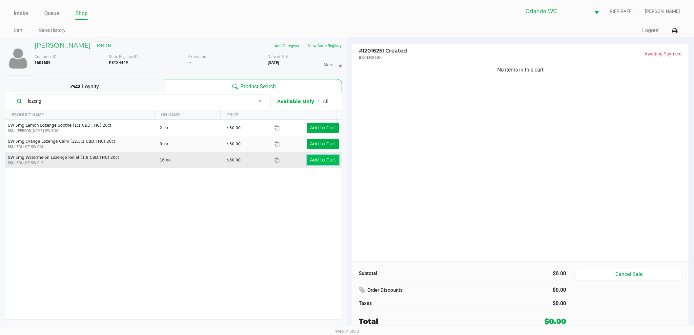
click at [317, 158] on app-button-loader "Add to Cart" at bounding box center [323, 159] width 26 height 5
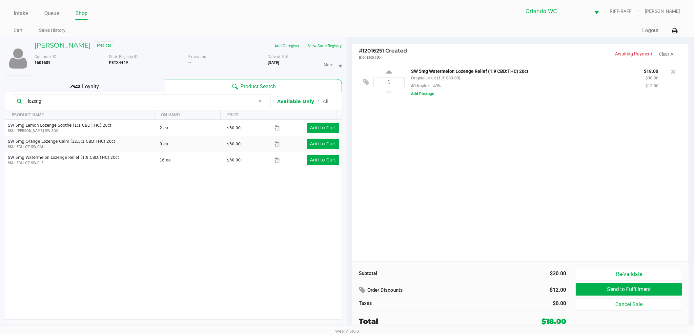
click at [395, 191] on div "1 SW 5mg Watermelon Lozenge Relief (1:9 CBD:THC) 20ct Original price (1 @ $30.0…" at bounding box center [520, 161] width 337 height 199
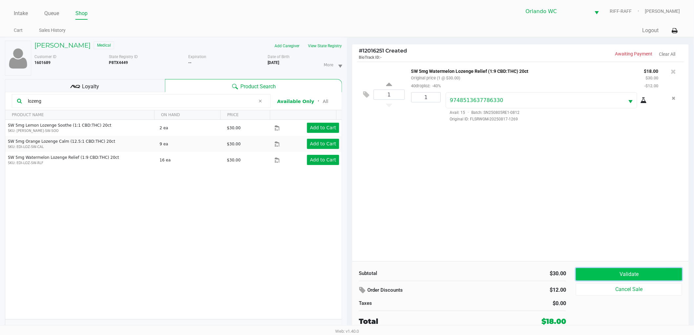
click at [627, 275] on button "Validate" at bounding box center [629, 274] width 106 height 12
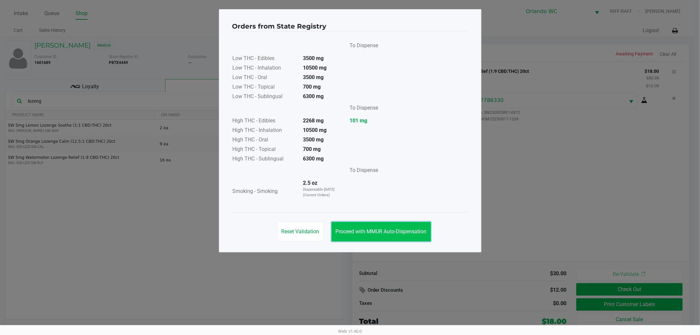
click at [349, 227] on button "Proceed with MMUR Auto-Dispensation" at bounding box center [380, 232] width 99 height 20
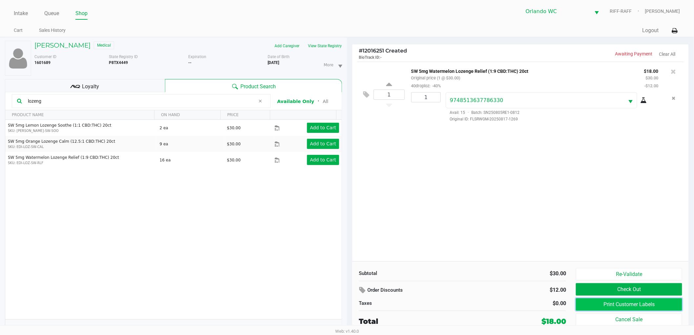
click at [654, 307] on button "Print Customer Labels" at bounding box center [629, 304] width 106 height 12
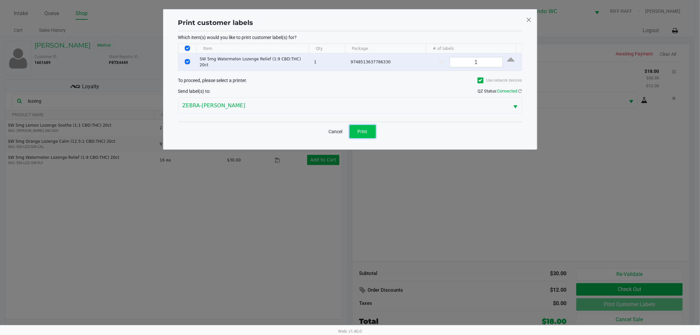
click at [370, 131] on button "Print" at bounding box center [362, 131] width 26 height 13
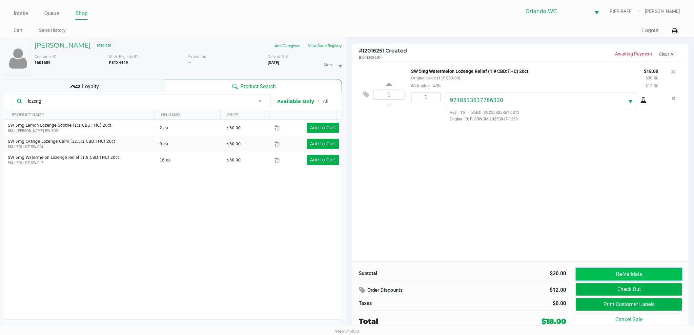
click at [601, 275] on button "Re-Validate" at bounding box center [629, 274] width 106 height 12
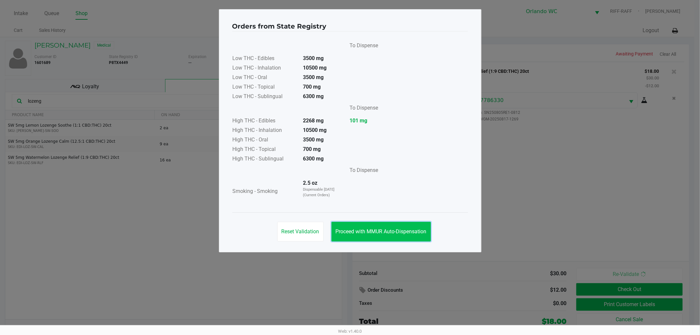
click at [400, 235] on button "Proceed with MMUR Auto-Dispensation" at bounding box center [380, 232] width 99 height 20
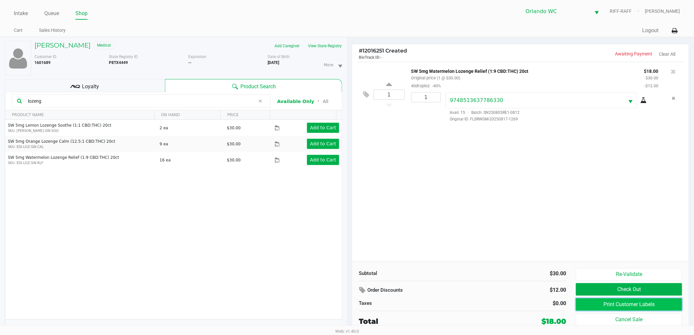
click at [606, 310] on button "Print Customer Labels" at bounding box center [629, 304] width 106 height 12
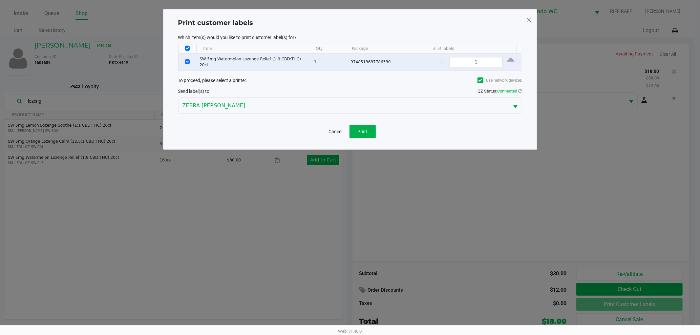
click at [534, 14] on div "Print customer labels Which item(s) would you like to print customer label(s) f…" at bounding box center [350, 79] width 374 height 140
drag, startPoint x: 533, startPoint y: 18, endPoint x: 532, endPoint y: 21, distance: 3.6
click at [532, 18] on div "Print customer labels Which item(s) would you like to print customer label(s) f…" at bounding box center [350, 79] width 374 height 140
click at [529, 16] on span at bounding box center [529, 19] width 6 height 10
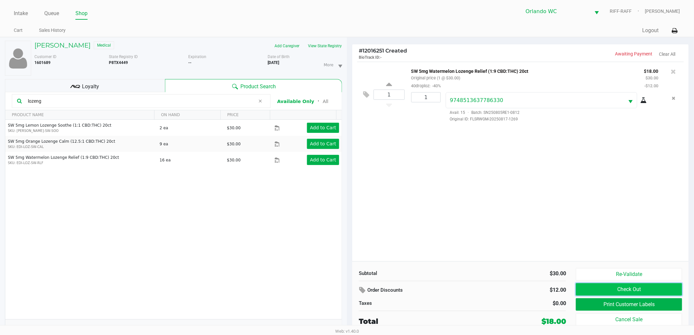
click at [626, 293] on button "Check Out" at bounding box center [629, 289] width 106 height 12
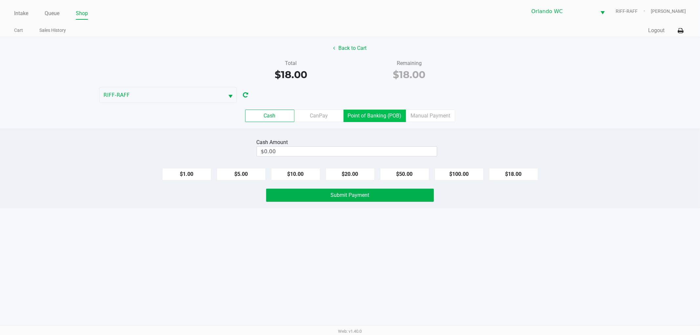
click at [382, 120] on label "Point of Banking (POB)" at bounding box center [375, 116] width 62 height 12
click at [0, 0] on 7 "Point of Banking (POB)" at bounding box center [0, 0] width 0 height 0
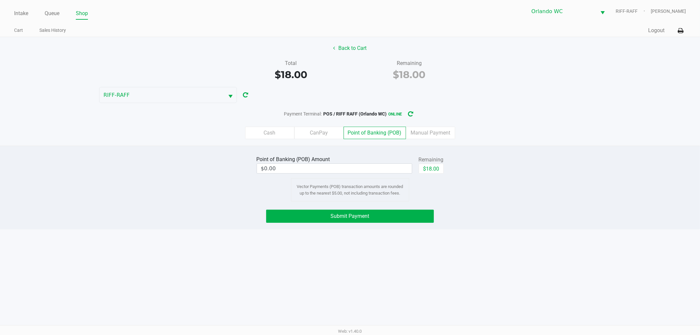
click at [429, 173] on div "$18.00" at bounding box center [431, 171] width 25 height 15
click at [428, 166] on button "$18.00" at bounding box center [431, 169] width 25 height 10
type input "$18.00"
click at [385, 212] on button "Submit Payment" at bounding box center [350, 216] width 168 height 13
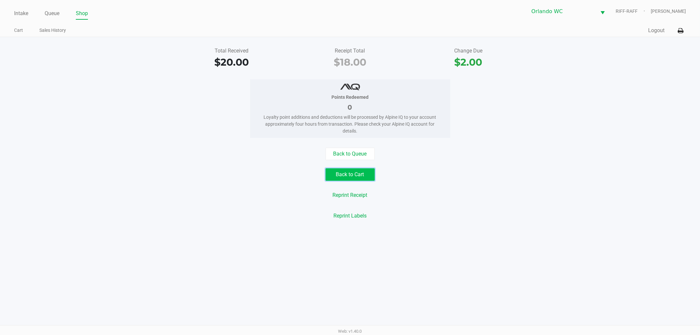
click at [355, 172] on button "Back to Cart" at bounding box center [349, 174] width 49 height 12
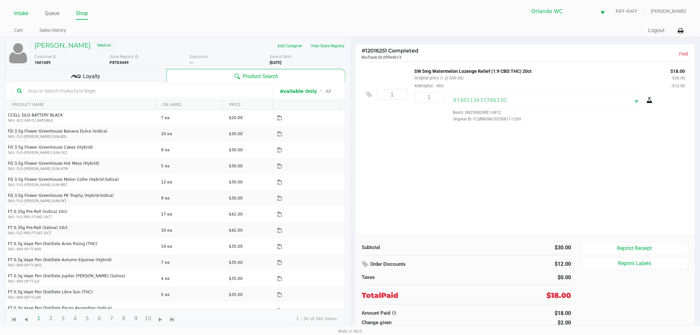
click at [20, 12] on link "Intake" at bounding box center [21, 13] width 14 height 9
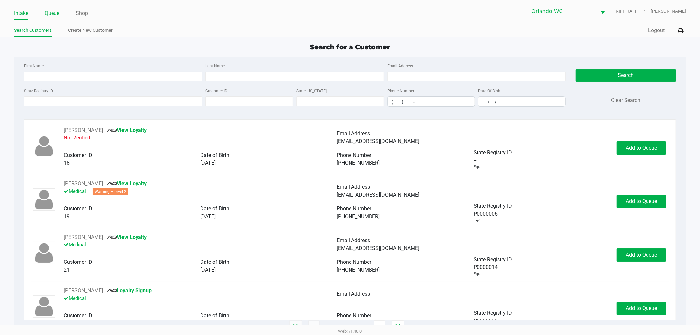
click at [53, 16] on link "Queue" at bounding box center [52, 13] width 15 height 9
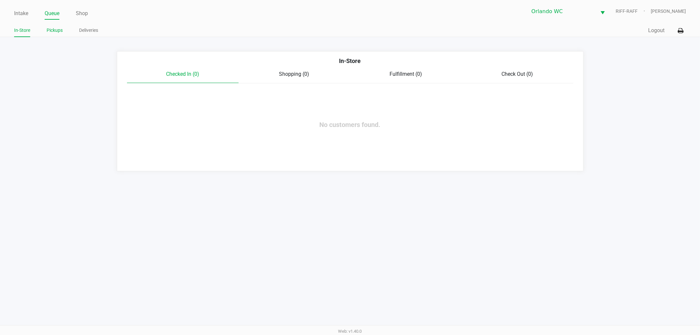
drag, startPoint x: 61, startPoint y: 35, endPoint x: 57, endPoint y: 32, distance: 5.6
click at [61, 35] on li "Pickups" at bounding box center [55, 31] width 16 height 11
click at [57, 32] on link "Pickups" at bounding box center [55, 30] width 16 height 8
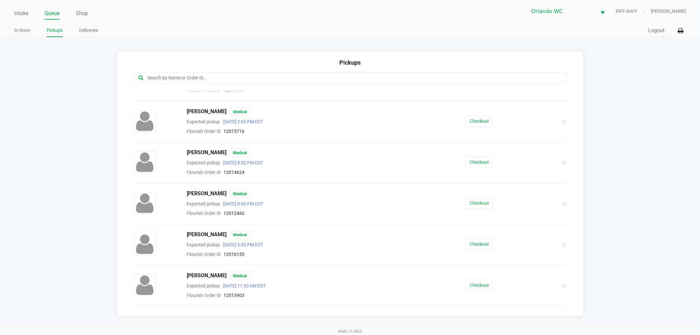
scroll to position [385, 0]
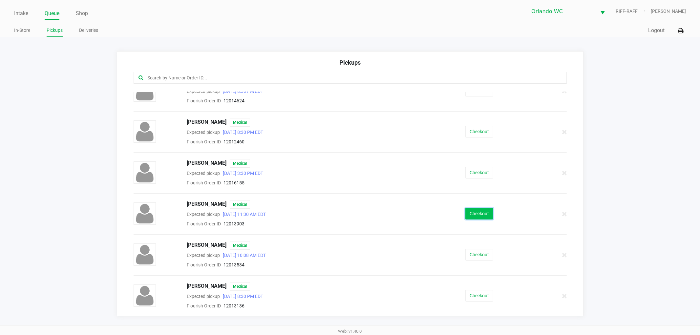
click at [480, 212] on button "Checkout" at bounding box center [479, 213] width 28 height 11
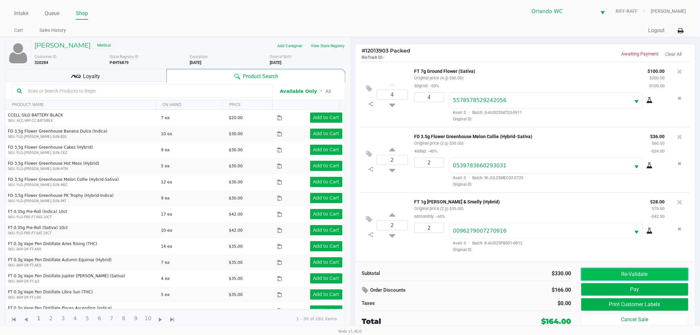
click at [632, 278] on button "Re-Validate" at bounding box center [634, 274] width 107 height 12
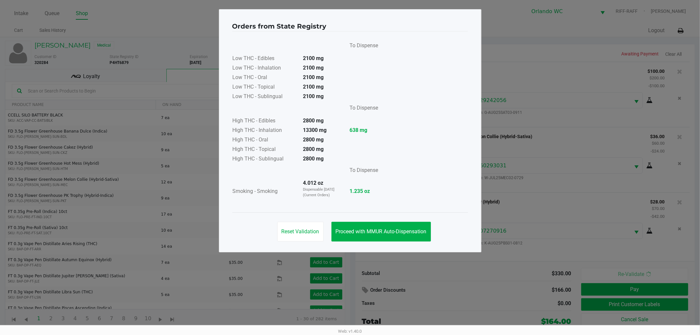
drag, startPoint x: 369, startPoint y: 243, endPoint x: 374, endPoint y: 235, distance: 9.7
click at [370, 243] on div "Reset Validation Proceed with MMUR Auto-Dispensation" at bounding box center [350, 228] width 236 height 33
click at [374, 234] on span "Proceed with MMUR Auto-Dispensation" at bounding box center [381, 231] width 91 height 6
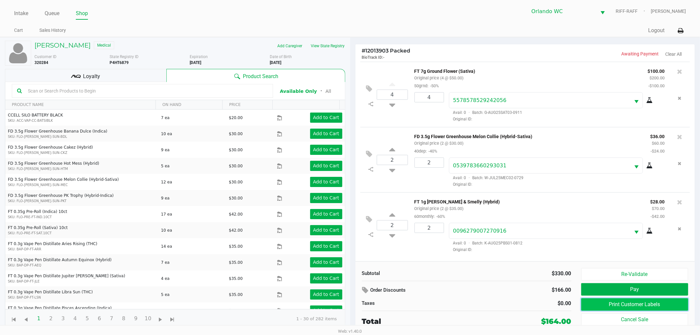
click at [592, 305] on button "Print Customer Labels" at bounding box center [634, 304] width 107 height 12
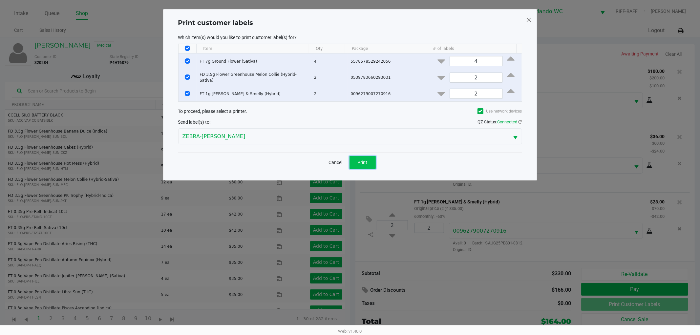
click at [368, 156] on button "Print" at bounding box center [362, 162] width 26 height 13
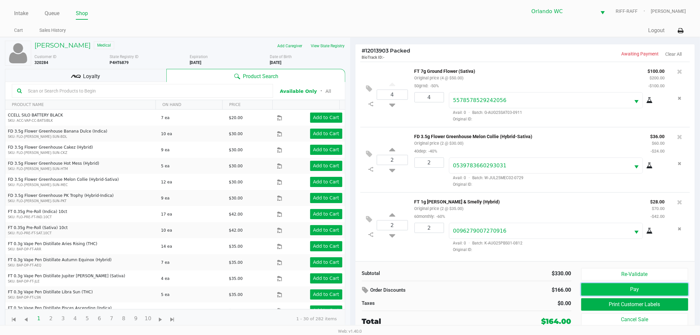
click at [644, 287] on button "Pay" at bounding box center [634, 289] width 107 height 12
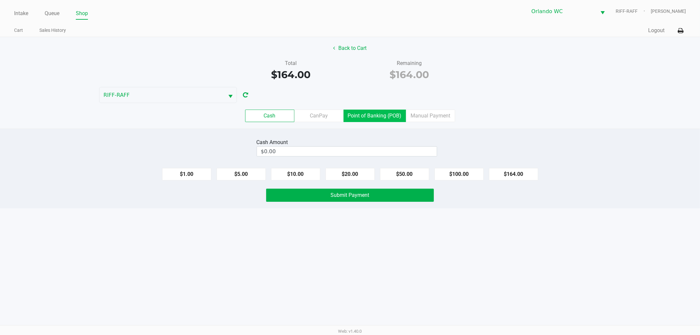
click at [356, 116] on label "Point of Banking (POB)" at bounding box center [375, 116] width 62 height 12
click at [0, 0] on 7 "Point of Banking (POB)" at bounding box center [0, 0] width 0 height 0
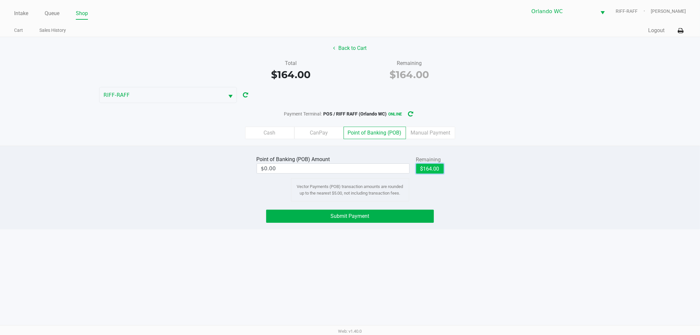
click at [422, 168] on button "$164.00" at bounding box center [430, 169] width 28 height 10
type input "$164.00"
click at [343, 218] on span "Submit Payment" at bounding box center [350, 216] width 39 height 6
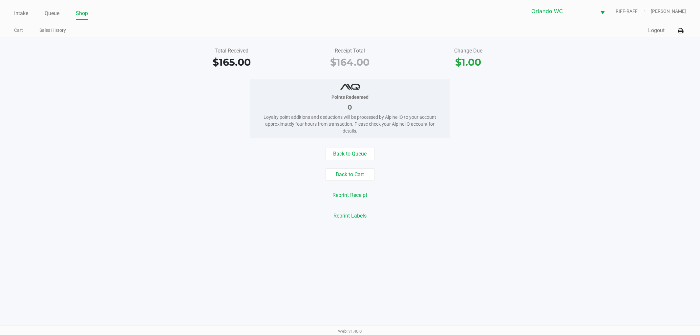
click at [354, 147] on div "Total Received $165.00 Receipt Total $164.00 Change Due $1.00 Points Redeemed 0…" at bounding box center [350, 133] width 700 height 193
click at [356, 151] on button "Back to Queue" at bounding box center [349, 154] width 49 height 12
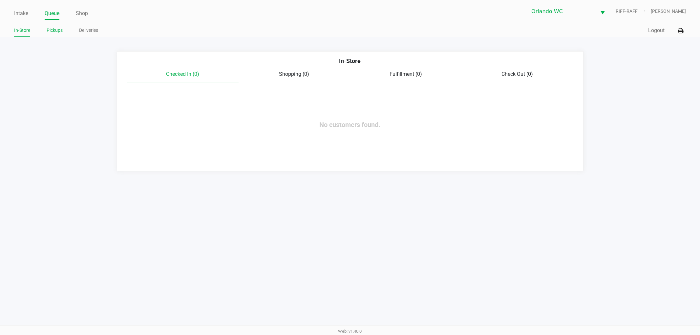
click at [56, 28] on link "Pickups" at bounding box center [55, 30] width 16 height 8
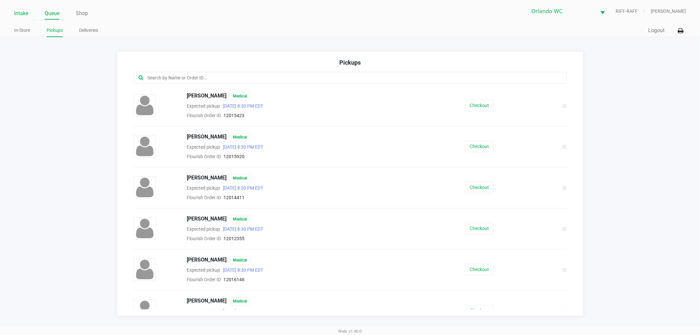
click at [14, 14] on link "Intake" at bounding box center [21, 13] width 14 height 9
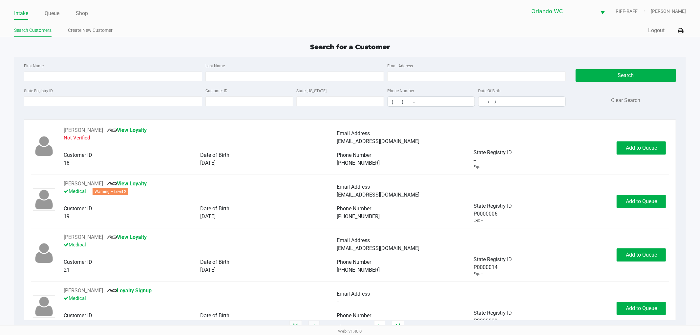
drag, startPoint x: 51, startPoint y: 7, endPoint x: 51, endPoint y: 17, distance: 10.2
click at [51, 7] on div "Intake Queue Shop Orlando WC RIFF-RAFF Lisa Heinzman" at bounding box center [350, 11] width 672 height 16
click at [51, 17] on link "Queue" at bounding box center [52, 13] width 15 height 9
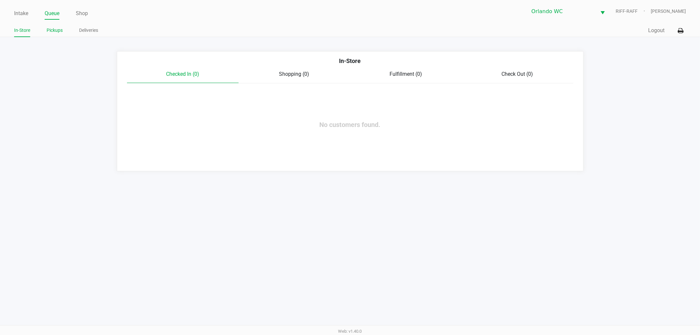
click at [59, 32] on link "Pickups" at bounding box center [55, 30] width 16 height 8
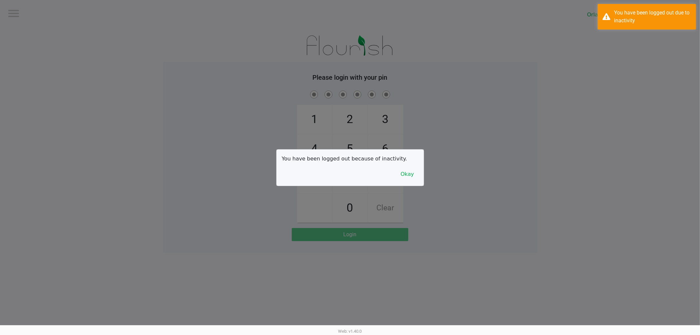
click at [31, 10] on div at bounding box center [350, 167] width 700 height 335
click at [414, 168] on button "Okay" at bounding box center [407, 174] width 22 height 12
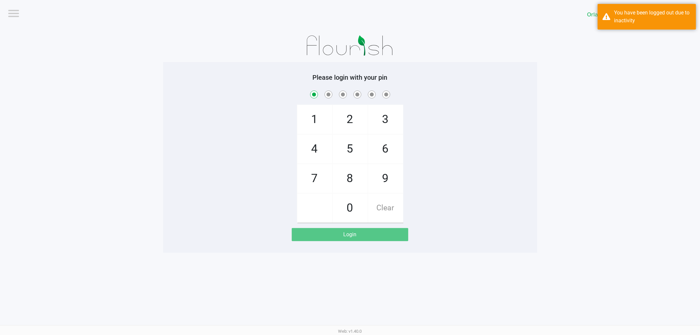
checkbox input "true"
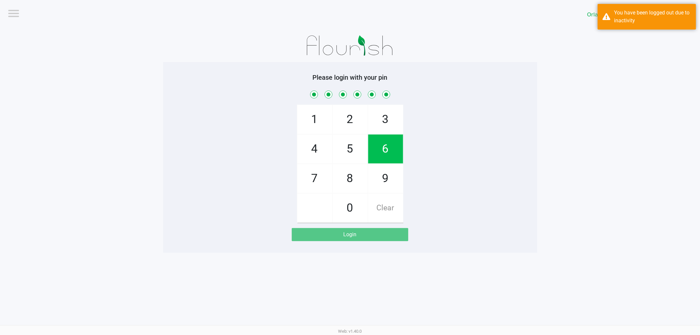
checkbox input "true"
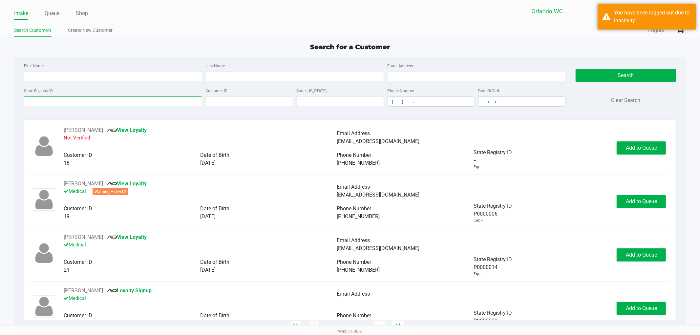
click at [64, 99] on input "State Registry ID" at bounding box center [113, 101] width 178 height 10
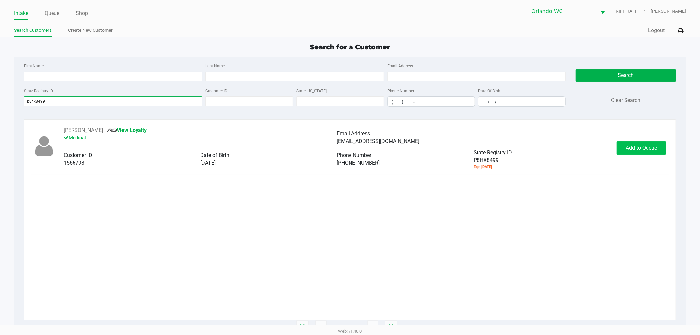
type input "p8hx8499"
click at [633, 150] on span "Add to Queue" at bounding box center [641, 148] width 31 height 6
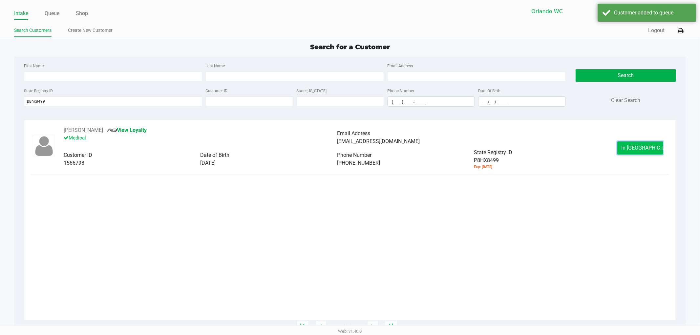
click at [626, 148] on button "In Queue" at bounding box center [640, 147] width 46 height 13
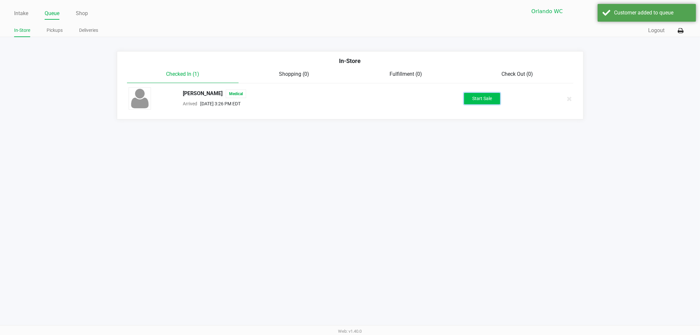
click at [495, 101] on button "Start Sale" at bounding box center [482, 98] width 36 height 11
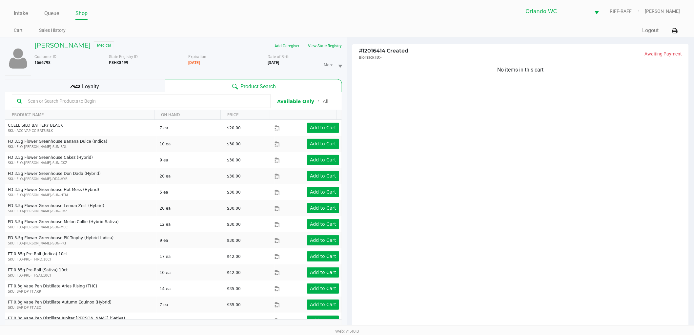
click at [44, 94] on div at bounding box center [141, 101] width 259 height 14
click at [45, 94] on div at bounding box center [141, 101] width 259 height 14
click at [45, 103] on input "text" at bounding box center [145, 101] width 240 height 10
type input "dsc"
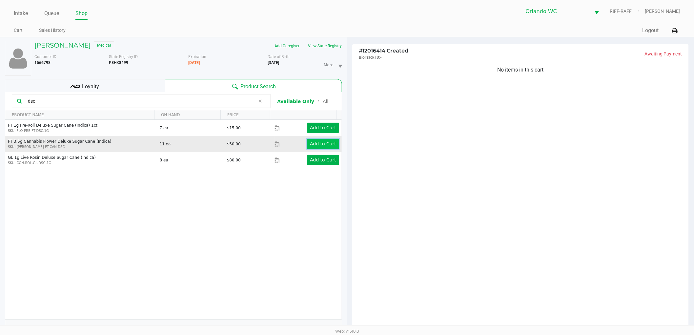
click at [318, 142] on app-button-loader "Add to Cart" at bounding box center [323, 143] width 26 height 5
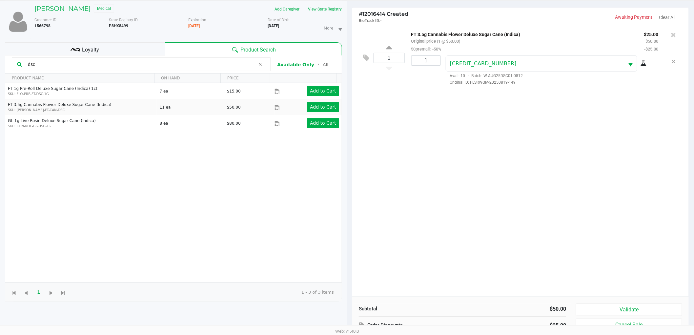
scroll to position [71, 0]
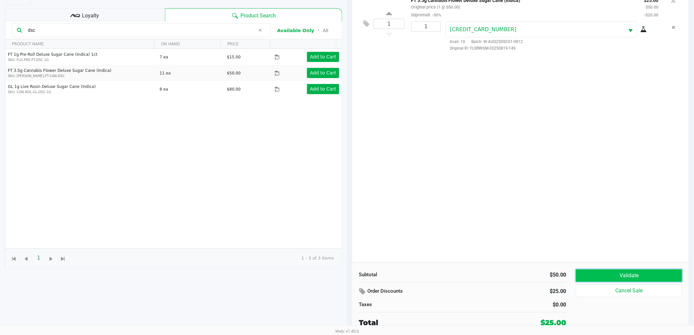
click at [612, 274] on button "Validate" at bounding box center [629, 275] width 106 height 12
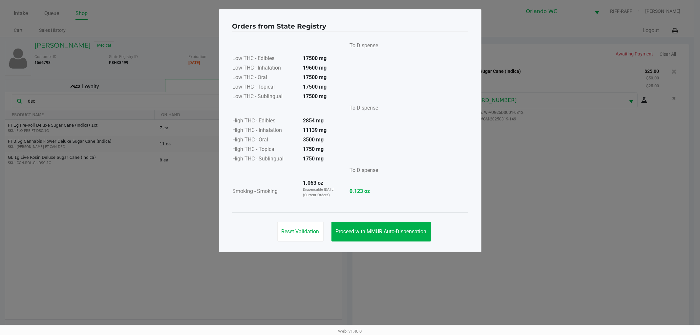
click at [394, 241] on div "Reset Validation Proceed with MMUR Auto-Dispensation" at bounding box center [350, 228] width 236 height 33
click at [392, 241] on button "Proceed with MMUR Auto-Dispensation" at bounding box center [380, 232] width 99 height 20
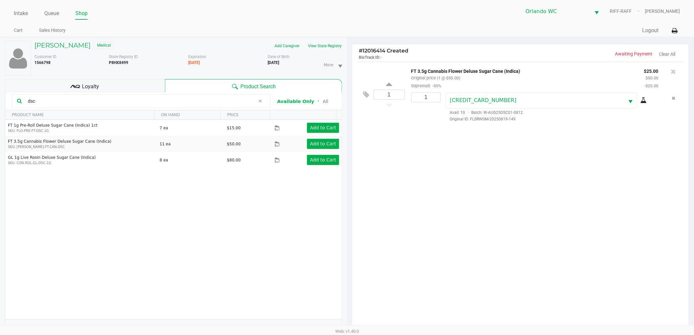
click at [128, 80] on div "Loyalty" at bounding box center [85, 85] width 160 height 13
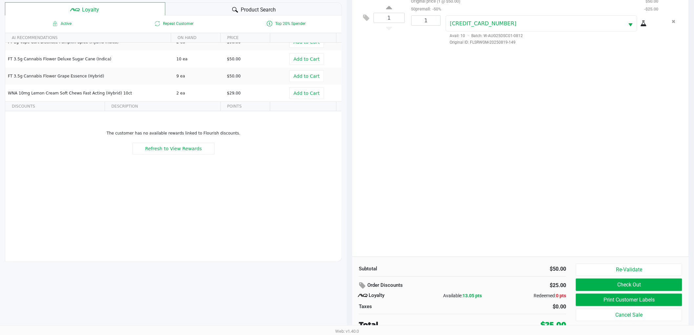
scroll to position [79, 0]
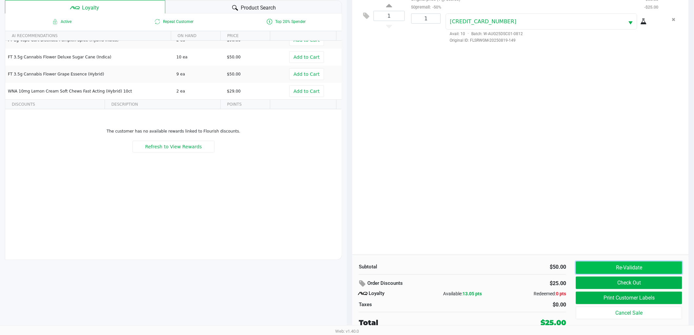
click at [640, 263] on button "Re-Validate" at bounding box center [629, 267] width 106 height 12
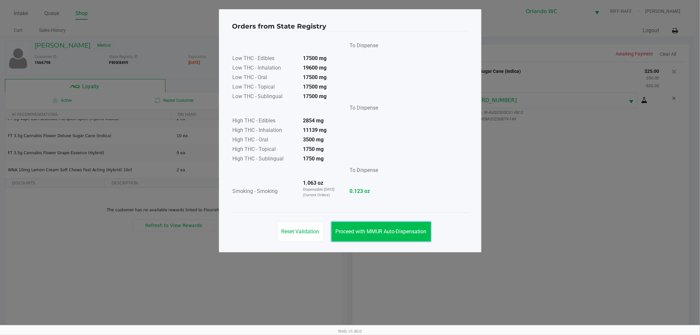
drag, startPoint x: 399, startPoint y: 227, endPoint x: 403, endPoint y: 225, distance: 3.8
click at [403, 225] on button "Proceed with MMUR Auto-Dispensation" at bounding box center [380, 232] width 99 height 20
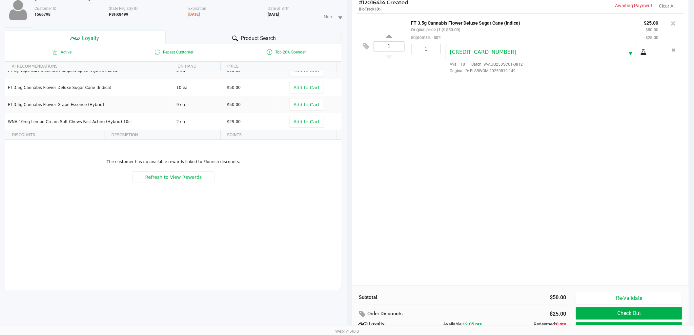
scroll to position [79, 0]
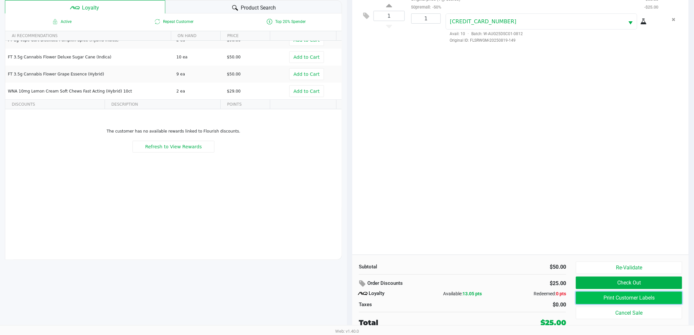
click at [637, 302] on button "Print Customer Labels" at bounding box center [629, 298] width 106 height 12
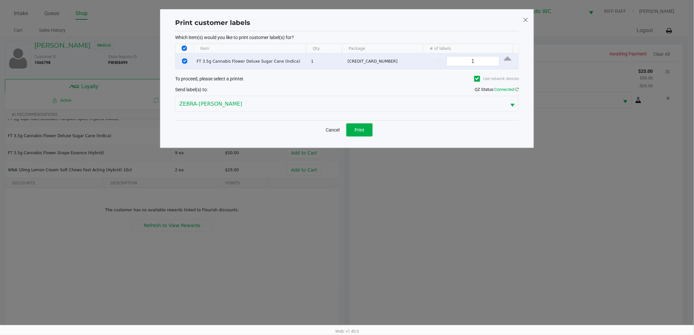
scroll to position [0, 0]
click at [363, 130] on span "Print" at bounding box center [363, 129] width 10 height 5
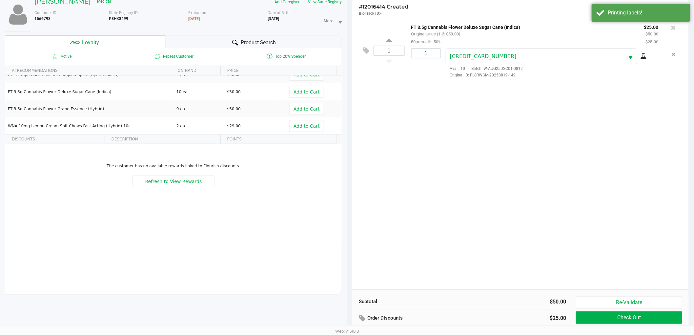
scroll to position [79, 0]
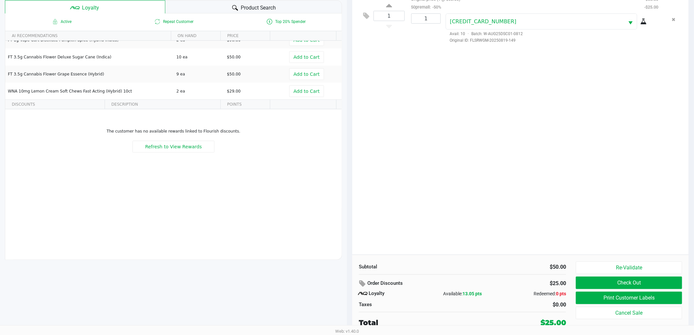
click at [604, 260] on div "Subtotal $50.00 Order Discounts $25.00 Loyalty Available: 13.05 pts Redeemed: 0…" at bounding box center [520, 295] width 337 height 80
click at [604, 262] on button "Re-Validate" at bounding box center [629, 267] width 106 height 12
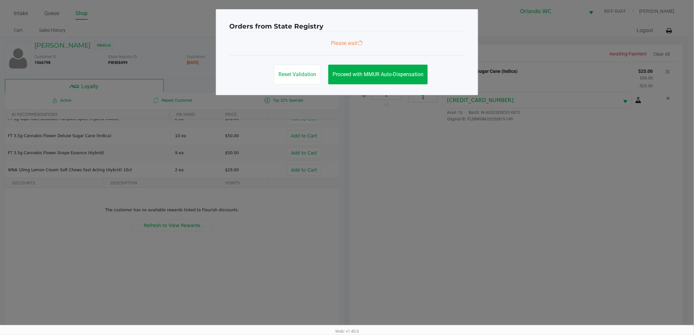
scroll to position [0, 0]
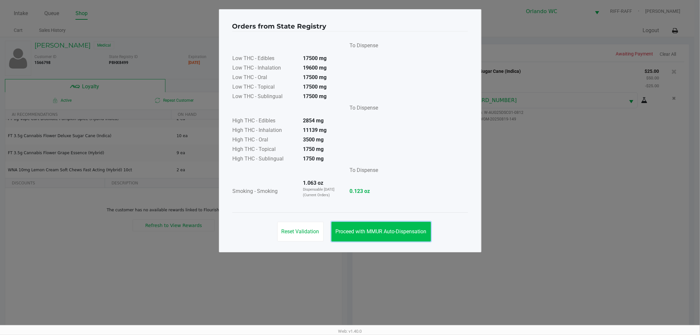
drag, startPoint x: 399, startPoint y: 233, endPoint x: 424, endPoint y: 233, distance: 24.6
click at [399, 233] on span "Proceed with MMUR Auto-Dispensation" at bounding box center [381, 231] width 91 height 6
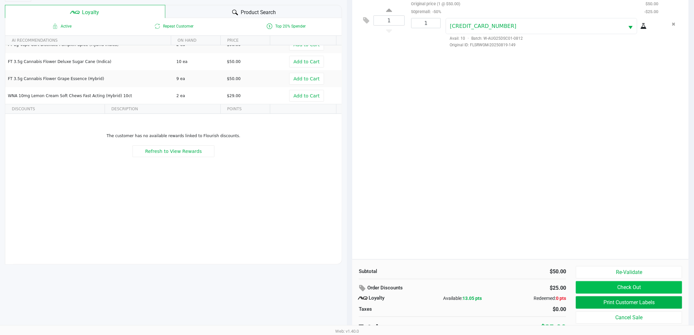
scroll to position [79, 0]
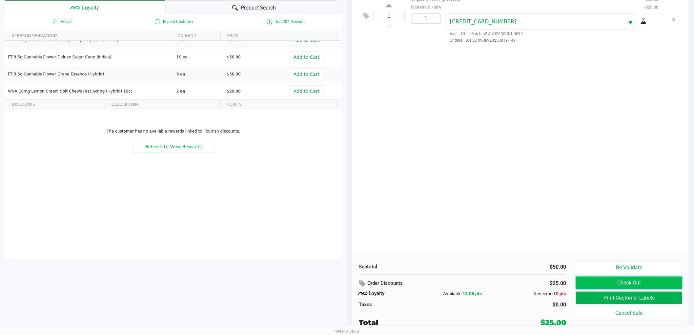
click at [590, 281] on button "Check Out" at bounding box center [629, 283] width 106 height 12
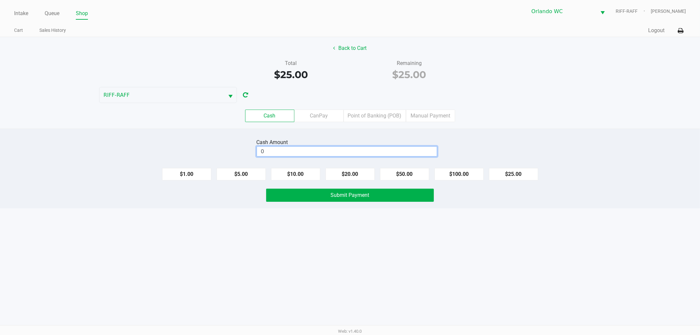
click at [327, 149] on input "0" at bounding box center [347, 152] width 180 height 10
type input "$25.00"
click at [337, 195] on span "Submit Payment" at bounding box center [350, 195] width 39 height 6
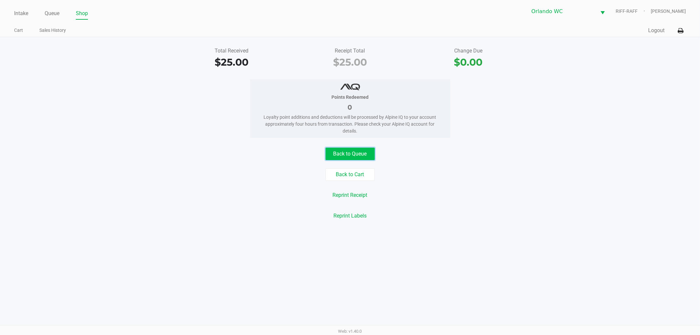
click at [354, 152] on button "Back to Queue" at bounding box center [349, 154] width 49 height 12
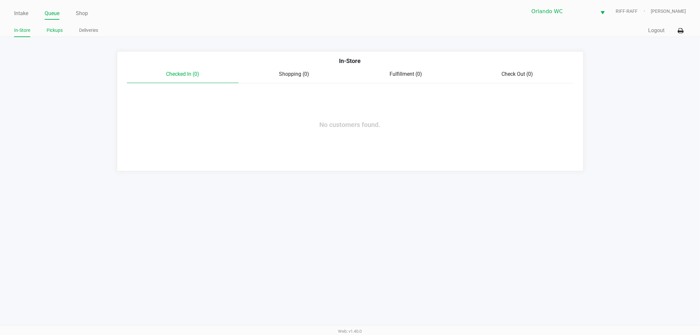
click at [55, 31] on link "Pickups" at bounding box center [55, 30] width 16 height 8
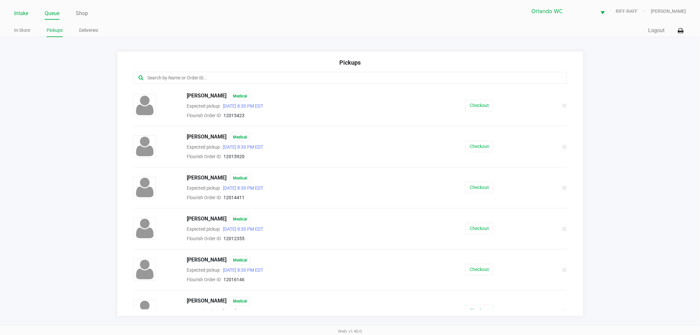
click at [24, 13] on link "Intake" at bounding box center [21, 13] width 14 height 9
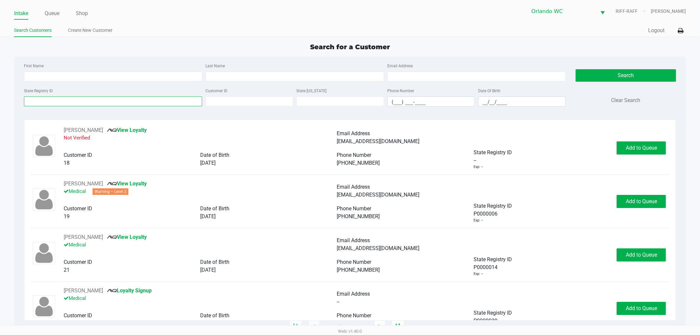
click at [61, 103] on input "State Registry ID" at bounding box center [113, 101] width 178 height 10
click at [62, 97] on input "State Registry ID" at bounding box center [113, 101] width 178 height 10
click at [43, 75] on input "First Name" at bounding box center [113, 77] width 178 height 10
type input "p5kf7395"
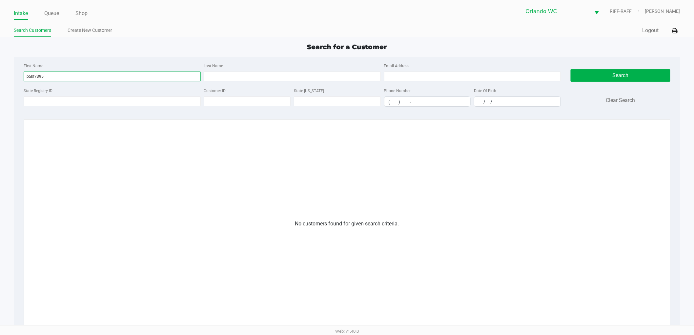
click at [31, 76] on input "p5kf7395" at bounding box center [112, 77] width 177 height 10
click at [60, 73] on input "p5kf7395" at bounding box center [112, 77] width 177 height 10
drag, startPoint x: 60, startPoint y: 73, endPoint x: 6, endPoint y: 73, distance: 54.1
click at [6, 73] on app-all-customers "Search for a Customer First Name p5kf7395 Last Name Email Address State Registr…" at bounding box center [347, 231] width 694 height 379
click at [44, 97] on input "State Registry ID" at bounding box center [112, 101] width 177 height 10
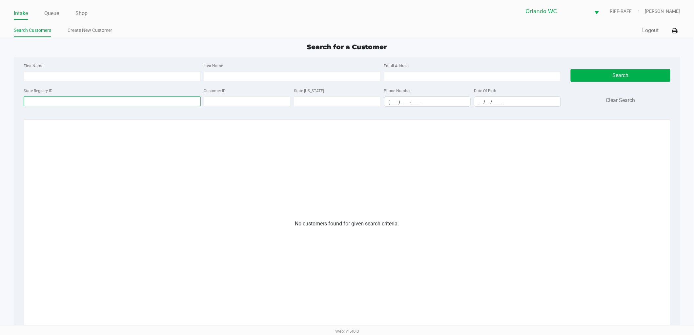
paste input "p5kf7395"
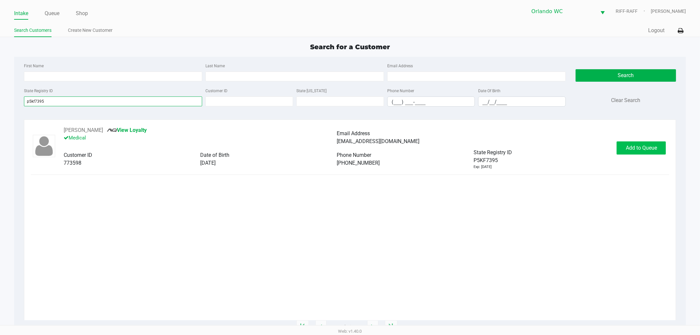
type input "p5kf7395"
click at [634, 143] on button "Add to Queue" at bounding box center [640, 147] width 49 height 13
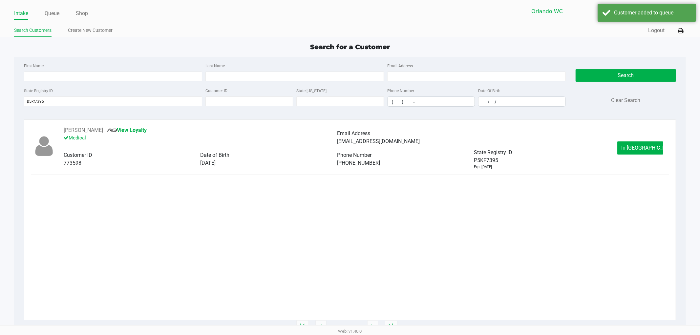
click at [631, 145] on span "In Queue" at bounding box center [648, 148] width 55 height 6
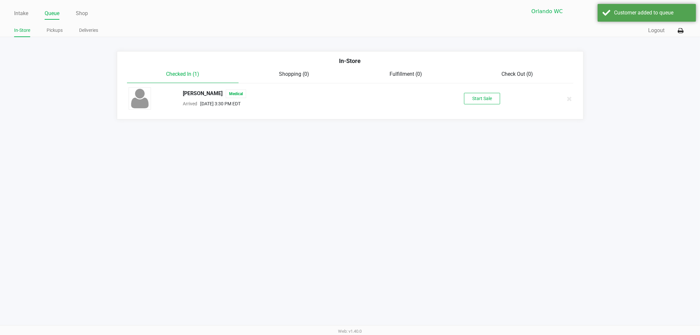
click at [492, 93] on div "DAVID RICHARDE Medical Arrived Sep 27, 2025 3:30 PM EDT Start Sale" at bounding box center [350, 98] width 453 height 23
click at [491, 95] on button "Start Sale" at bounding box center [482, 98] width 36 height 11
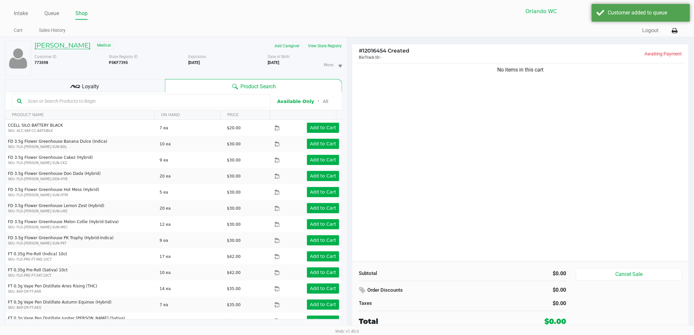
click at [69, 45] on h5 "DAVID RICHARDE" at bounding box center [62, 45] width 56 height 8
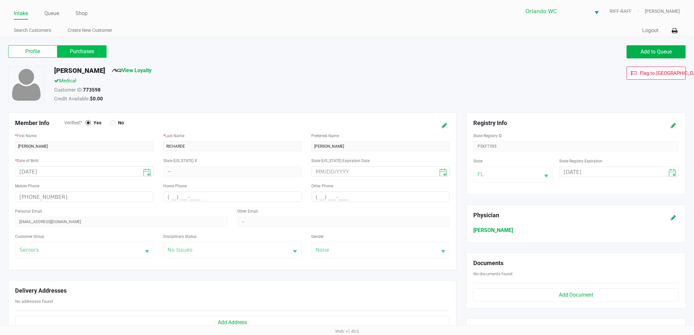
click at [68, 51] on label "Purchases" at bounding box center [81, 51] width 49 height 12
click at [0, 0] on 1 "Purchases" at bounding box center [0, 0] width 0 height 0
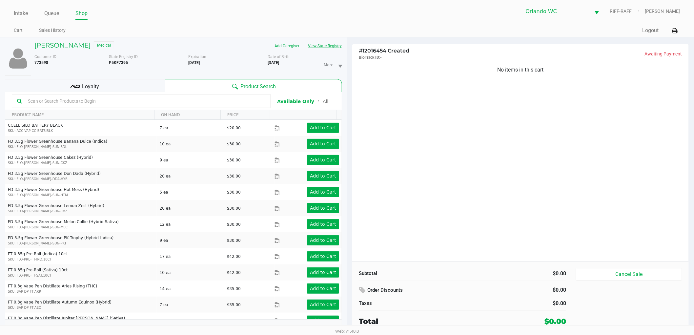
click at [325, 45] on button "View State Registry" at bounding box center [323, 46] width 38 height 10
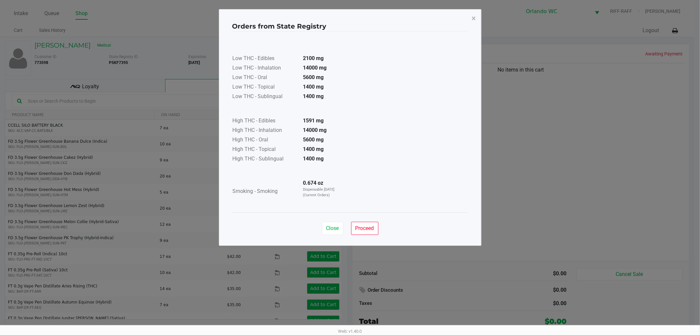
click at [276, 267] on ngb-modal-window "Orders from State Registry × Low THC - Edibles 2100 mg Low THC - Inhalation 140…" at bounding box center [350, 167] width 700 height 335
click at [474, 15] on span "×" at bounding box center [474, 18] width 4 height 9
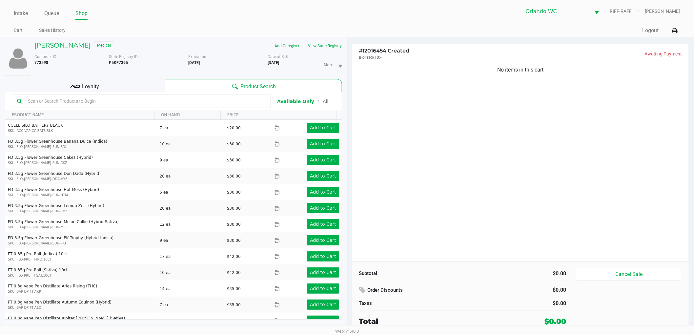
click at [40, 104] on input "text" at bounding box center [145, 101] width 240 height 10
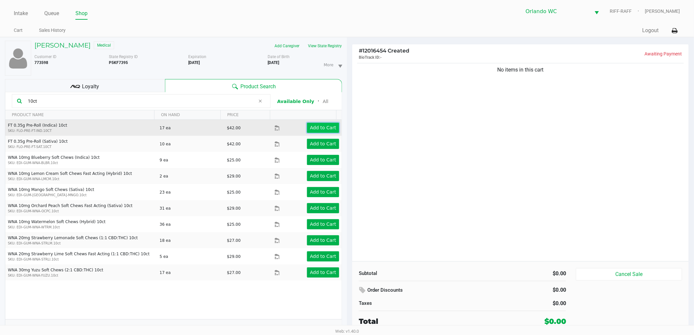
click at [324, 126] on app-button-loader "Add to Cart" at bounding box center [323, 127] width 26 height 5
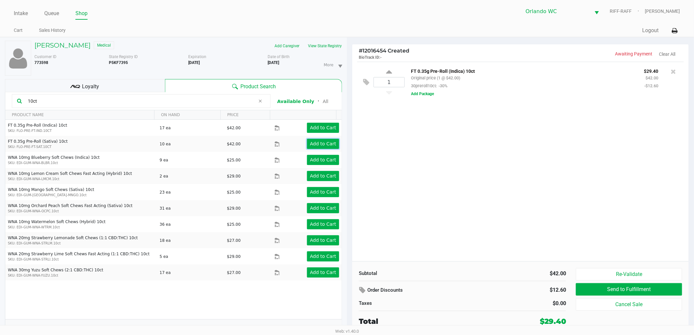
click at [320, 146] on app-button-loader "Add to Cart" at bounding box center [323, 143] width 26 height 5
drag, startPoint x: 87, startPoint y: 97, endPoint x: 0, endPoint y: 104, distance: 86.9
click at [0, 104] on div "DAVID RICHARDE Medical Add Caregiver View State Registry Customer ID 773598 Sta…" at bounding box center [173, 189] width 347 height 304
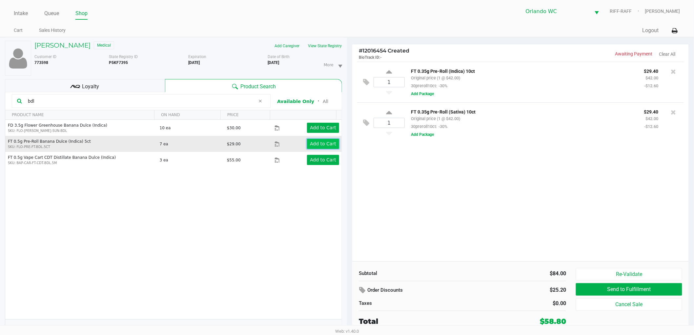
click at [314, 145] on app-button-loader "Add to Cart" at bounding box center [323, 143] width 26 height 5
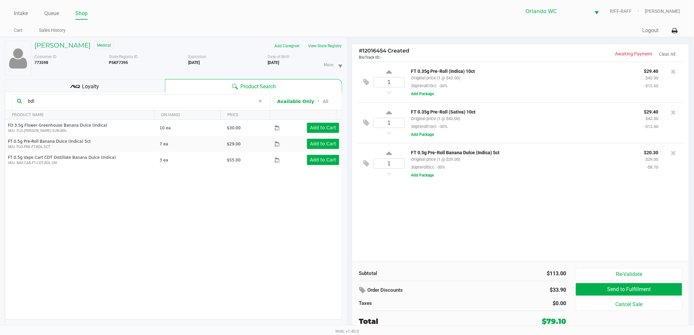
drag, startPoint x: 38, startPoint y: 103, endPoint x: 0, endPoint y: 59, distance: 57.7
click at [0, 91] on div "DAVID RICHARDE Medical Add Caregiver View State Registry Customer ID 773598 Sta…" at bounding box center [173, 189] width 347 height 304
type input "dda"
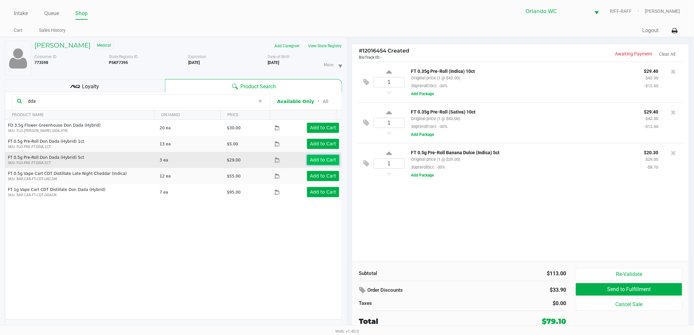
click at [317, 162] on app-button-loader "Add to Cart" at bounding box center [323, 159] width 26 height 5
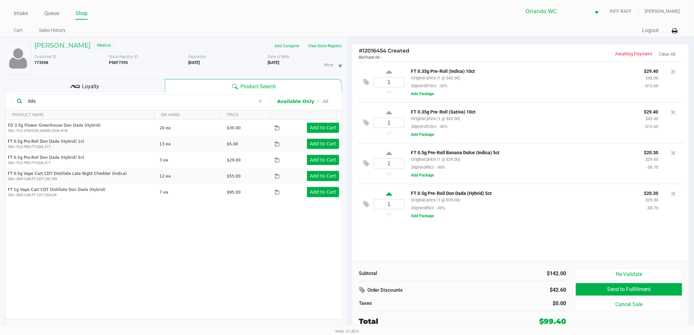
click at [388, 194] on icon at bounding box center [389, 195] width 6 height 8
type input "2"
click at [490, 222] on div "2 FT 0.5g Pre-Roll Don Dada (Hybrid) 5ct Original price (2 @ $29.00) 30preroll5…" at bounding box center [520, 204] width 327 height 41
click at [97, 266] on div "FD 3.5g Flower Greenhouse Don Dada (Hybrid) SKU: FLO-BUD-FD-DDA-HYB 20 ea $30.0…" at bounding box center [173, 219] width 337 height 199
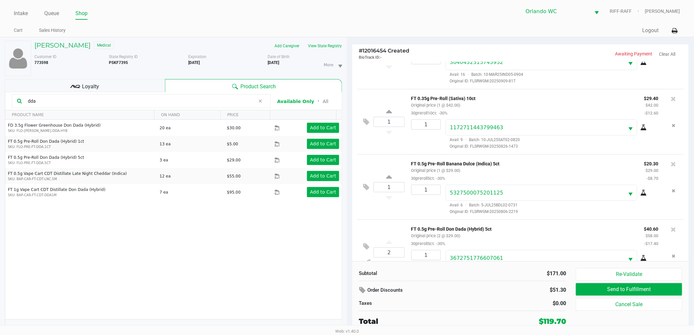
scroll to position [63, 0]
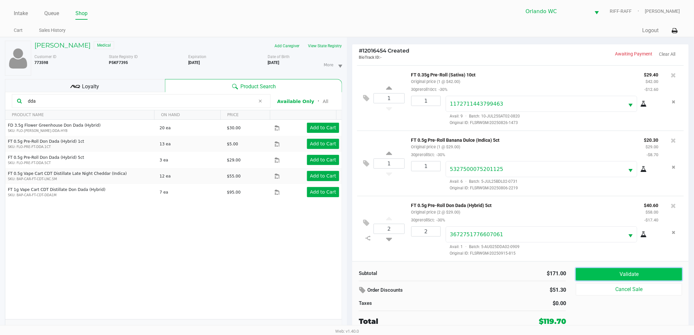
click at [635, 274] on button "Validate" at bounding box center [629, 274] width 106 height 12
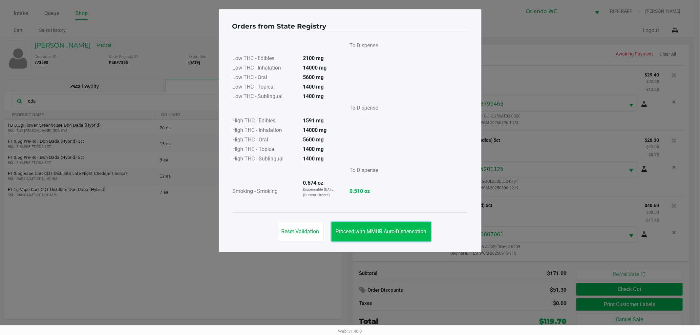
click at [407, 239] on button "Proceed with MMUR Auto-Dispensation" at bounding box center [380, 232] width 99 height 20
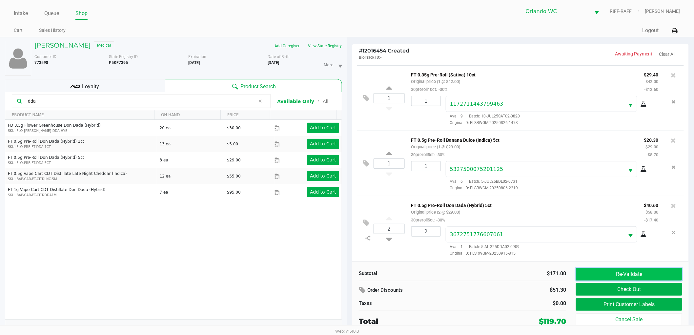
click at [613, 275] on button "Re-Validate" at bounding box center [629, 274] width 106 height 12
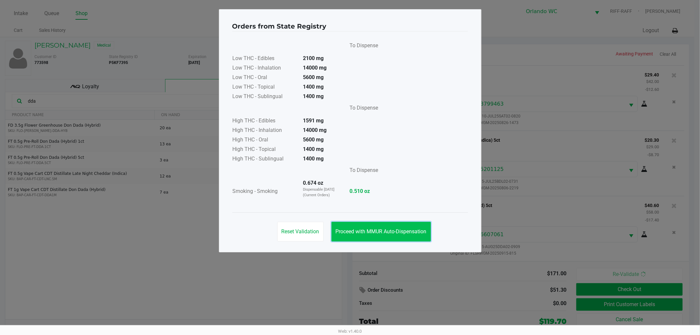
click at [380, 226] on button "Proceed with MMUR Auto-Dispensation" at bounding box center [380, 232] width 99 height 20
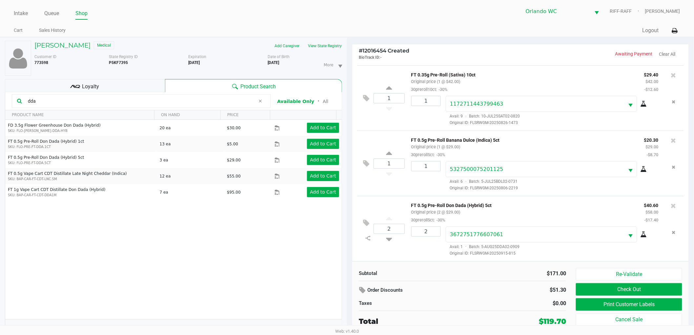
click at [312, 36] on ul "Cart Sales History" at bounding box center [180, 31] width 333 height 11
click at [422, 280] on div "Subtotal $171.00 Order Discounts $51.30 Taxes $0.00 Total $119.70" at bounding box center [462, 297] width 217 height 59
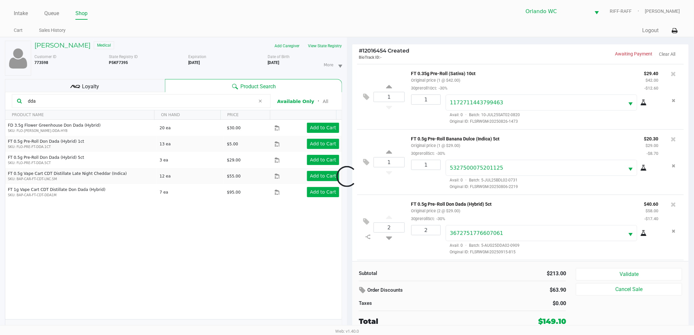
scroll to position [129, 0]
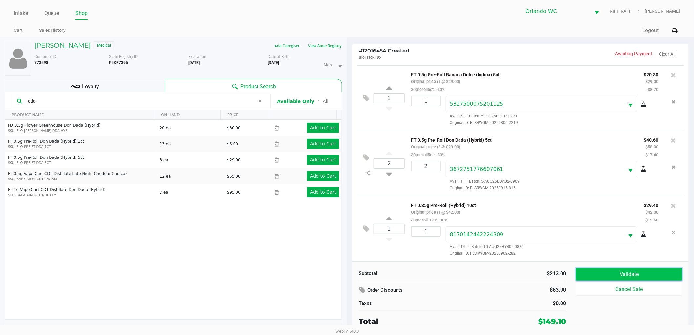
click at [604, 278] on button "Validate" at bounding box center [629, 274] width 106 height 12
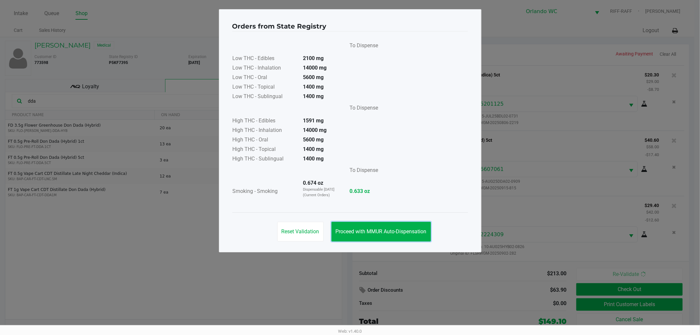
drag, startPoint x: 377, startPoint y: 231, endPoint x: 619, endPoint y: 279, distance: 246.9
click at [379, 231] on span "Proceed with MMUR Auto-Dispensation" at bounding box center [381, 231] width 91 height 6
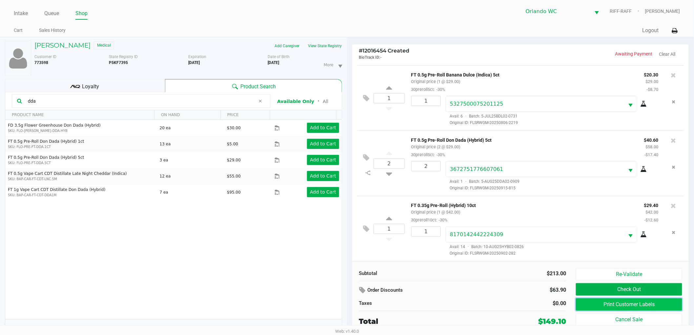
click at [614, 306] on button "Print Customer Labels" at bounding box center [629, 304] width 106 height 12
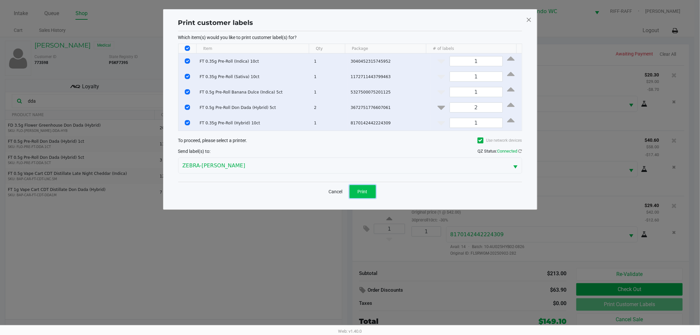
click at [367, 192] on span "Print" at bounding box center [363, 191] width 10 height 5
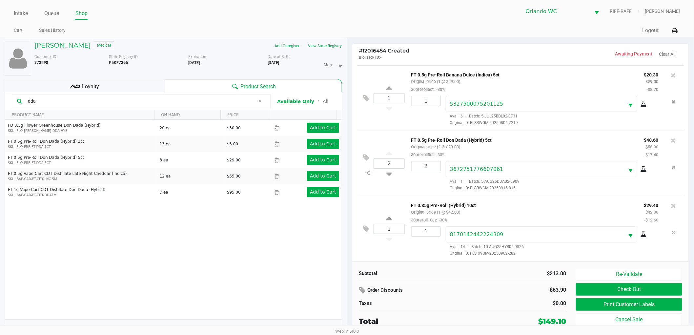
click at [94, 87] on span "Loyalty" at bounding box center [90, 87] width 17 height 8
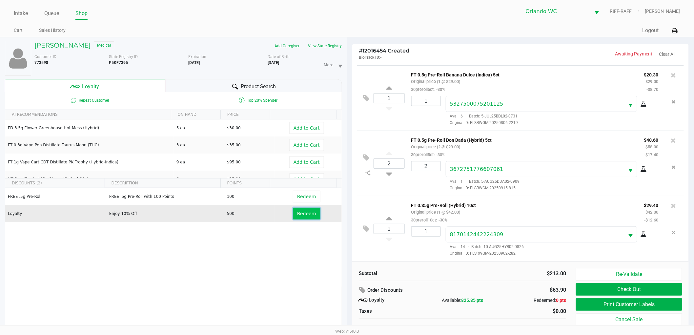
click at [306, 212] on span "Redeem" at bounding box center [306, 213] width 19 height 5
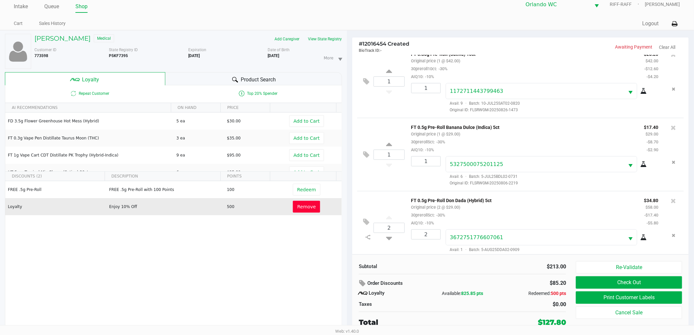
scroll to position [0, 0]
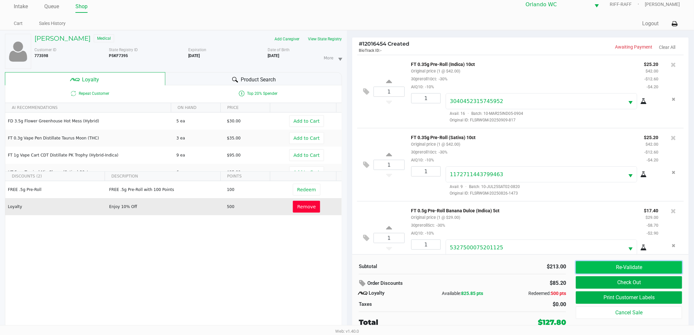
click at [619, 267] on button "Re-Validate" at bounding box center [629, 267] width 106 height 12
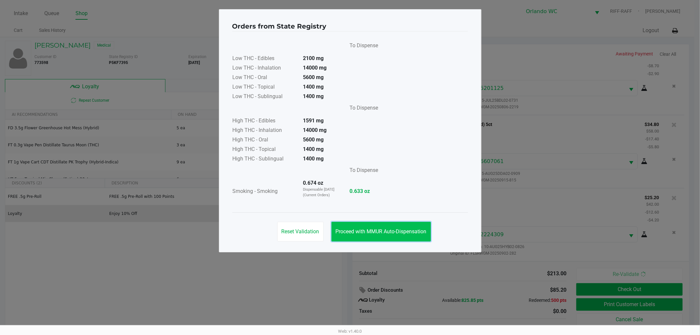
click at [366, 223] on button "Proceed with MMUR Auto-Dispensation" at bounding box center [380, 232] width 99 height 20
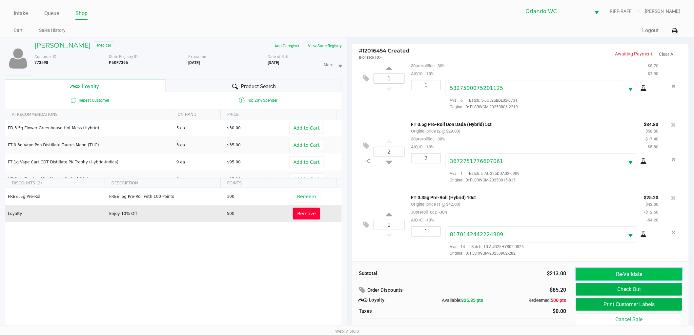
click at [657, 276] on button "Re-Validate" at bounding box center [629, 274] width 106 height 12
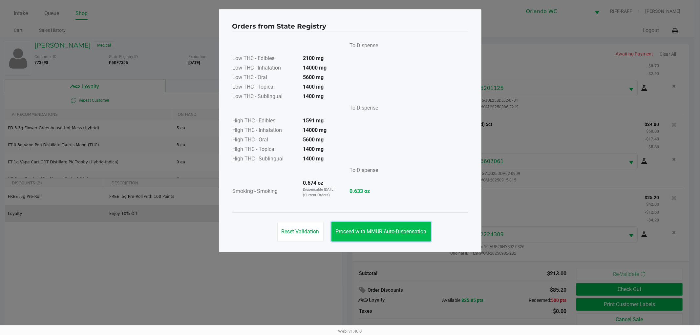
click at [384, 236] on button "Proceed with MMUR Auto-Dispensation" at bounding box center [380, 232] width 99 height 20
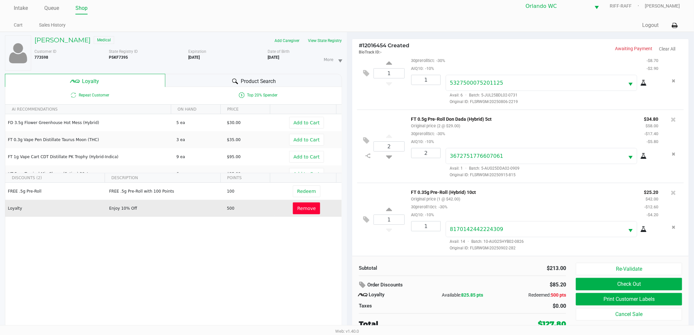
scroll to position [7, 0]
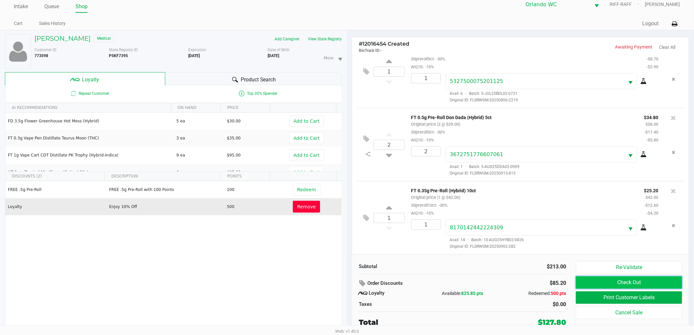
click at [634, 288] on button "Check Out" at bounding box center [629, 282] width 106 height 12
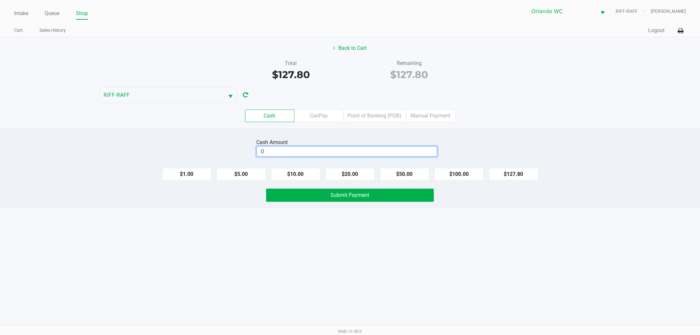
click at [319, 150] on input "0" at bounding box center [347, 152] width 180 height 10
type input "$140.00"
click at [323, 195] on button "Submit Payment" at bounding box center [350, 195] width 168 height 13
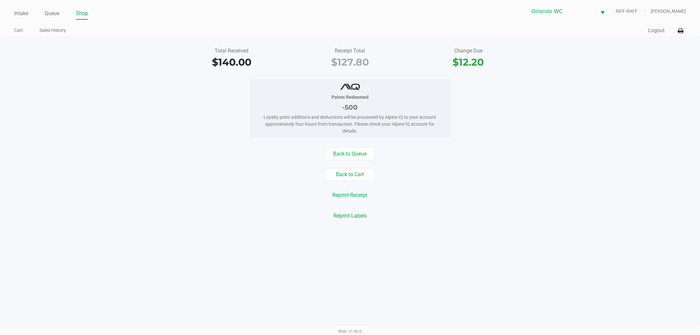
click at [236, 94] on div "Points Redeemed -500 Loyalty point additions and deductions will be processed b…" at bounding box center [350, 108] width 710 height 58
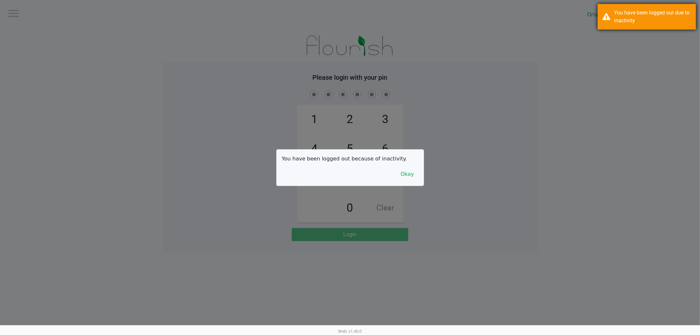
click at [606, 20] on div "You have been logged out due to inactivity" at bounding box center [646, 17] width 98 height 26
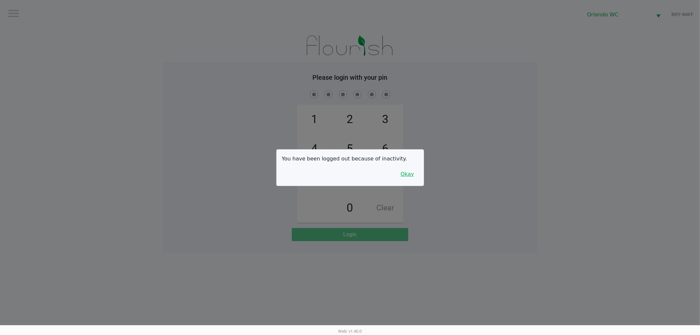
click at [411, 179] on button "Okay" at bounding box center [407, 174] width 22 height 12
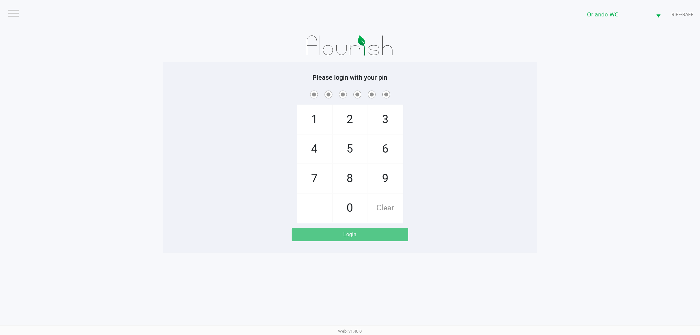
click at [462, 160] on div "1 4 7 2 5 8 0 3 6 9 Clear" at bounding box center [350, 156] width 374 height 134
checkbox input "true"
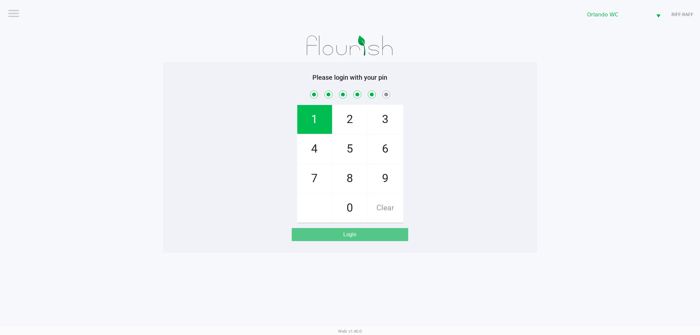
checkbox input "true"
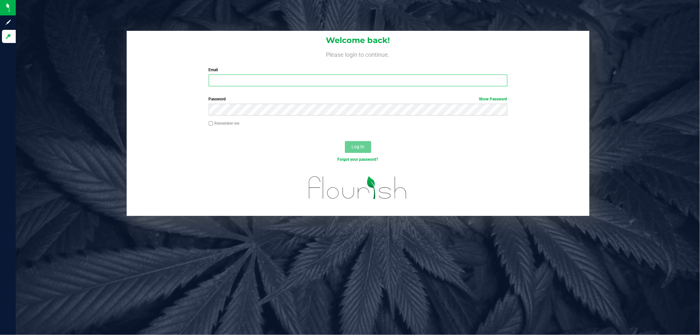
click at [281, 81] on input "Email" at bounding box center [358, 80] width 299 height 12
paste input "[EMAIL_ADDRESS][DOMAIN_NAME]"
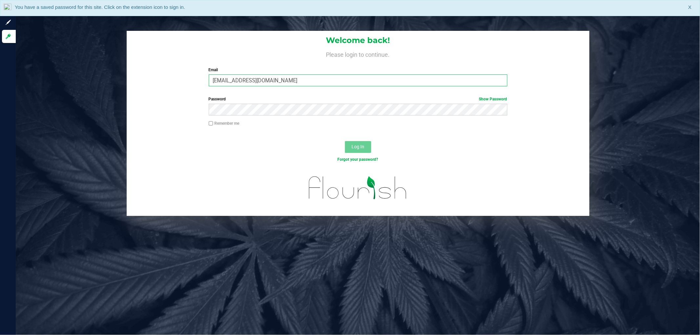
type input "[EMAIL_ADDRESS][DOMAIN_NAME]"
click at [273, 103] on div "Password Show Password" at bounding box center [358, 105] width 308 height 19
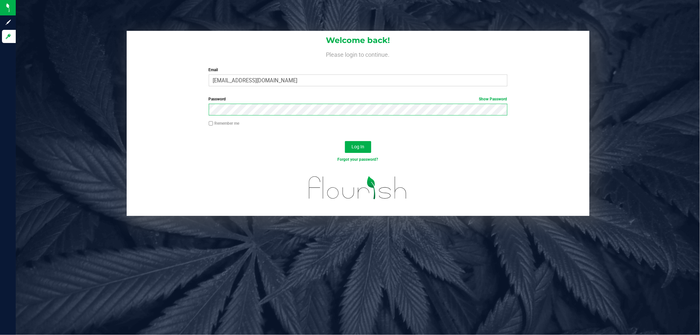
click at [345, 141] on button "Log In" at bounding box center [358, 147] width 26 height 12
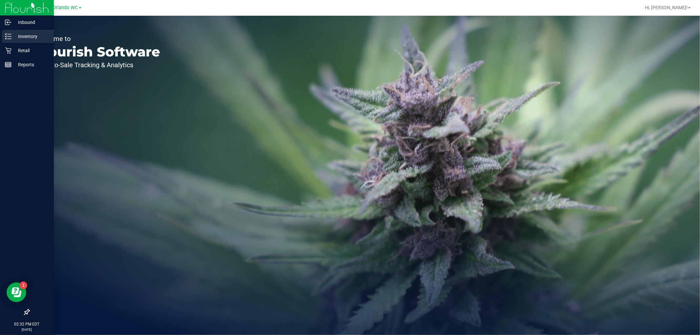
click at [19, 35] on p "Inventory" at bounding box center [30, 36] width 39 height 8
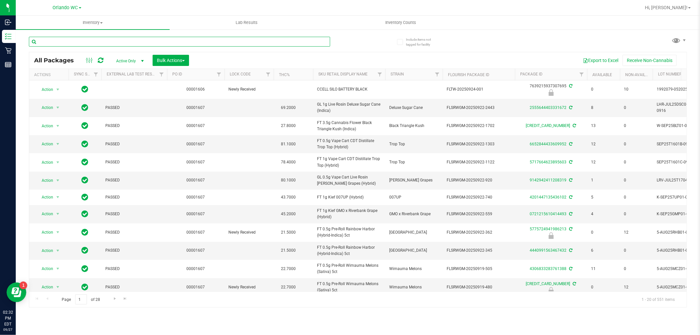
click at [123, 39] on input "text" at bounding box center [179, 42] width 301 height 10
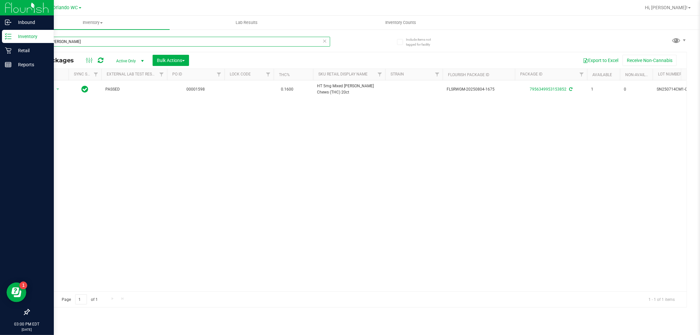
drag, startPoint x: 65, startPoint y: 41, endPoint x: 0, endPoint y: 31, distance: 65.5
click at [0, 31] on div "Inbound Inventory Retail Reports 03:00 PM EDT [DATE] 09/27 Orlando WC Hi, [PERS…" at bounding box center [350, 167] width 700 height 335
type input "dream"
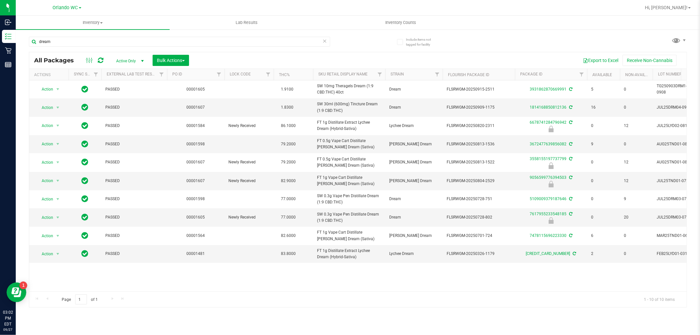
click at [65, 35] on div "dream" at bounding box center [193, 41] width 329 height 21
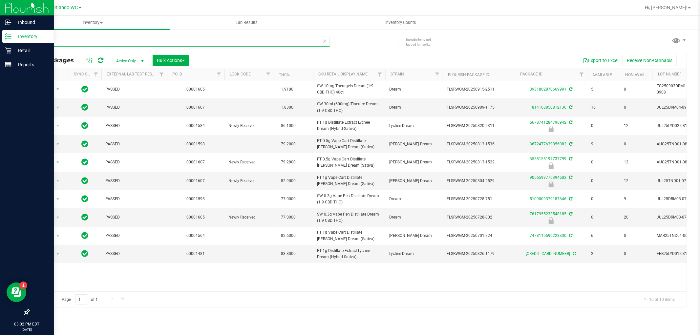
drag, startPoint x: 64, startPoint y: 36, endPoint x: 0, endPoint y: 41, distance: 63.8
click at [0, 41] on div "Inbound Inventory Retail Reports 03:02 PM EDT [DATE] 09/27 Orlando WC Hi, [PERS…" at bounding box center [350, 167] width 700 height 335
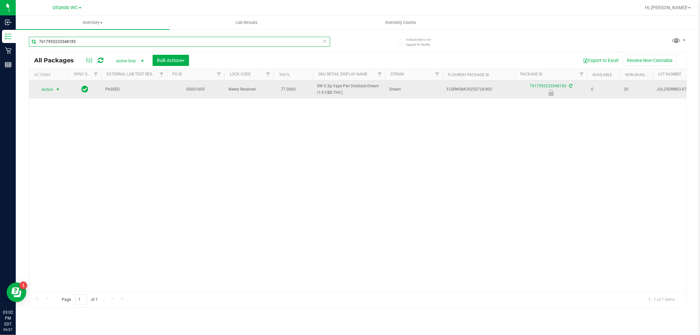
type input "7617955233548185"
click at [56, 87] on span "select" at bounding box center [57, 89] width 5 height 5
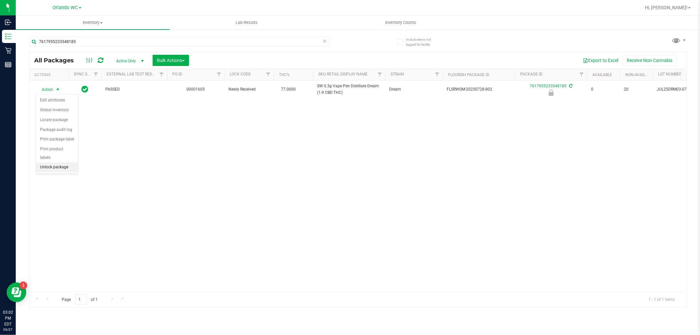
click at [54, 169] on li "Unlock package" at bounding box center [57, 167] width 42 height 10
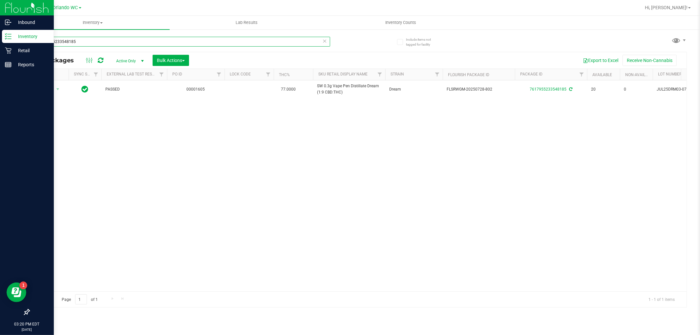
drag, startPoint x: 84, startPoint y: 40, endPoint x: 0, endPoint y: 14, distance: 88.2
click at [0, 18] on div "Inbound Inventory Retail Reports 03:20 PM EDT [DATE] 09/27 Orlando WC Hi, [PERS…" at bounding box center [350, 167] width 700 height 335
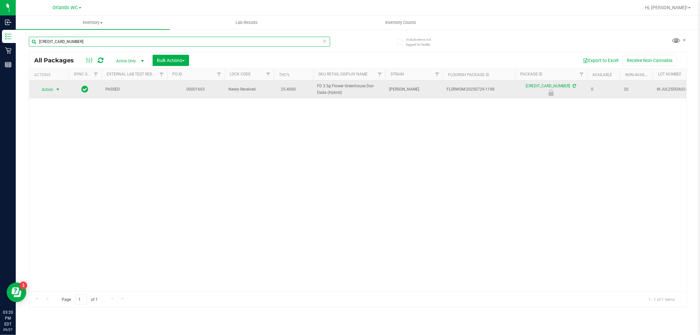
type input "[CREDIT_CARD_NUMBER]"
click at [58, 90] on span "select" at bounding box center [57, 89] width 5 height 5
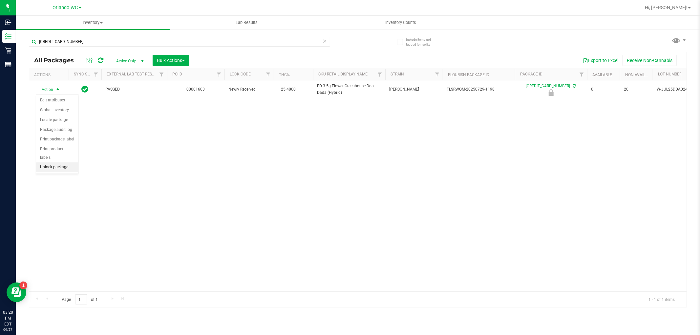
click at [51, 164] on li "Unlock package" at bounding box center [57, 167] width 42 height 10
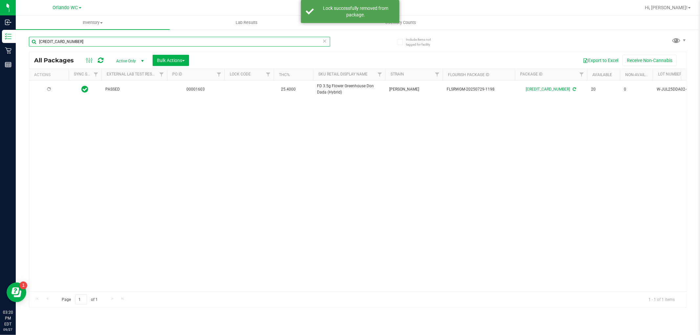
drag, startPoint x: 84, startPoint y: 39, endPoint x: 0, endPoint y: -23, distance: 103.9
click at [0, 0] on html "Inbound Inventory Retail Reports 03:20 PM EDT [DATE] 09/27 Orlando WC Hi, [PERS…" at bounding box center [350, 167] width 700 height 335
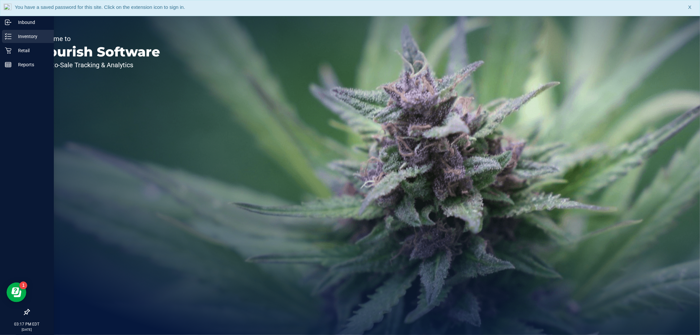
click at [10, 34] on icon at bounding box center [8, 36] width 7 height 7
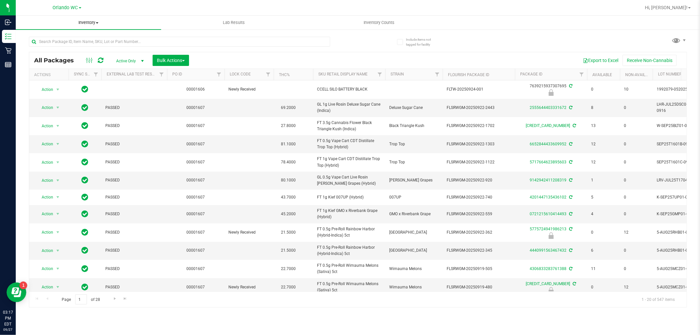
click at [81, 18] on uib-tab-heading "Inventory All packages All inventory Waste log Create inventory" at bounding box center [88, 23] width 145 height 14
click at [80, 20] on span "Inventory" at bounding box center [88, 23] width 145 height 6
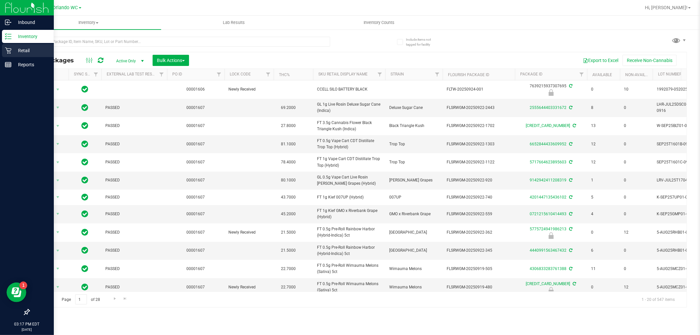
click at [8, 48] on icon at bounding box center [8, 50] width 7 height 7
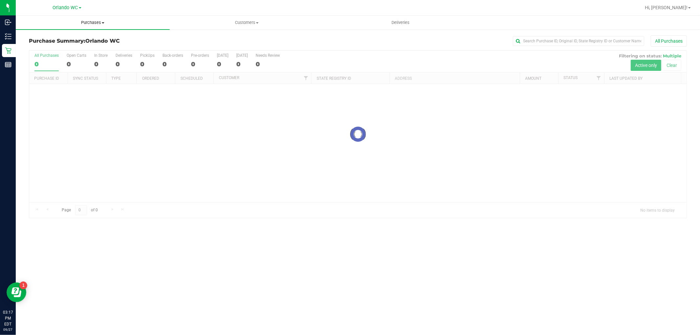
click at [85, 22] on span "Purchases" at bounding box center [93, 23] width 154 height 6
click at [37, 48] on span "Fulfillment" at bounding box center [36, 48] width 41 height 6
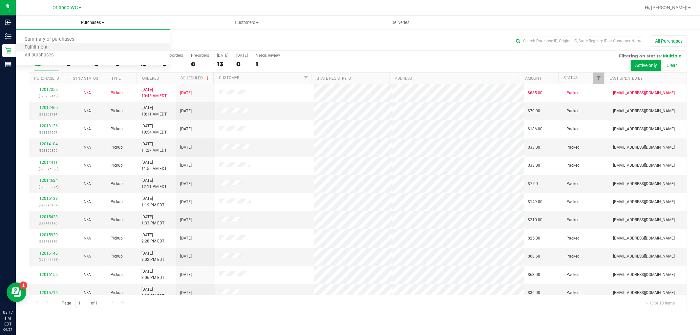
click at [31, 44] on li "Fulfillment" at bounding box center [93, 48] width 154 height 8
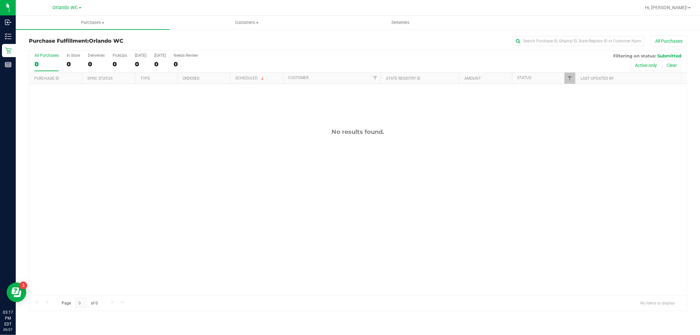
click at [365, 225] on div "No results found." at bounding box center [357, 211] width 657 height 255
drag, startPoint x: 373, startPoint y: 135, endPoint x: 212, endPoint y: 124, distance: 161.1
click at [212, 124] on div "No results found." at bounding box center [357, 211] width 657 height 255
click at [269, 121] on div "No results found." at bounding box center [357, 211] width 657 height 255
